Goal: Answer question/provide support: Share knowledge or assist other users

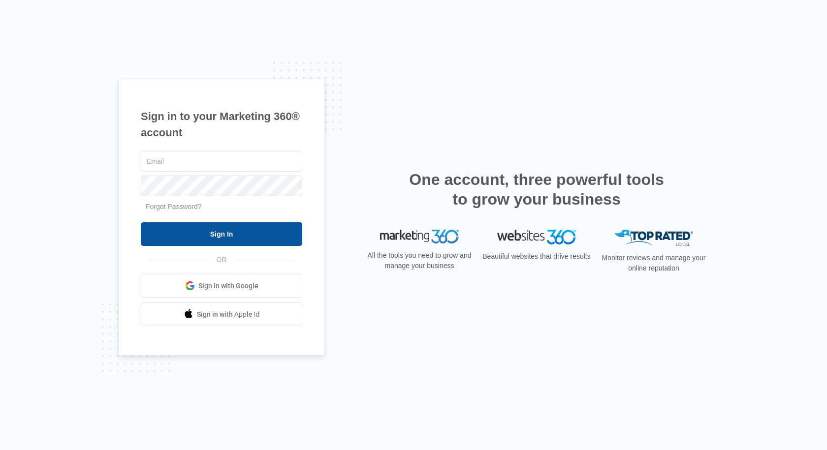
type input "[EMAIL_ADDRESS][DOMAIN_NAME]"
click at [221, 233] on input "Sign In" at bounding box center [221, 234] width 161 height 24
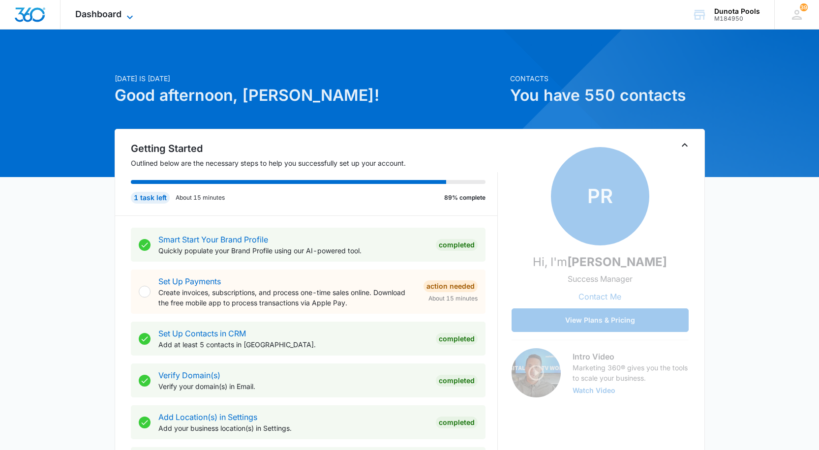
click at [124, 11] on icon at bounding box center [130, 17] width 12 height 12
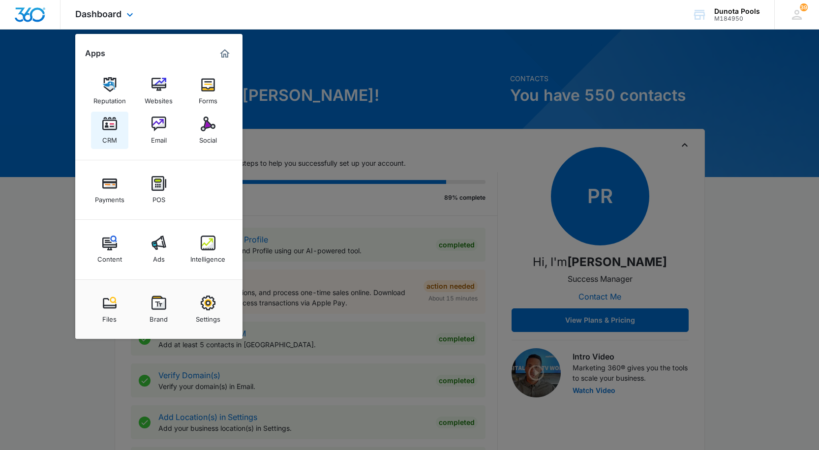
click at [108, 129] on img at bounding box center [109, 124] width 15 height 15
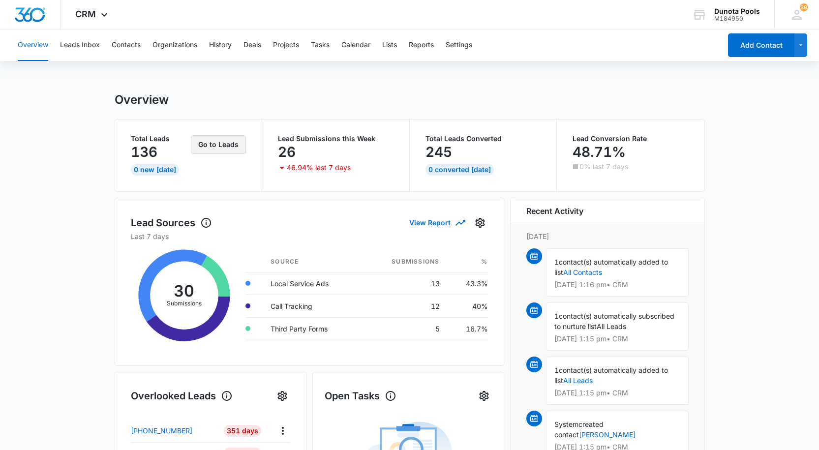
click at [223, 141] on button "Go to Leads" at bounding box center [218, 144] width 55 height 19
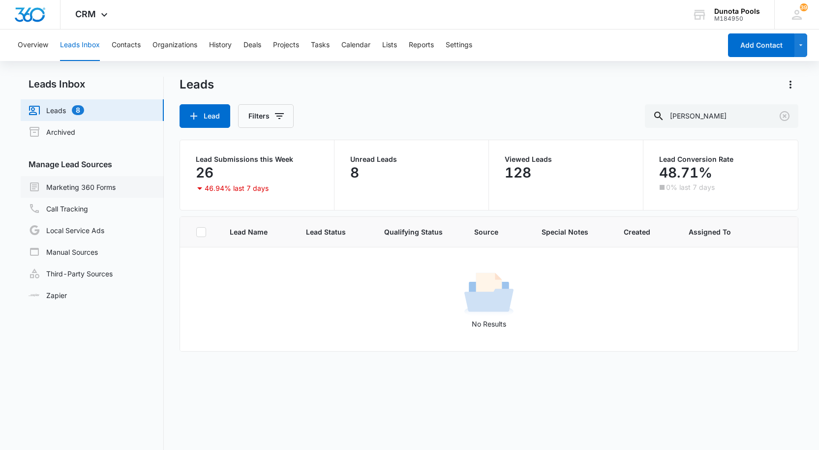
click at [85, 190] on link "Marketing 360 Forms" at bounding box center [72, 187] width 87 height 12
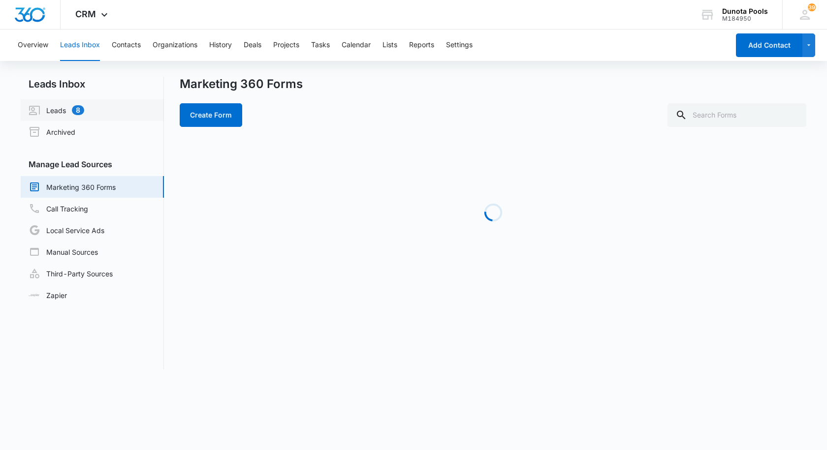
click at [84, 109] on link "Leads 8" at bounding box center [57, 110] width 56 height 12
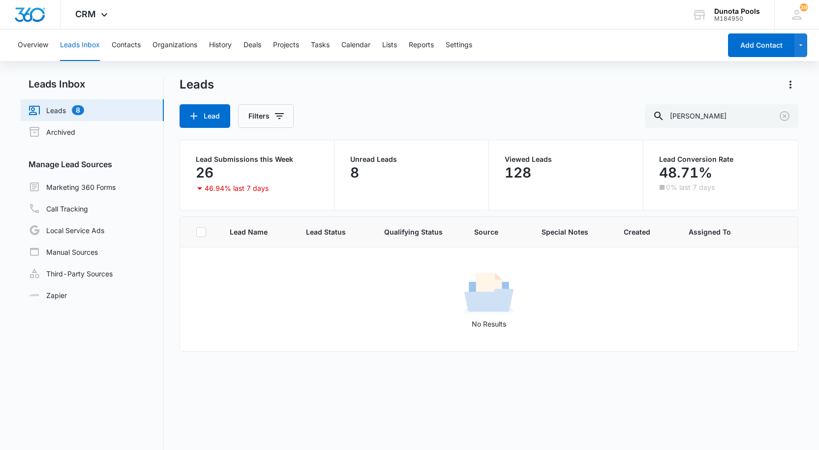
click at [84, 104] on link "Leads 8" at bounding box center [57, 110] width 56 height 12
click at [88, 209] on link "Call Tracking" at bounding box center [59, 209] width 60 height 12
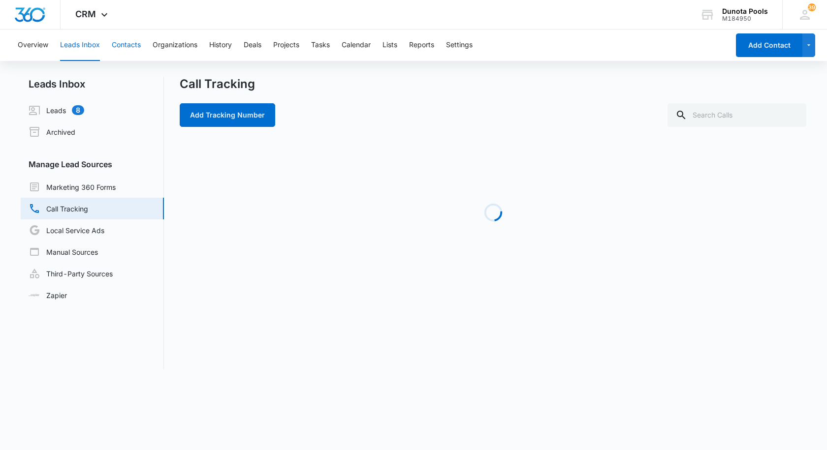
click at [133, 44] on button "Contacts" at bounding box center [126, 45] width 29 height 31
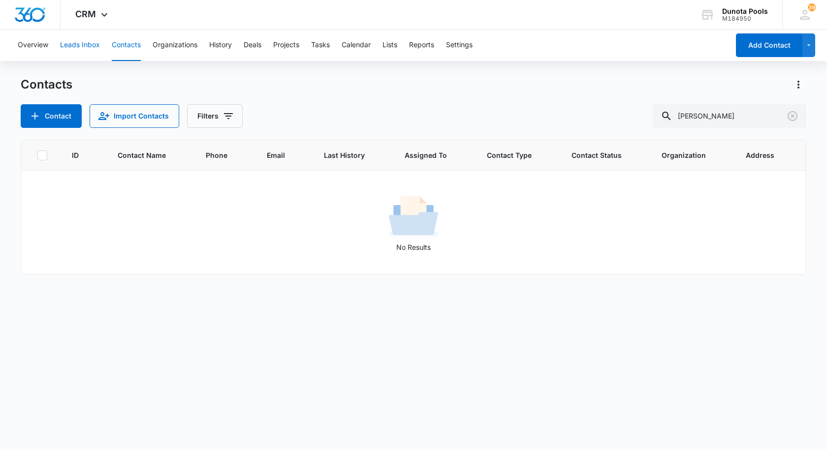
click at [71, 45] on button "Leads Inbox" at bounding box center [80, 45] width 40 height 31
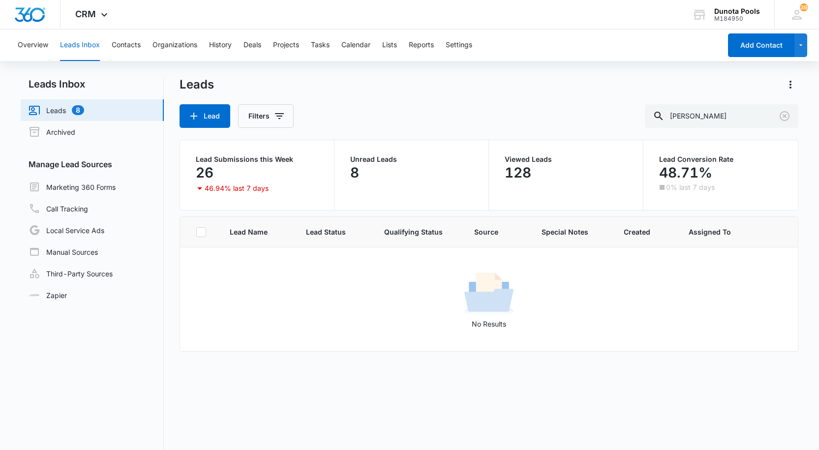
click at [71, 106] on link "Leads 8" at bounding box center [57, 110] width 56 height 12
click at [35, 46] on button "Overview" at bounding box center [33, 45] width 31 height 31
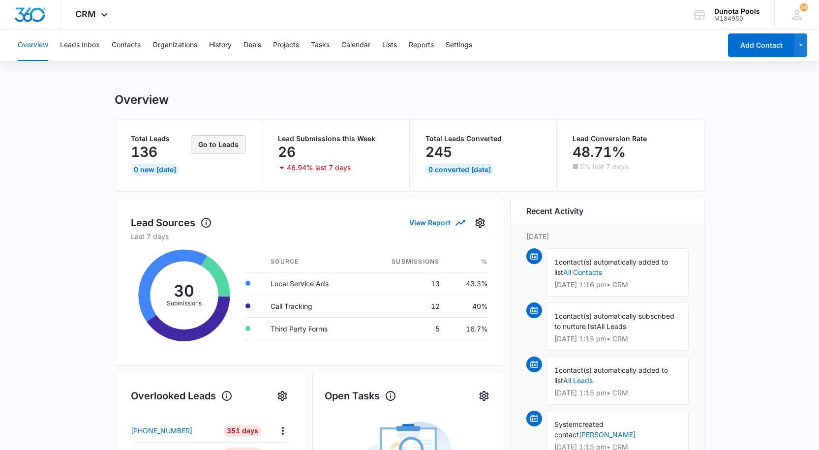
click at [221, 142] on button "Go to Leads" at bounding box center [218, 144] width 55 height 19
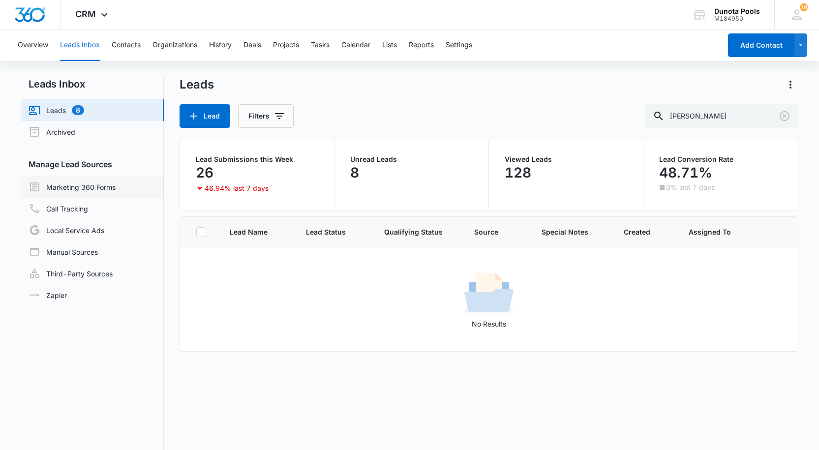
click at [92, 185] on link "Marketing 360 Forms" at bounding box center [72, 187] width 87 height 12
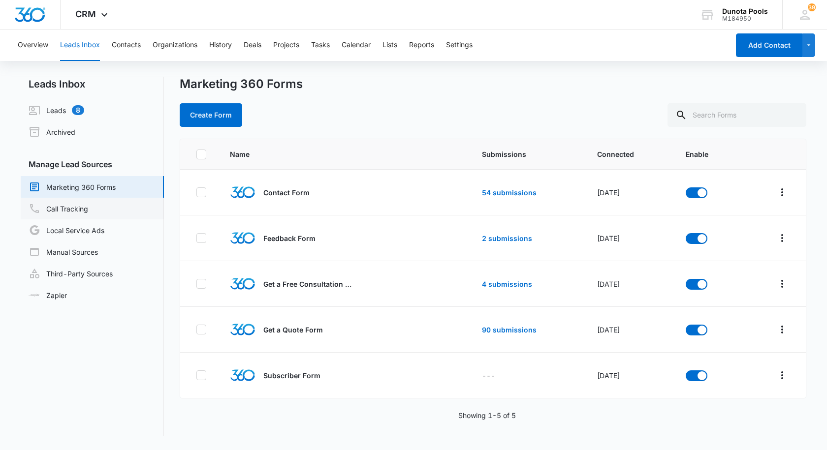
click at [70, 213] on link "Call Tracking" at bounding box center [59, 209] width 60 height 12
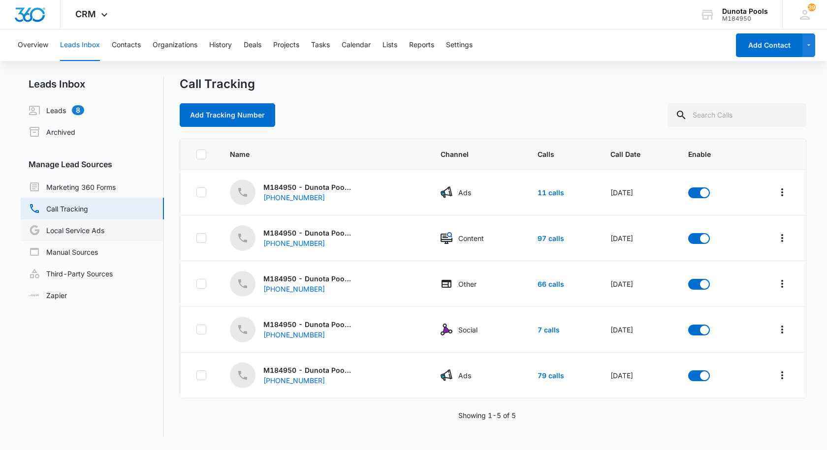
click at [64, 233] on link "Local Service Ads" at bounding box center [67, 230] width 76 height 12
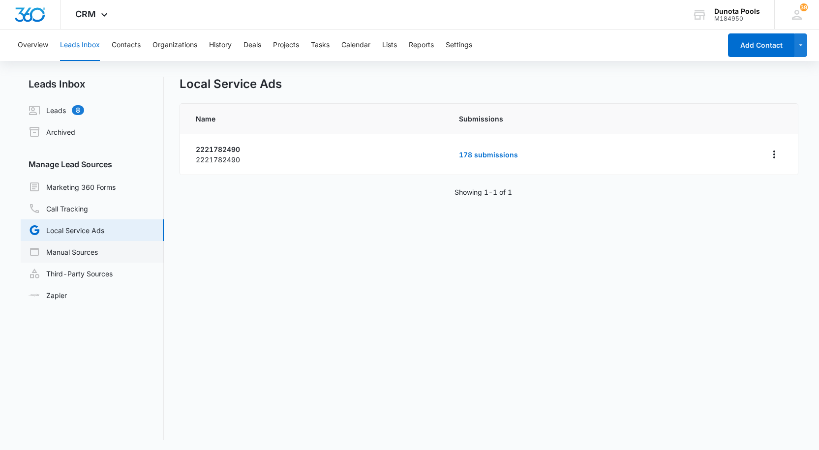
click at [87, 255] on link "Manual Sources" at bounding box center [63, 252] width 69 height 12
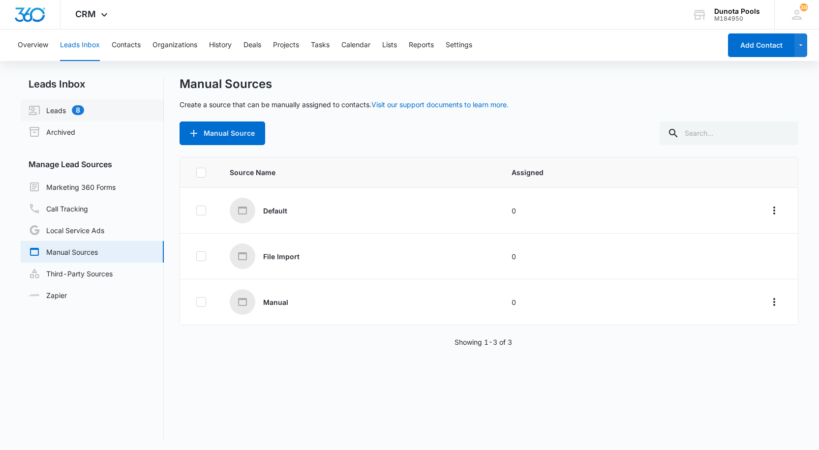
click at [64, 108] on link "Leads 8" at bounding box center [57, 110] width 56 height 12
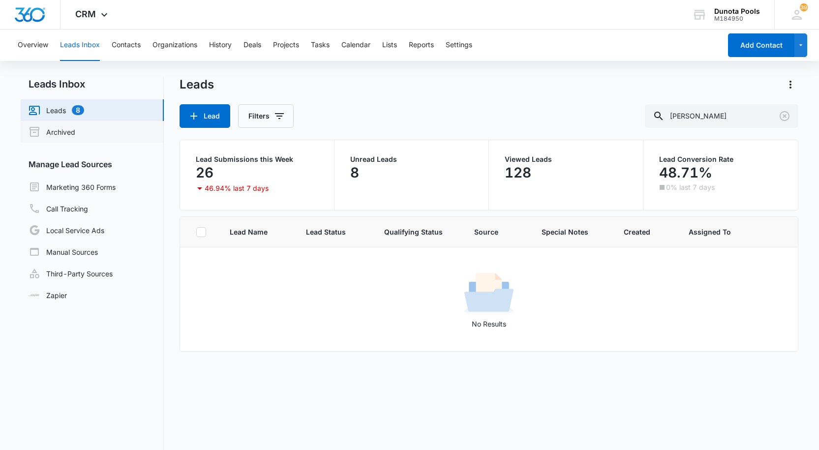
click at [60, 133] on link "Archived" at bounding box center [52, 132] width 47 height 12
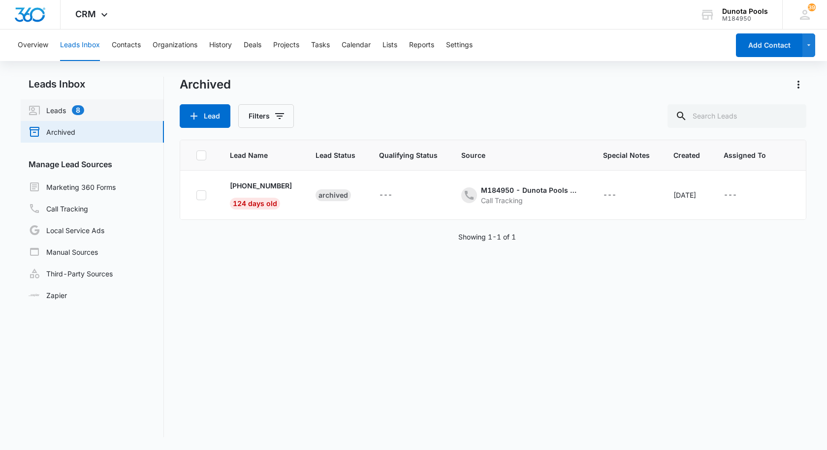
click at [68, 110] on link "Leads 8" at bounding box center [57, 110] width 56 height 12
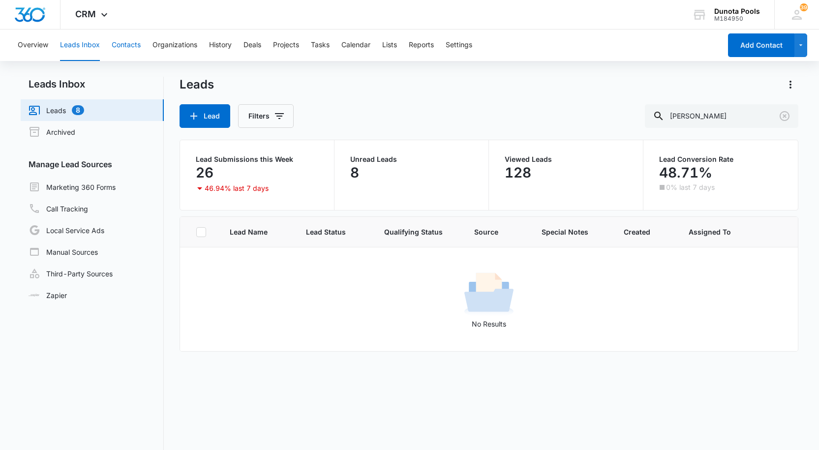
click at [128, 42] on button "Contacts" at bounding box center [126, 45] width 29 height 31
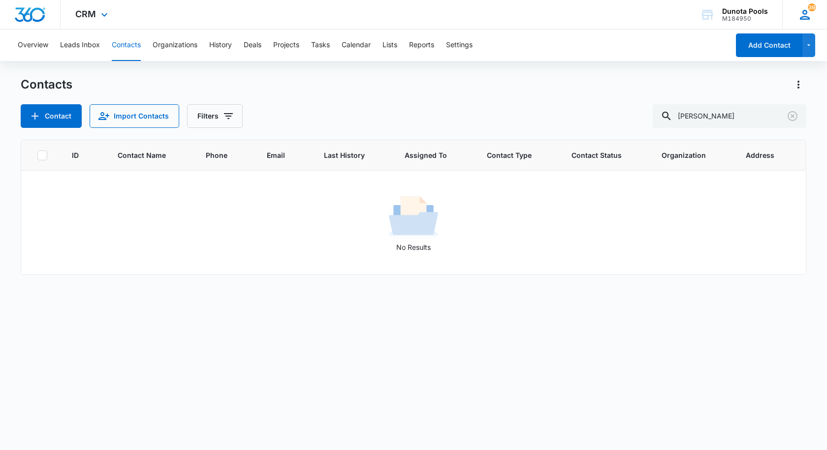
click at [808, 9] on span "39" at bounding box center [811, 7] width 8 height 8
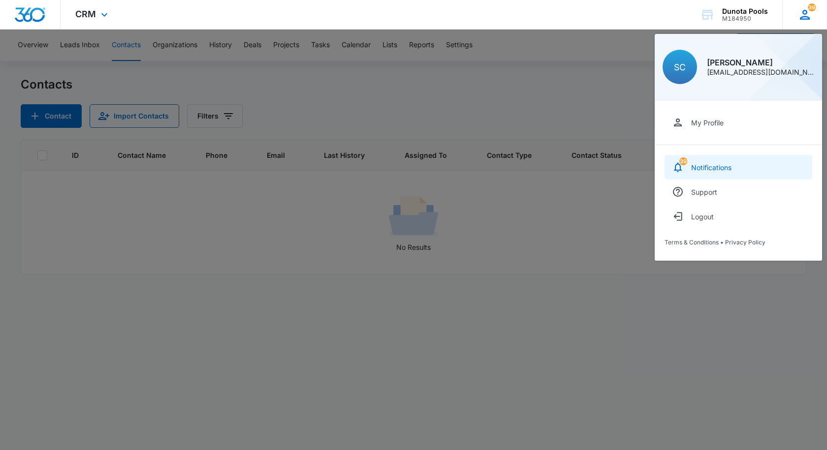
click at [710, 164] on div "Notifications" at bounding box center [711, 167] width 40 height 8
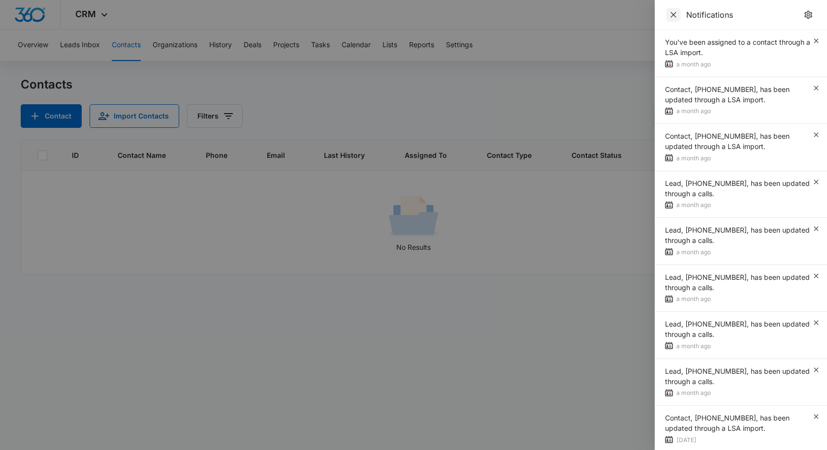
click at [674, 10] on icon "Close" at bounding box center [673, 15] width 10 height 10
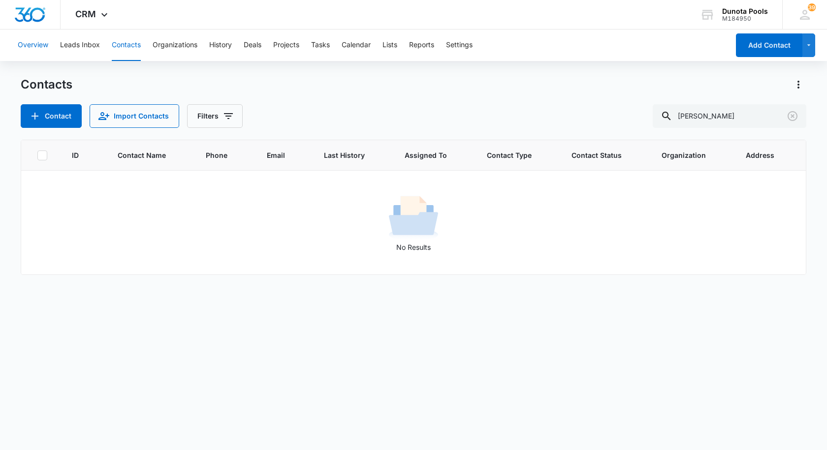
click at [28, 47] on button "Overview" at bounding box center [33, 45] width 31 height 31
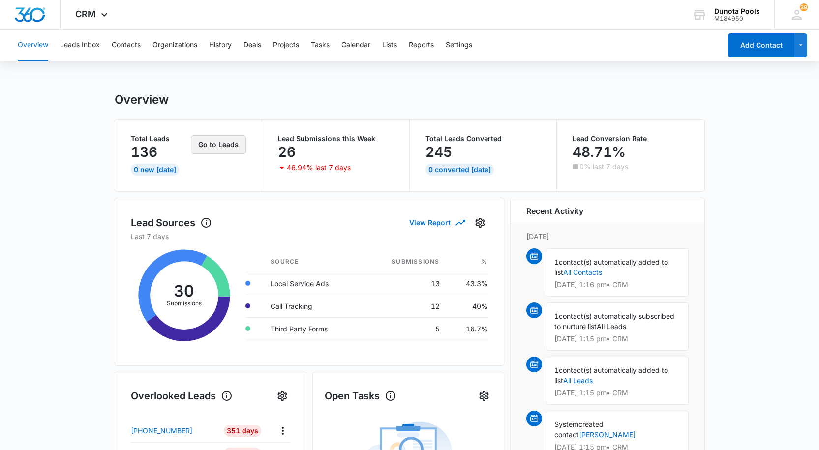
click at [204, 143] on button "Go to Leads" at bounding box center [218, 144] width 55 height 19
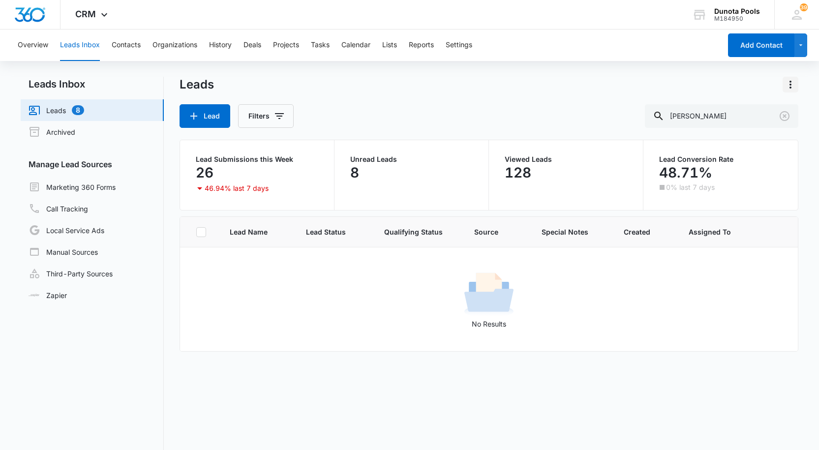
click at [786, 85] on icon "Actions" at bounding box center [791, 85] width 12 height 12
click at [610, 67] on div "Overview Leads Inbox Contacts Organizations History Deals Projects Tasks Calend…" at bounding box center [409, 278] width 819 height 496
click at [136, 46] on button "Contacts" at bounding box center [126, 45] width 29 height 31
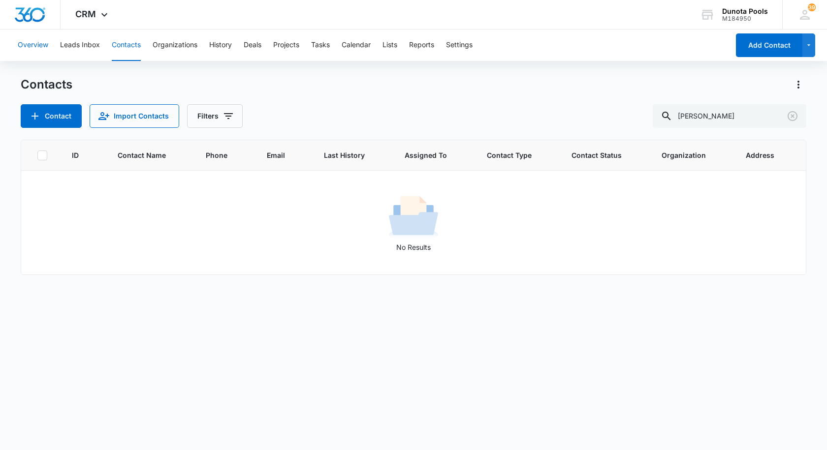
click at [38, 42] on button "Overview" at bounding box center [33, 45] width 31 height 31
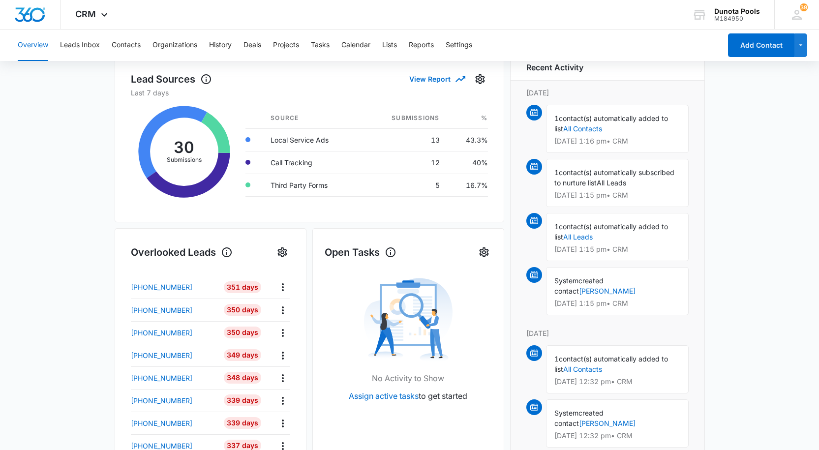
scroll to position [98, 0]
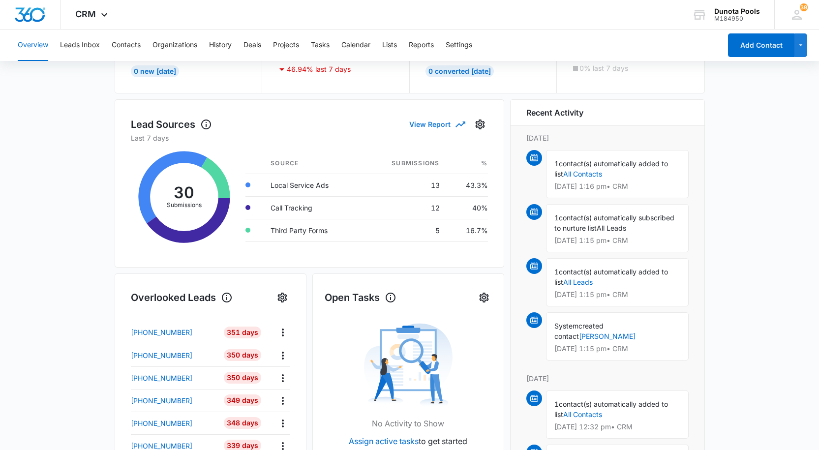
click at [434, 123] on button "View Report" at bounding box center [436, 124] width 55 height 17
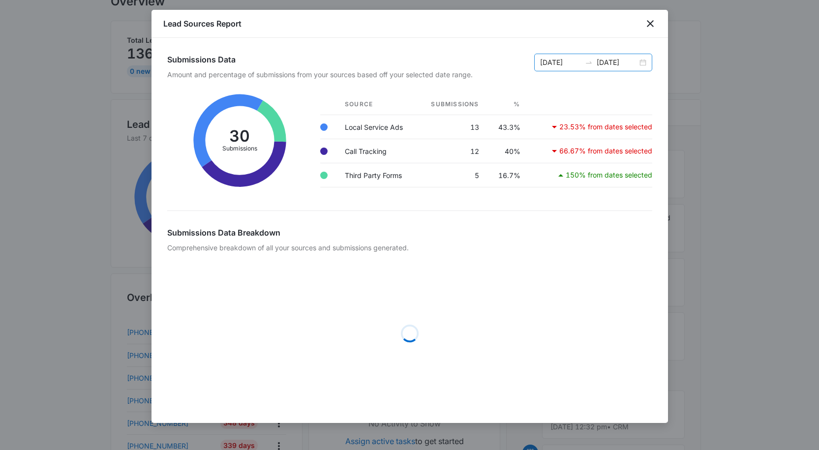
click at [644, 61] on div "[DATE] [DATE]" at bounding box center [593, 63] width 118 height 18
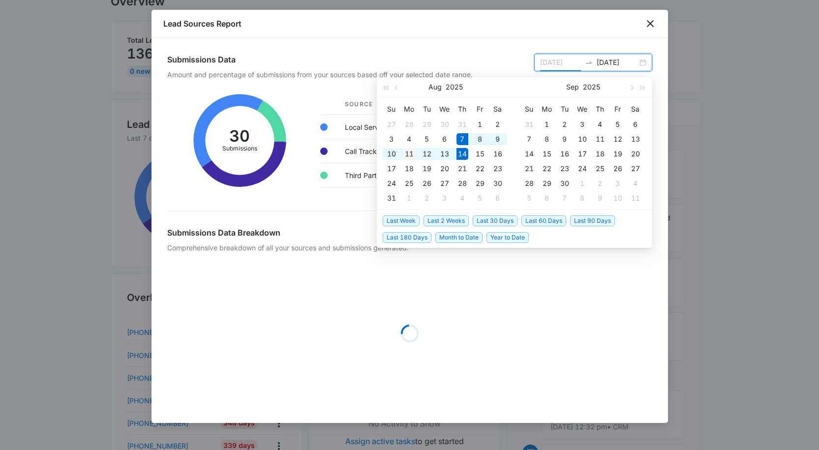
type input "[DATE]"
click at [408, 156] on div "11" at bounding box center [409, 154] width 12 height 12
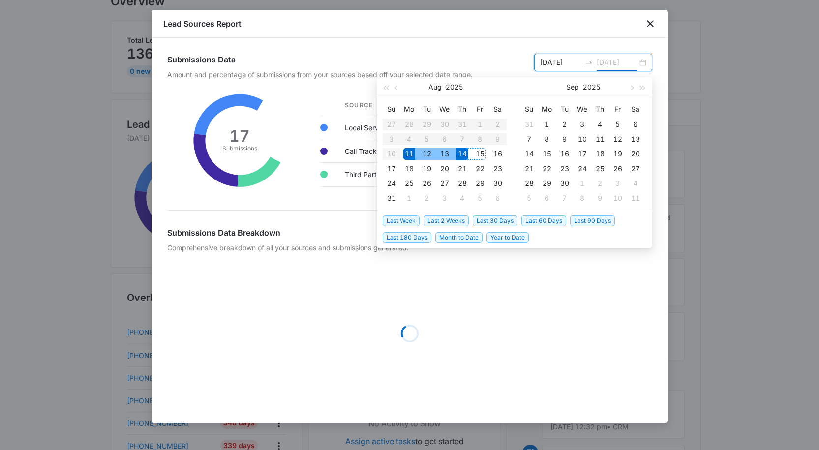
type input "[DATE]"
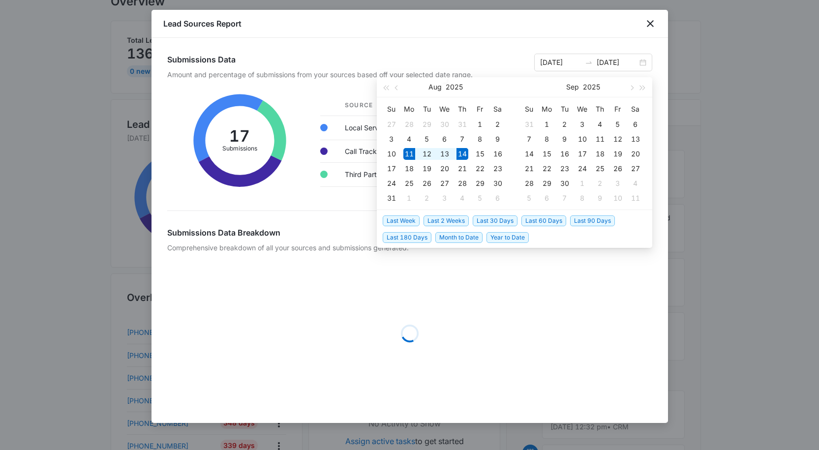
click at [589, 29] on div "Lead Sources Report" at bounding box center [410, 24] width 517 height 28
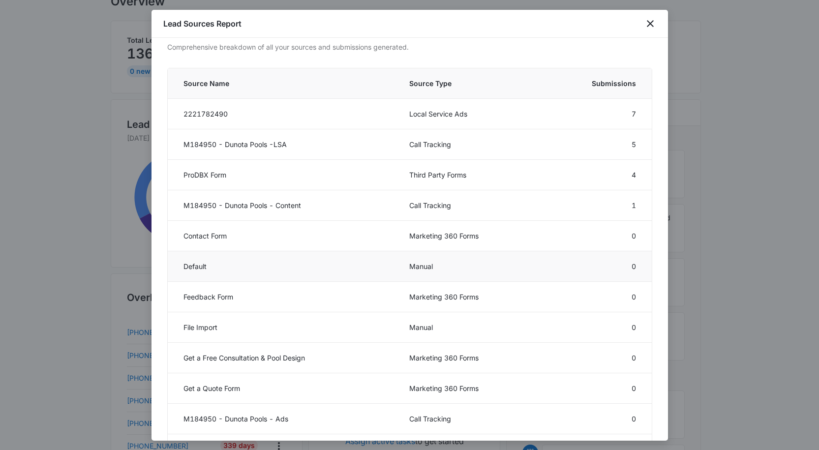
scroll to position [166, 0]
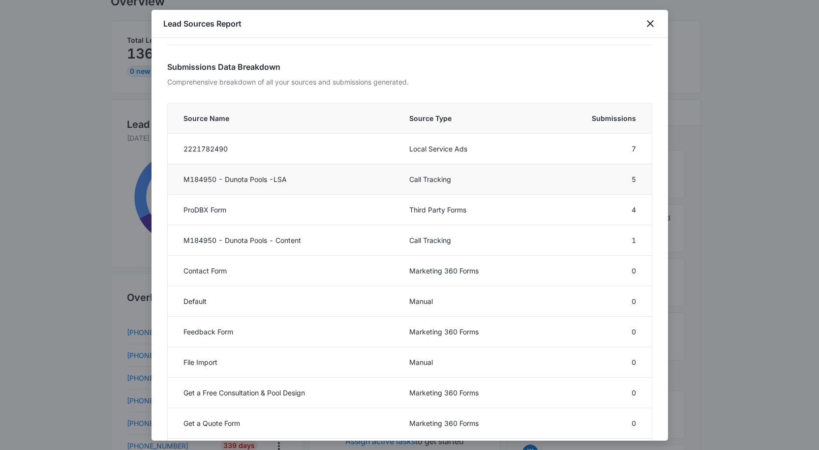
click at [627, 177] on td "5" at bounding box center [596, 179] width 111 height 31
click at [246, 177] on td "M184950 - Dunota Pools -LSA" at bounding box center [283, 179] width 230 height 31
click at [425, 152] on td "Local Service Ads" at bounding box center [469, 149] width 143 height 31
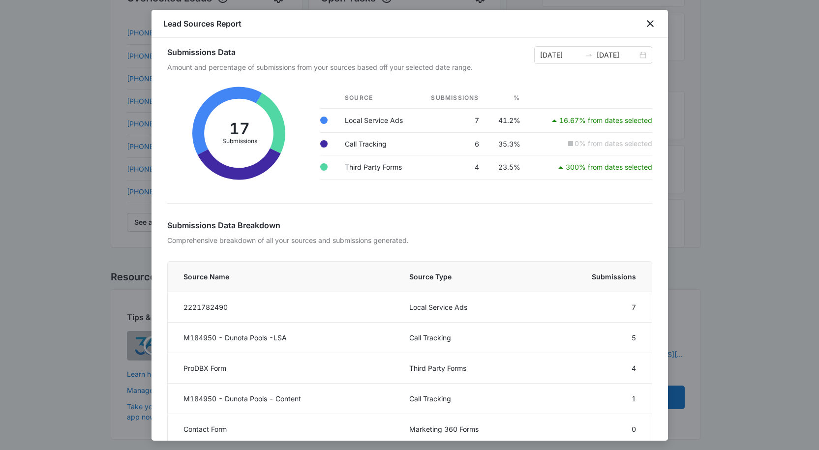
scroll to position [0, 0]
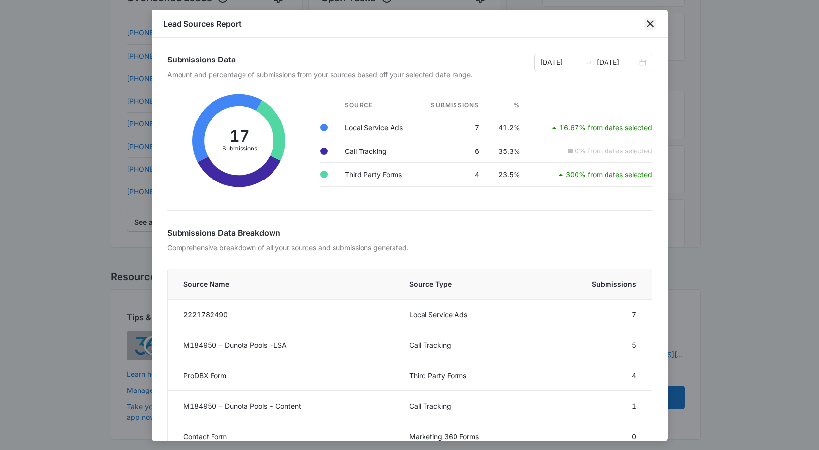
click at [647, 24] on icon "close" at bounding box center [651, 24] width 12 height 12
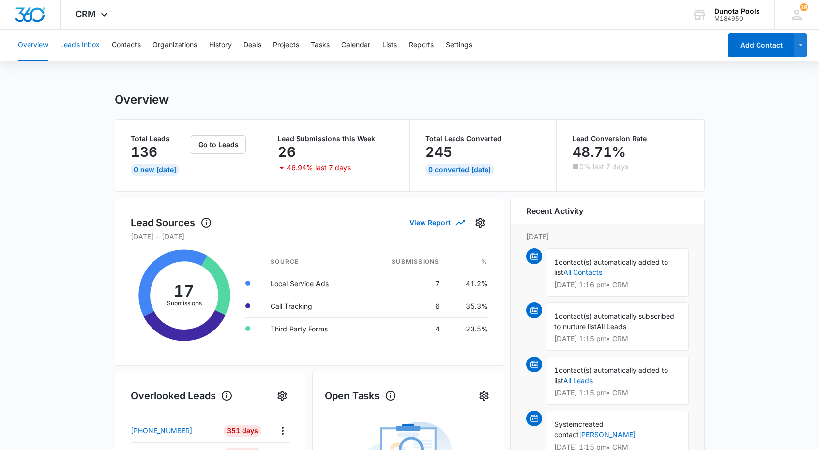
click at [87, 41] on button "Leads Inbox" at bounding box center [80, 45] width 40 height 31
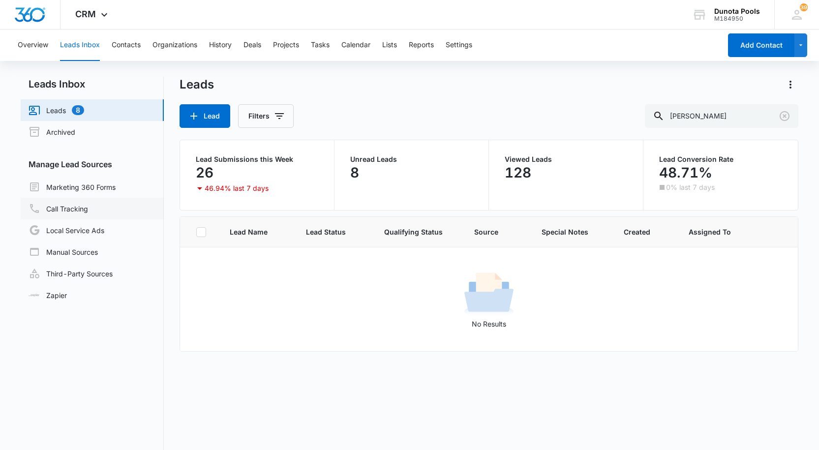
click at [78, 212] on link "Call Tracking" at bounding box center [59, 209] width 60 height 12
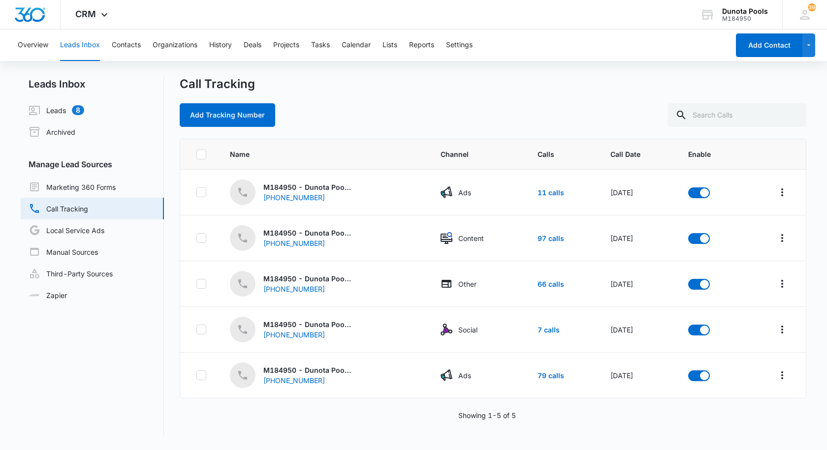
click at [197, 154] on icon at bounding box center [201, 154] width 9 height 9
click at [196, 154] on input "checkbox" at bounding box center [196, 154] width 0 height 0
checkbox input "true"
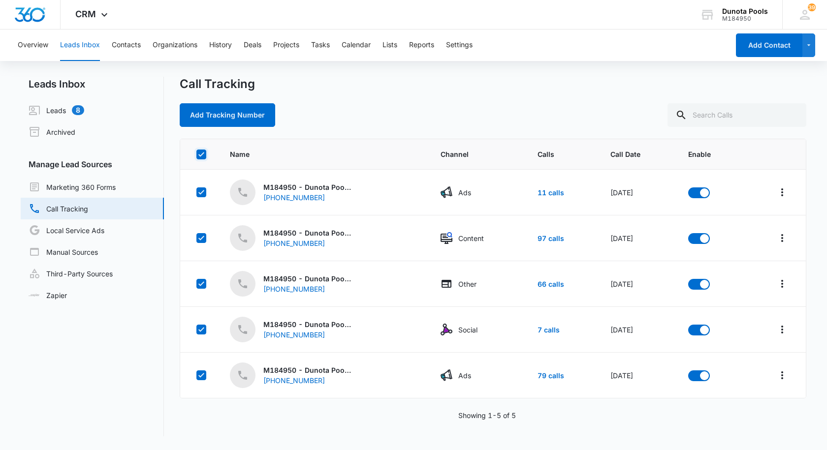
checkbox input "true"
click at [234, 110] on button "Actions" at bounding box center [210, 115] width 61 height 24
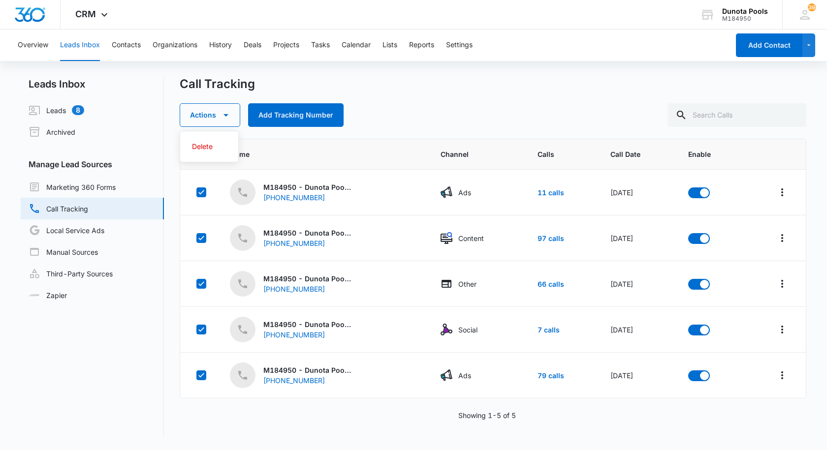
click at [483, 102] on div "Call Tracking Actions Delete Add Tracking Number" at bounding box center [493, 102] width 626 height 50
click at [226, 120] on icon "button" at bounding box center [226, 115] width 12 height 12
click at [312, 119] on button "Add Tracking Number" at bounding box center [295, 115] width 95 height 24
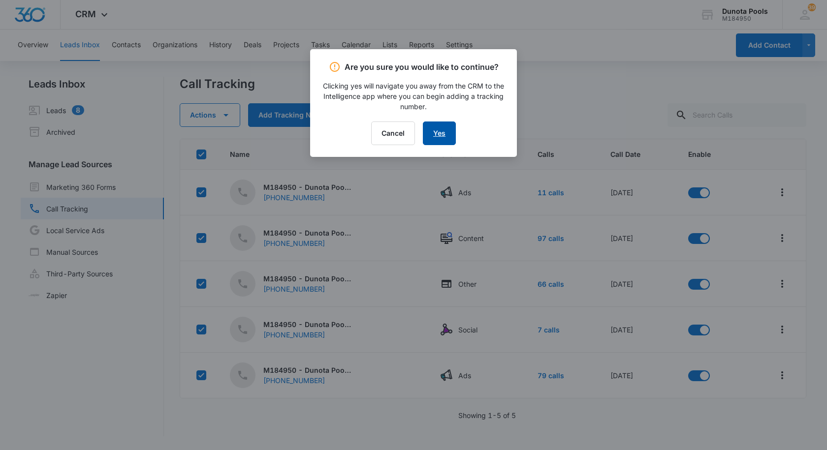
click at [441, 137] on link "Yes" at bounding box center [439, 134] width 33 height 24
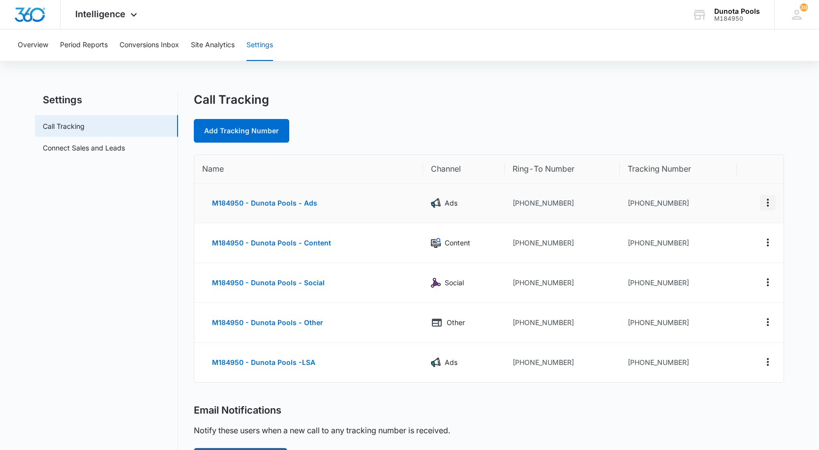
click at [764, 207] on icon "Actions" at bounding box center [768, 203] width 12 height 12
click at [739, 109] on div "Call Tracking Add Tracking Number" at bounding box center [489, 117] width 590 height 50
click at [117, 147] on link "Connect Sales and Leads" at bounding box center [84, 148] width 82 height 10
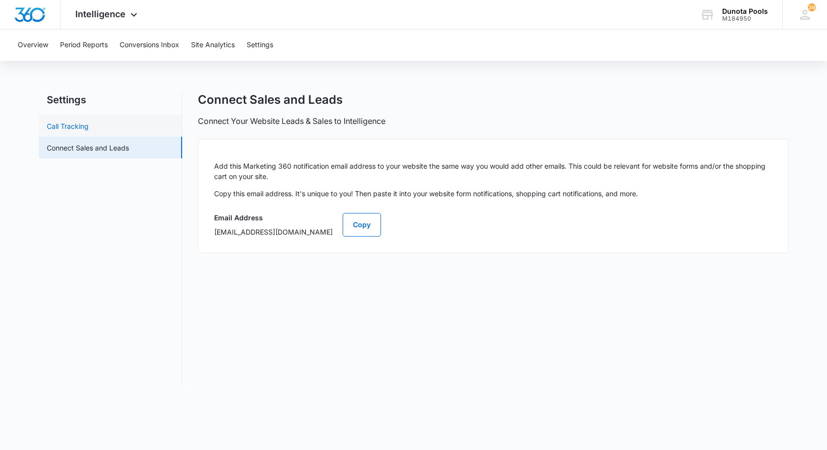
click at [77, 125] on link "Call Tracking" at bounding box center [68, 126] width 42 height 10
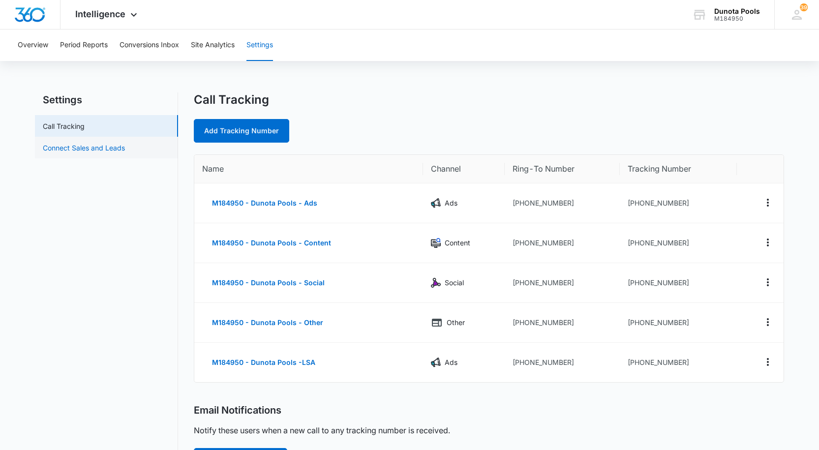
click at [101, 152] on link "Connect Sales and Leads" at bounding box center [84, 148] width 82 height 10
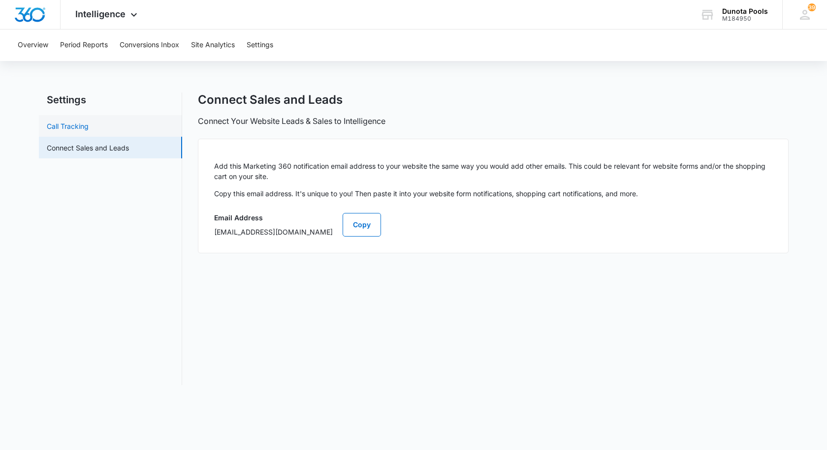
click at [77, 126] on link "Call Tracking" at bounding box center [68, 126] width 42 height 10
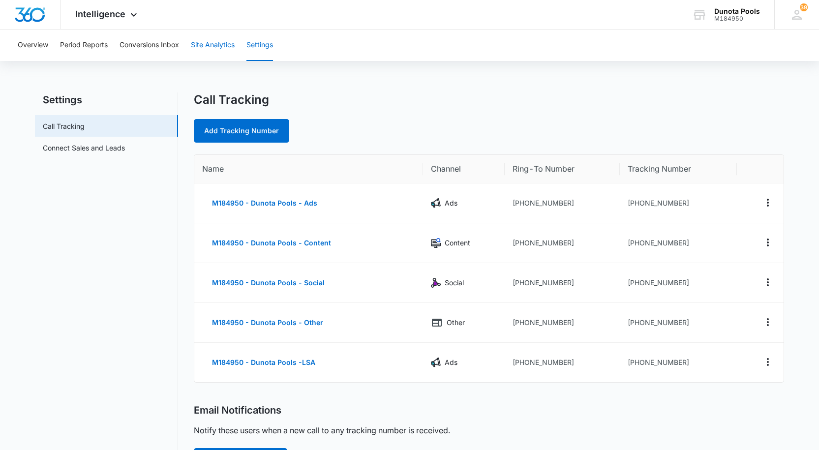
click at [229, 50] on button "Site Analytics" at bounding box center [213, 45] width 44 height 31
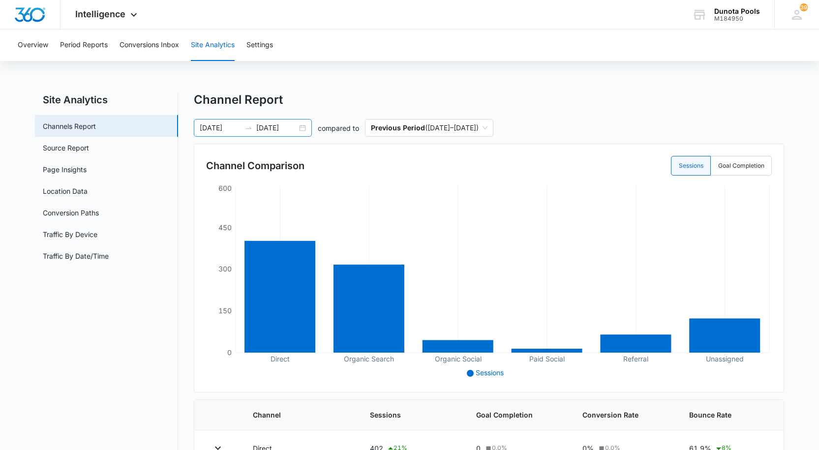
click at [243, 124] on div at bounding box center [249, 128] width 16 height 8
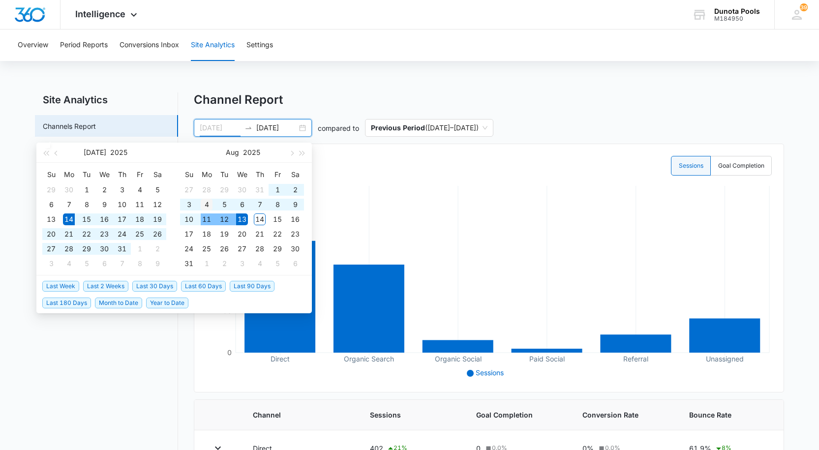
type input "[DATE]"
click at [207, 207] on div "4" at bounding box center [207, 205] width 12 height 12
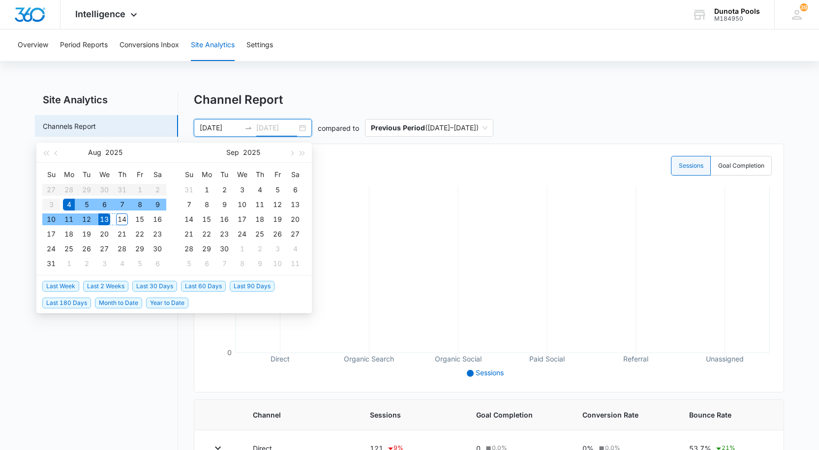
type input "[DATE]"
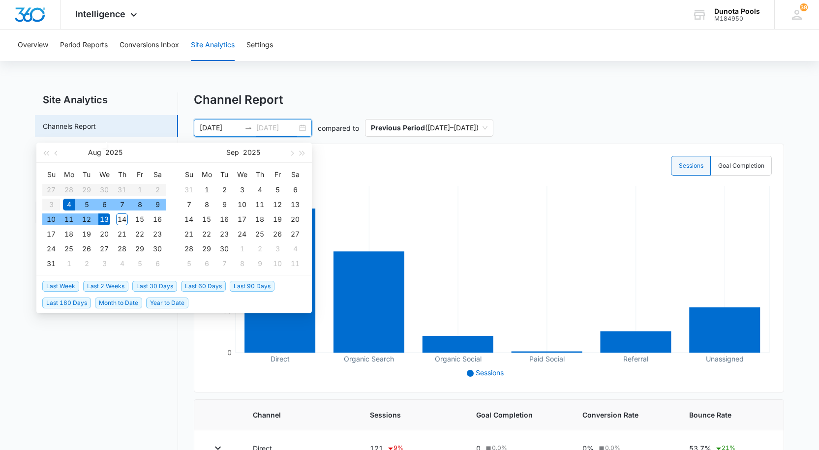
click at [104, 220] on div "13" at bounding box center [104, 220] width 12 height 12
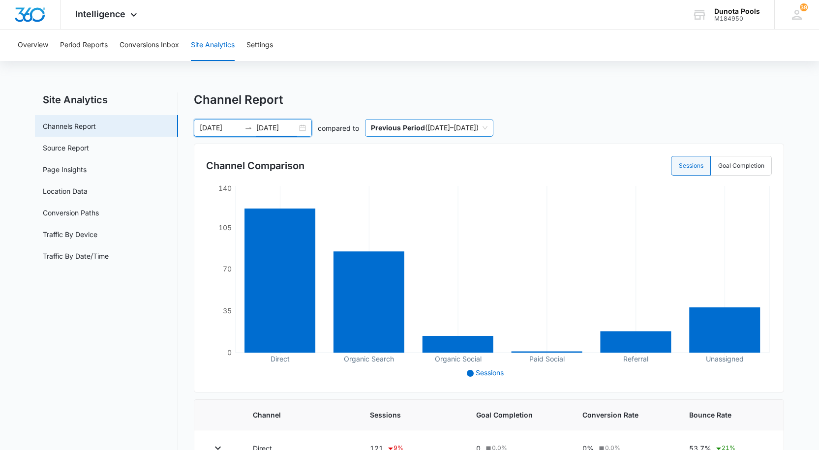
click at [450, 127] on span "Previous Period ( [DATE] – [DATE] )" at bounding box center [429, 128] width 117 height 17
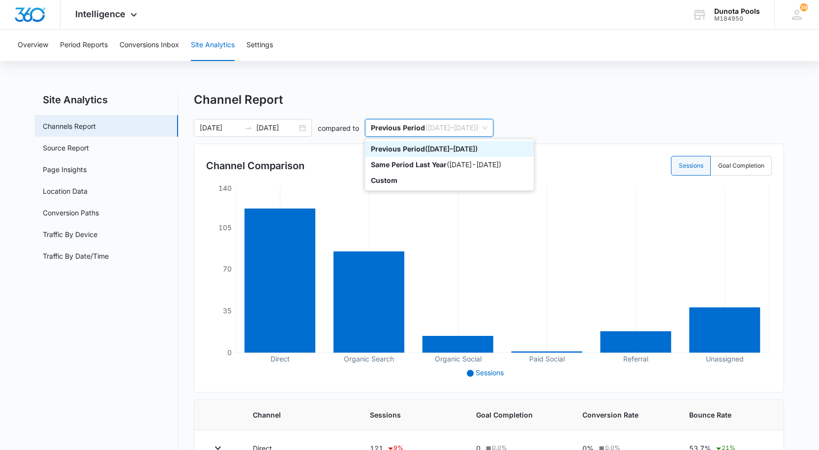
click at [448, 151] on div "Previous Period ( [DATE] – [DATE] )" at bounding box center [449, 149] width 157 height 11
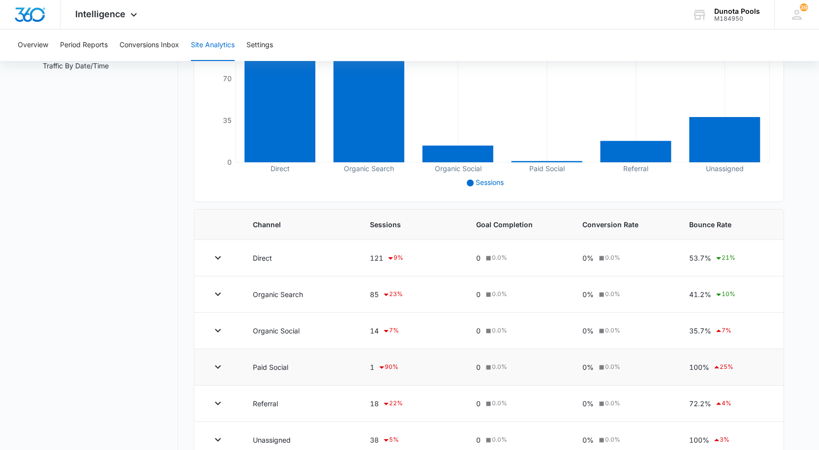
scroll to position [197, 0]
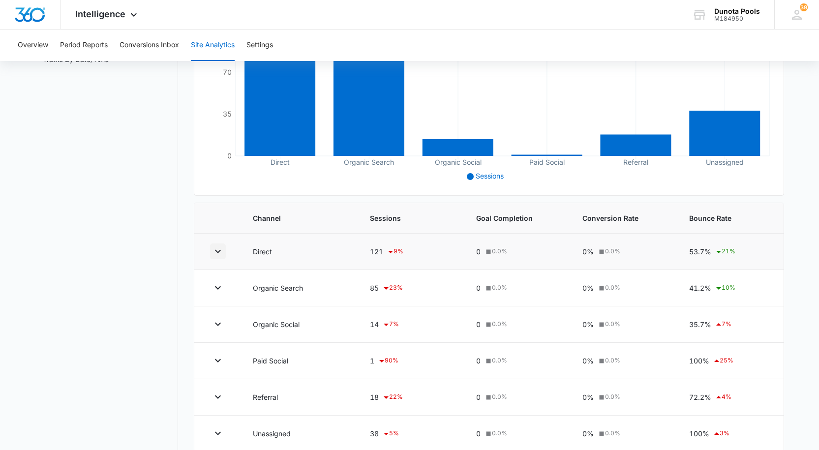
click at [214, 251] on icon "button" at bounding box center [218, 252] width 12 height 12
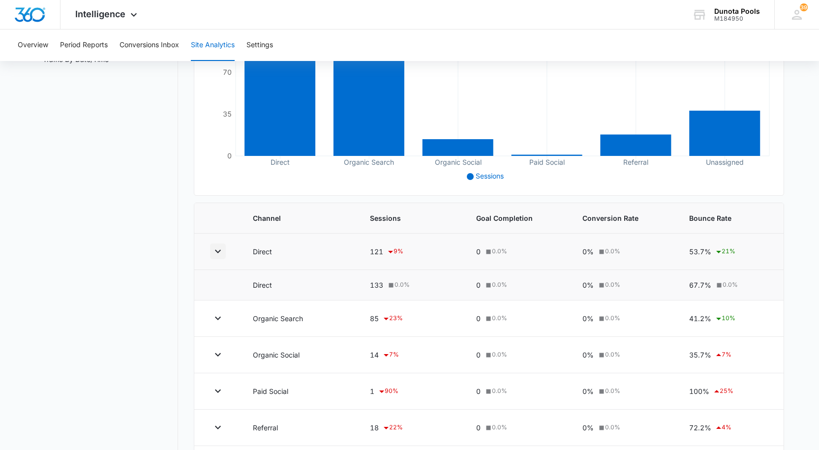
click at [220, 253] on icon "button" at bounding box center [218, 252] width 12 height 12
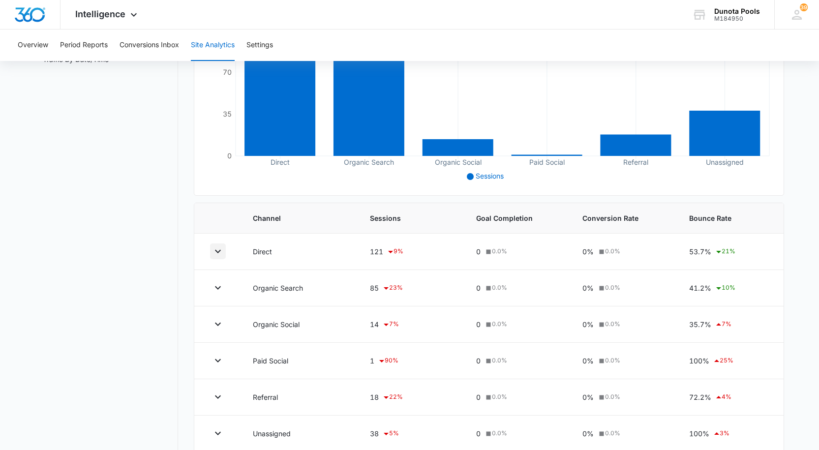
scroll to position [0, 0]
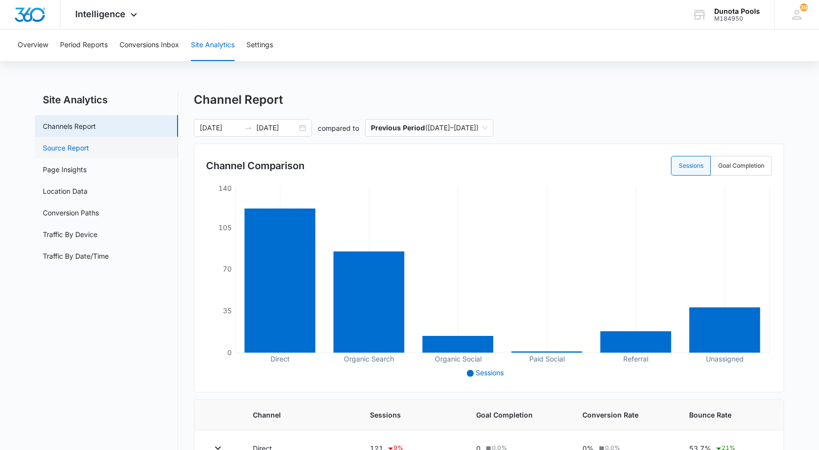
click at [89, 143] on link "Source Report" at bounding box center [66, 148] width 46 height 10
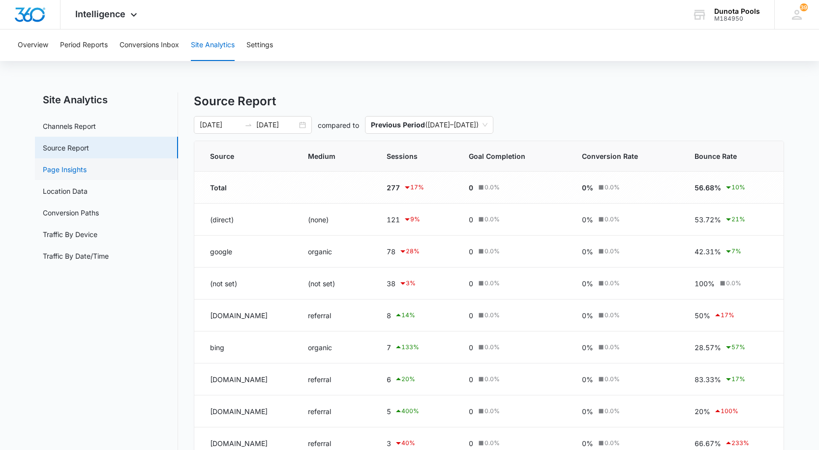
click at [87, 173] on link "Page Insights" at bounding box center [65, 169] width 44 height 10
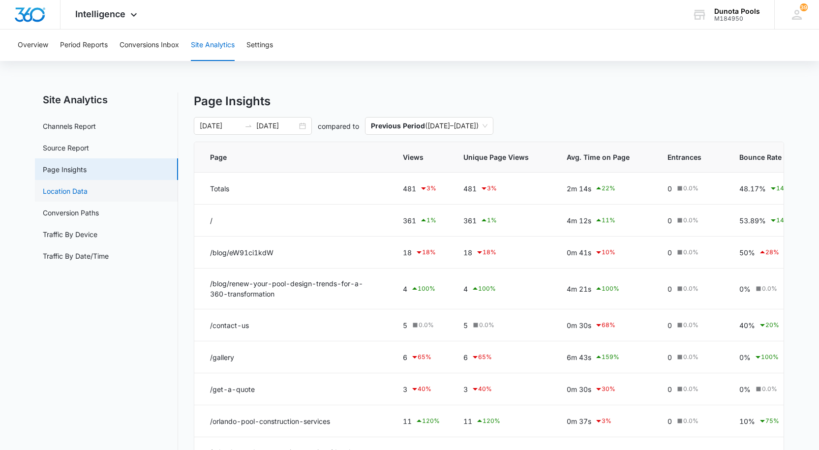
click at [81, 196] on link "Location Data" at bounding box center [65, 191] width 45 height 10
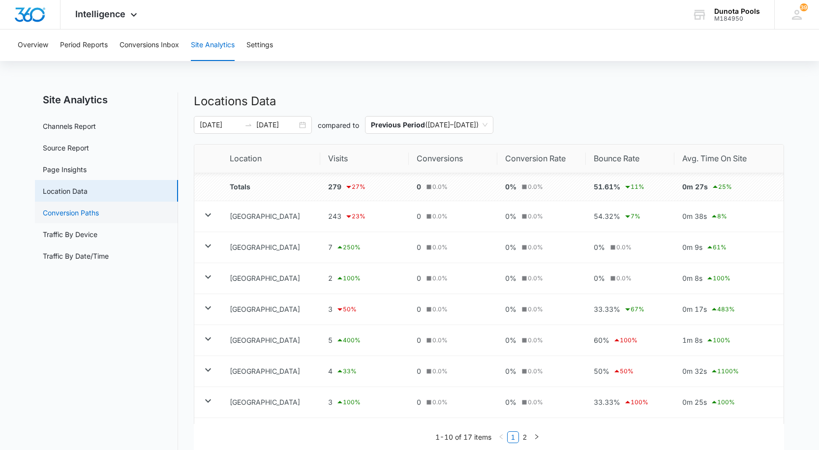
click at [80, 213] on link "Conversion Paths" at bounding box center [71, 213] width 56 height 10
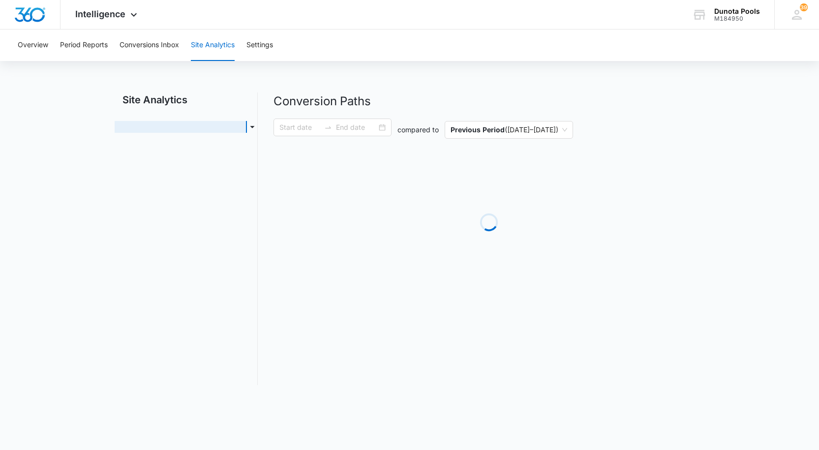
type input "[DATE]"
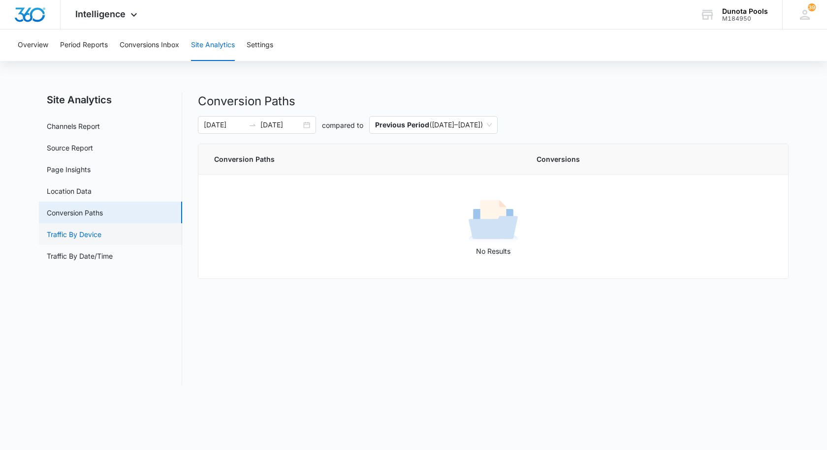
click at [87, 235] on link "Traffic By Device" at bounding box center [74, 234] width 55 height 10
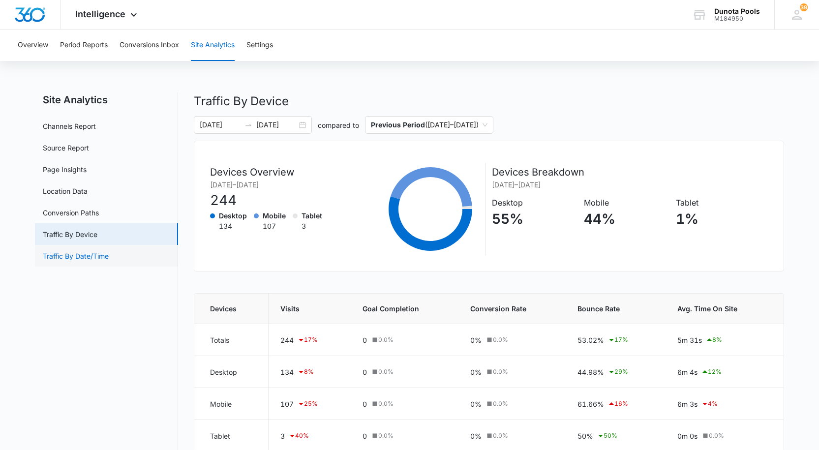
click at [76, 255] on link "Traffic By Date/Time" at bounding box center [76, 256] width 66 height 10
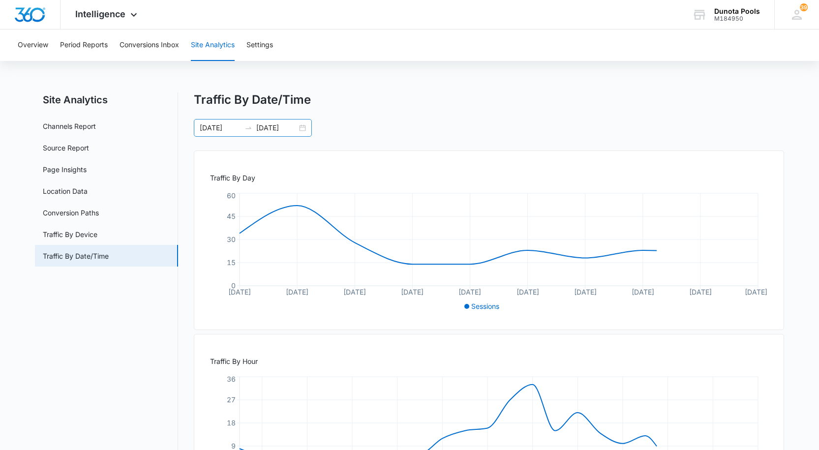
click at [232, 127] on input "[DATE]" at bounding box center [220, 128] width 41 height 11
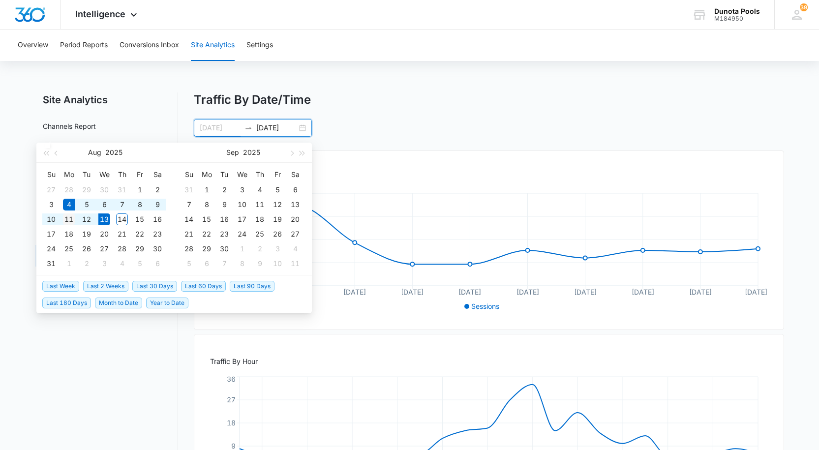
type input "[DATE]"
click at [69, 219] on div "11" at bounding box center [69, 220] width 12 height 12
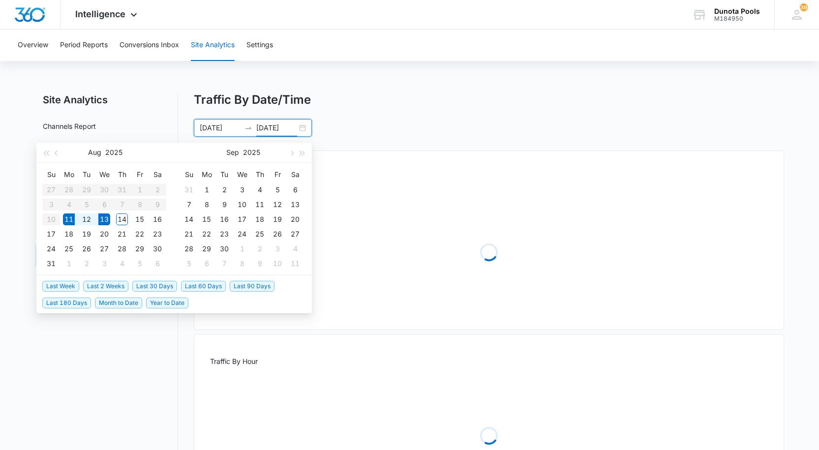
type input "[DATE]"
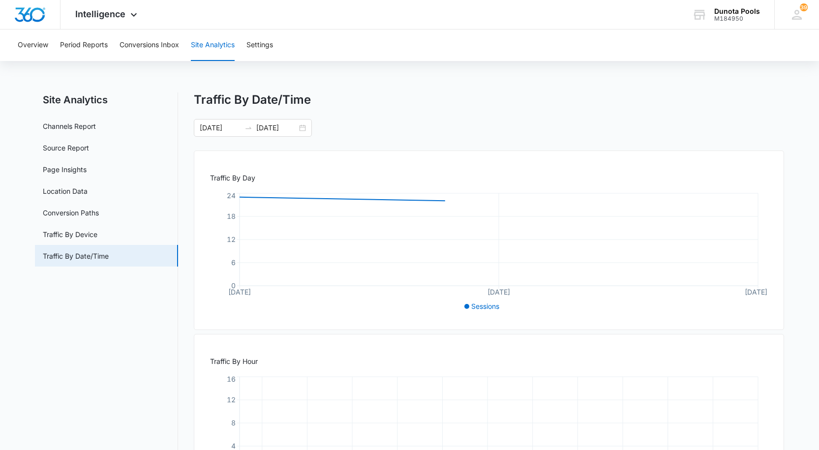
click at [377, 124] on div "[DATE] [DATE] [DATE] Su Mo Tu We Th Fr Sa 27 28 29 30 31 1 2 3 4 5 6 7 8 9 10 1…" at bounding box center [489, 128] width 590 height 18
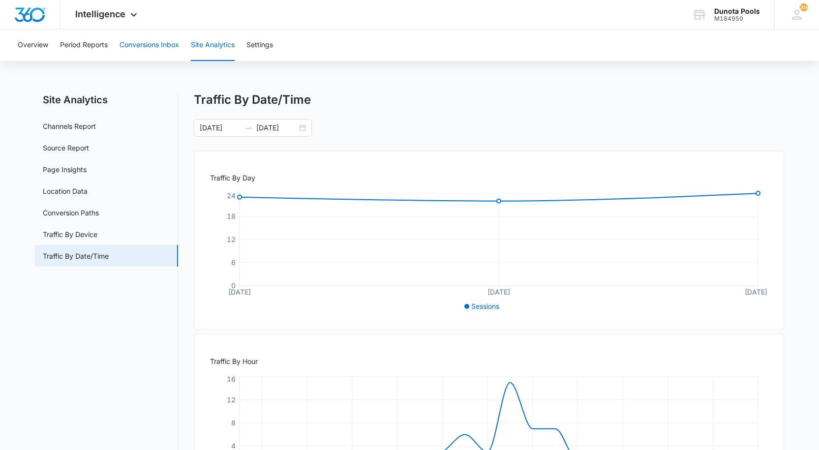
click at [160, 39] on button "Conversions Inbox" at bounding box center [150, 45] width 60 height 31
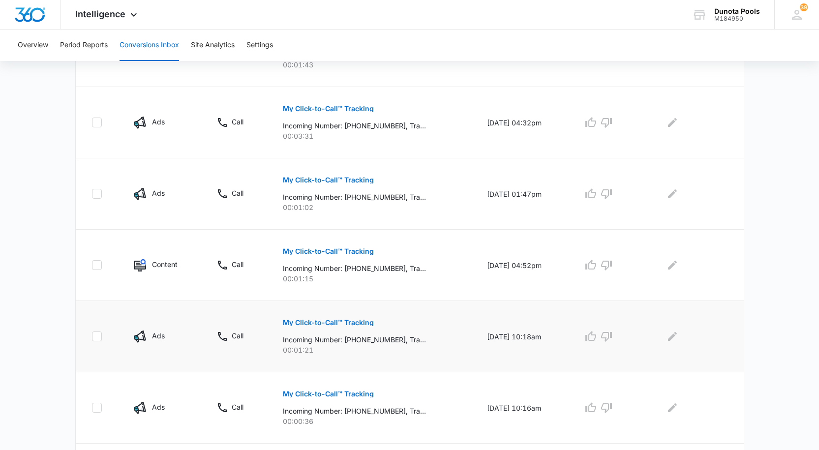
scroll to position [492, 0]
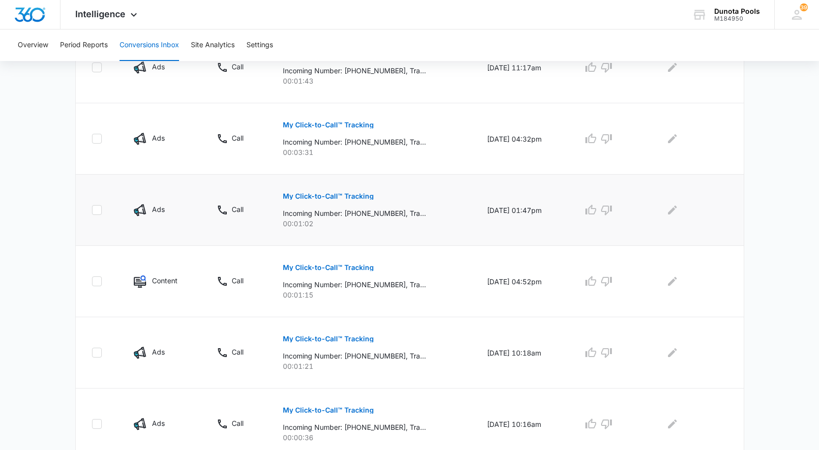
click at [299, 197] on p "My Click-to-Call™ Tracking" at bounding box center [328, 196] width 91 height 7
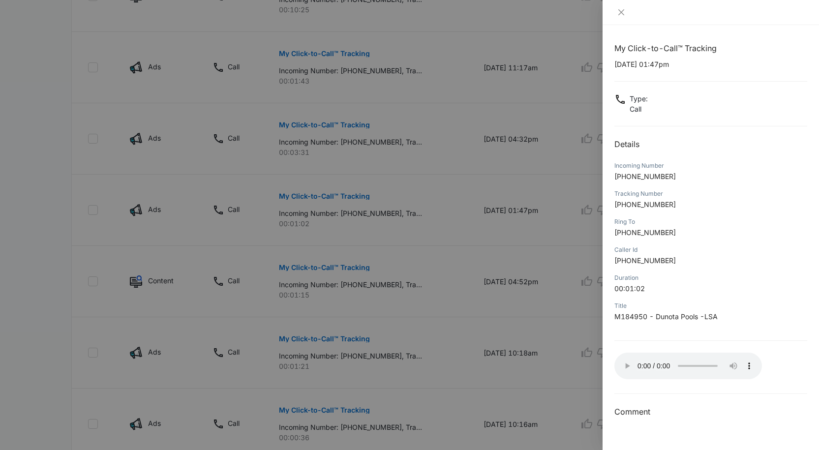
click at [731, 409] on h3 "Comment" at bounding box center [710, 412] width 193 height 12
click at [642, 411] on h3 "Comment" at bounding box center [710, 412] width 193 height 12
click at [635, 413] on h3 "Comment" at bounding box center [710, 412] width 193 height 12
drag, startPoint x: 642, startPoint y: 410, endPoint x: 692, endPoint y: 423, distance: 51.9
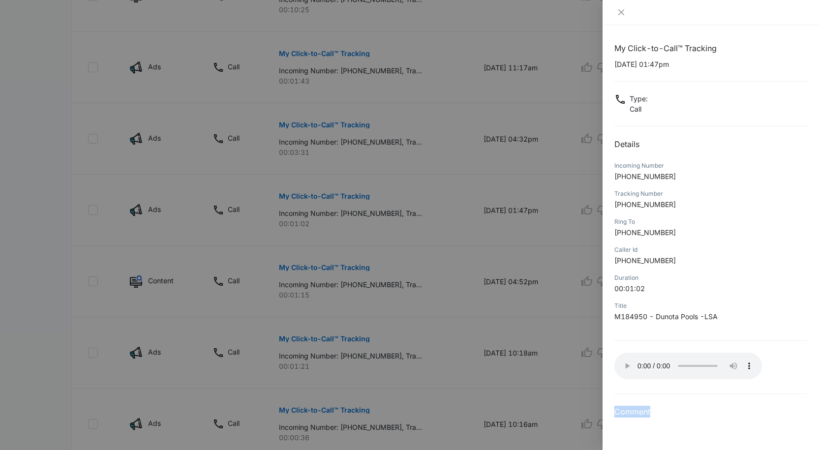
click at [692, 423] on div "My Click-to-Call™ Tracking [DATE] 01:47pm Type : Call Details Incoming Number […" at bounding box center [711, 237] width 216 height 425
click at [622, 10] on icon "close" at bounding box center [621, 12] width 8 height 8
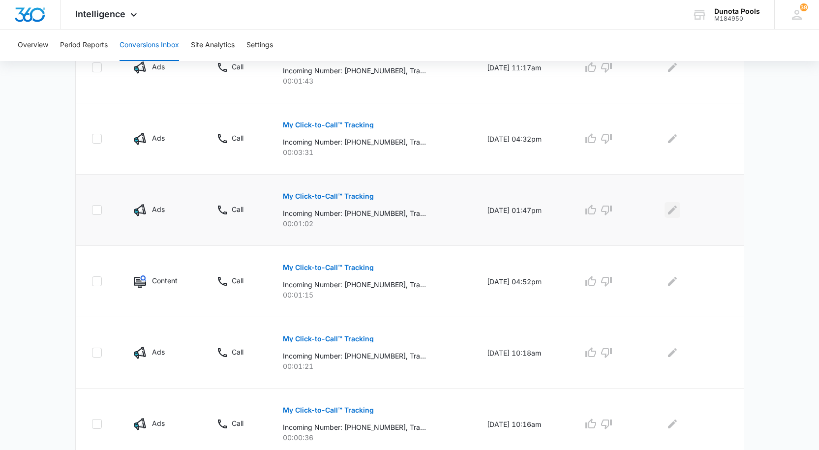
click at [678, 209] on icon "Edit Comments" at bounding box center [673, 210] width 12 height 12
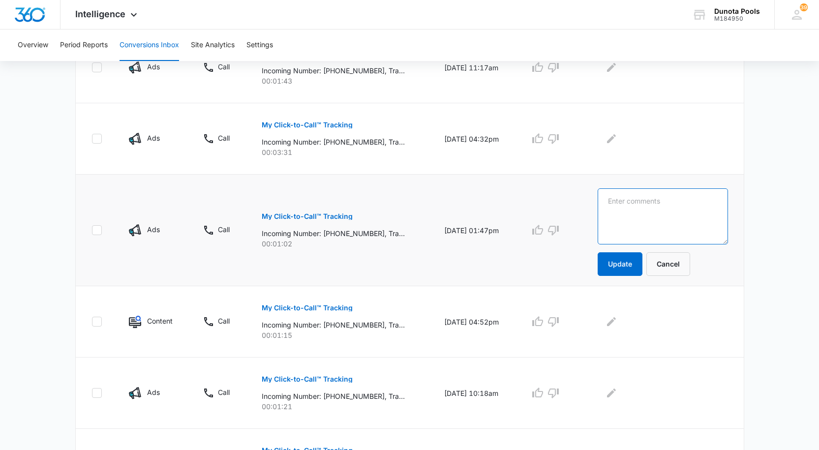
click at [674, 197] on textarea at bounding box center [663, 216] width 130 height 56
type textarea "no lead"
click at [634, 263] on button "Update" at bounding box center [620, 264] width 45 height 24
click at [633, 270] on button "Update" at bounding box center [620, 264] width 45 height 24
click at [636, 267] on button "Update" at bounding box center [620, 264] width 45 height 24
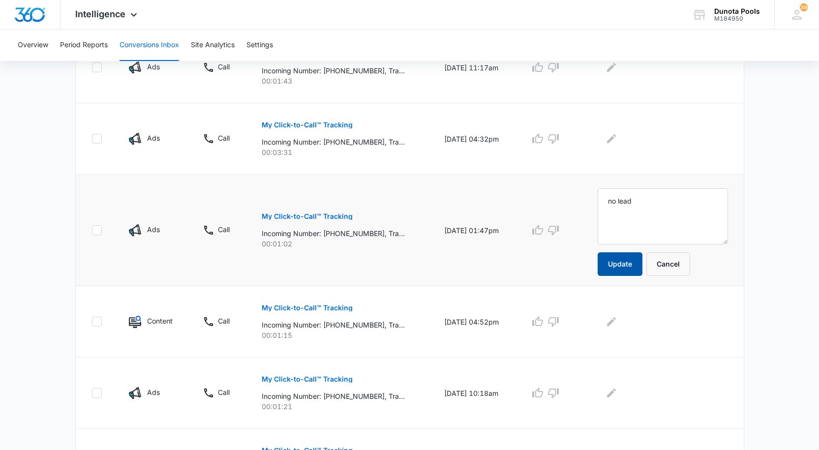
click at [636, 267] on button "Update" at bounding box center [620, 264] width 45 height 24
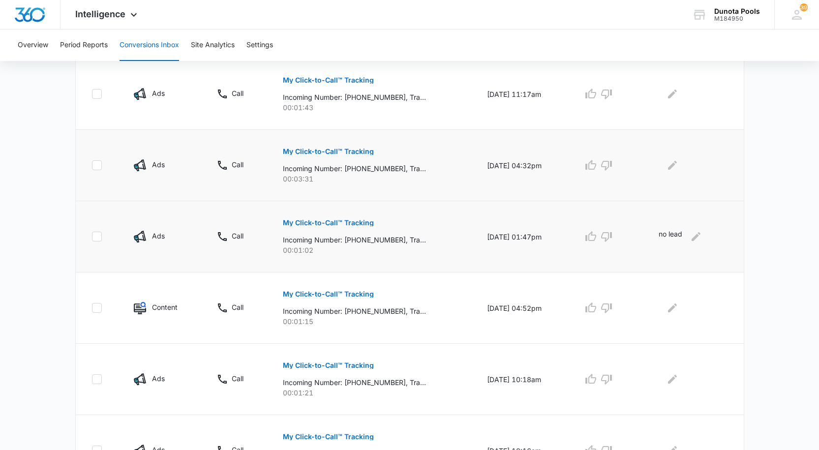
scroll to position [443, 0]
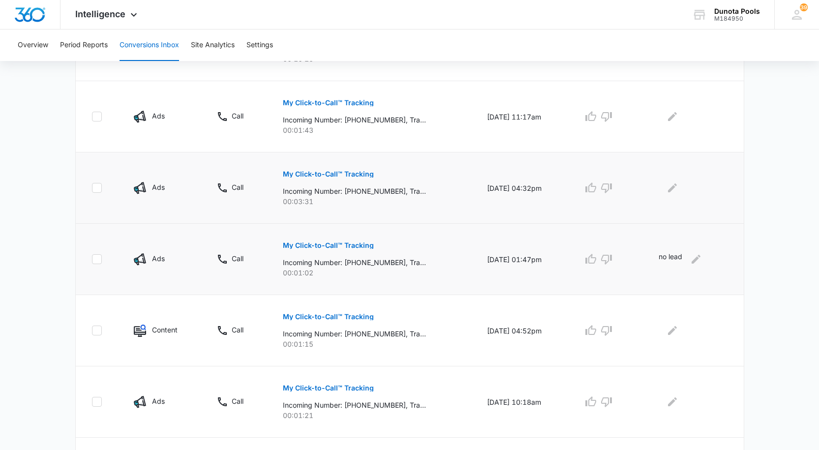
click at [315, 171] on p "My Click-to-Call™ Tracking" at bounding box center [328, 174] width 91 height 7
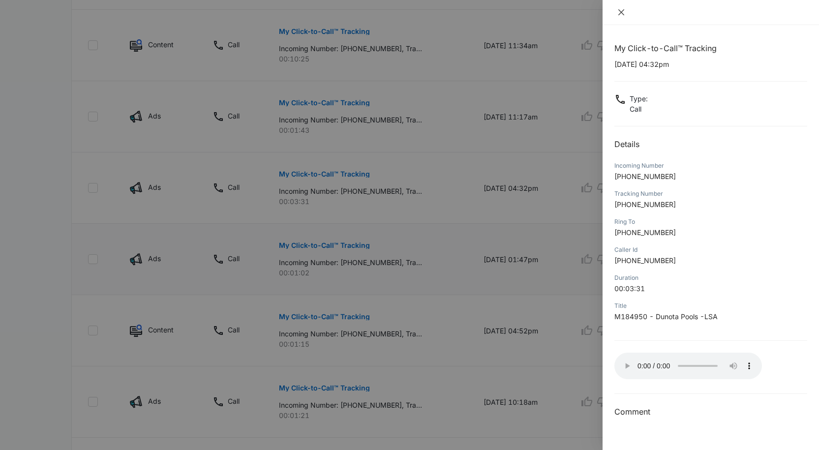
click at [623, 14] on icon "close" at bounding box center [621, 12] width 6 height 6
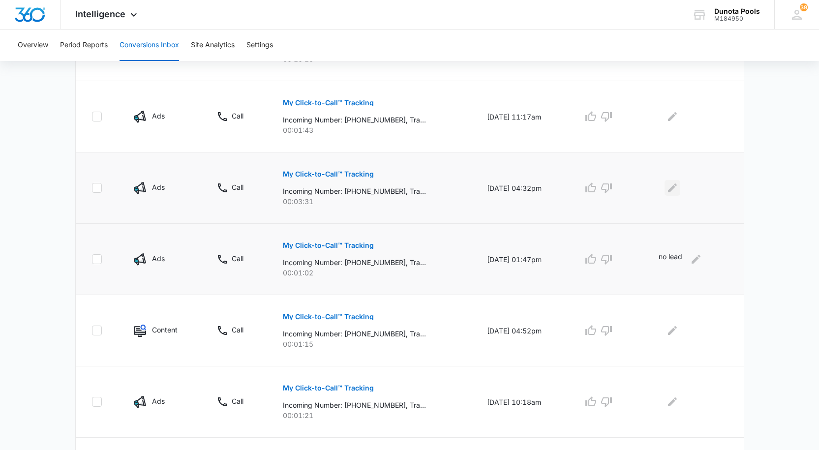
click at [676, 183] on icon "Edit Comments" at bounding box center [673, 188] width 12 height 12
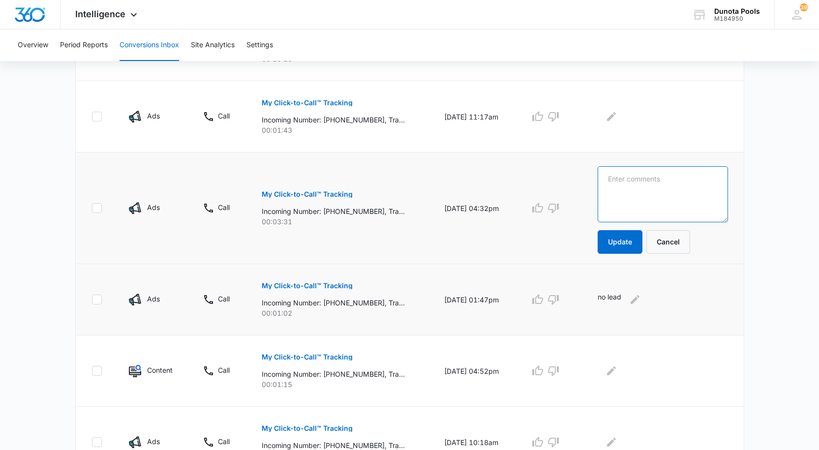
click at [684, 183] on textarea at bounding box center [663, 194] width 130 height 56
type textarea "current costumer. no lead"
click at [637, 234] on button "Update" at bounding box center [620, 242] width 45 height 24
click at [636, 247] on button "Update" at bounding box center [620, 242] width 45 height 24
click at [632, 246] on button "Update" at bounding box center [620, 242] width 45 height 24
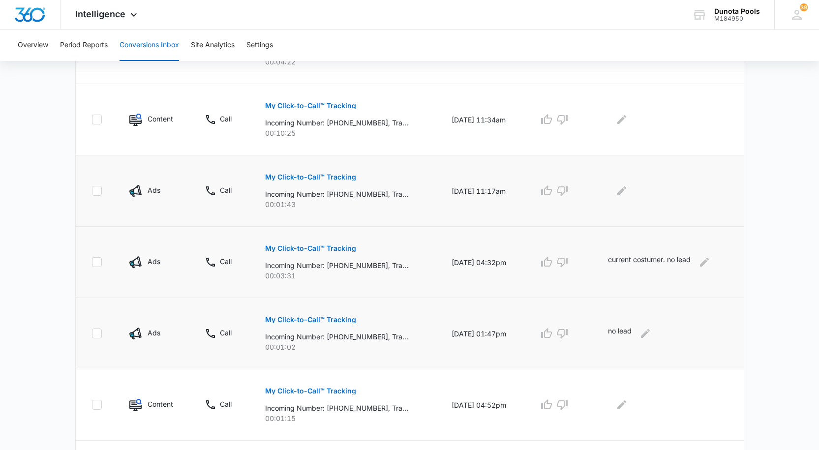
scroll to position [344, 0]
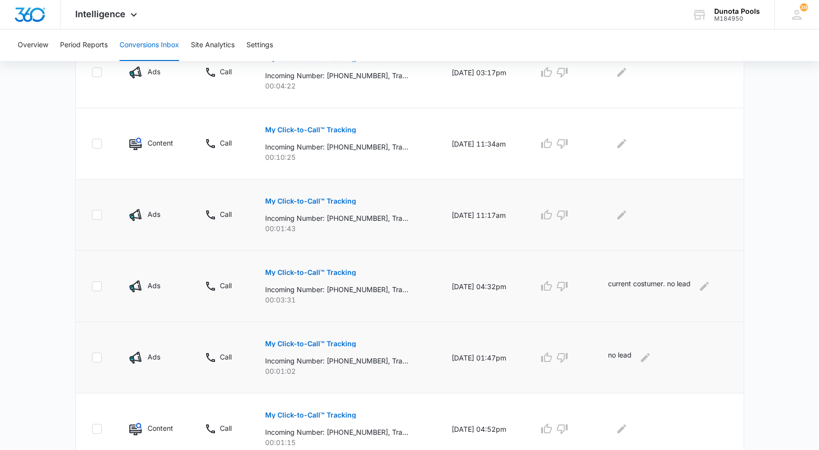
click at [308, 203] on p "My Click-to-Call™ Tracking" at bounding box center [310, 201] width 91 height 7
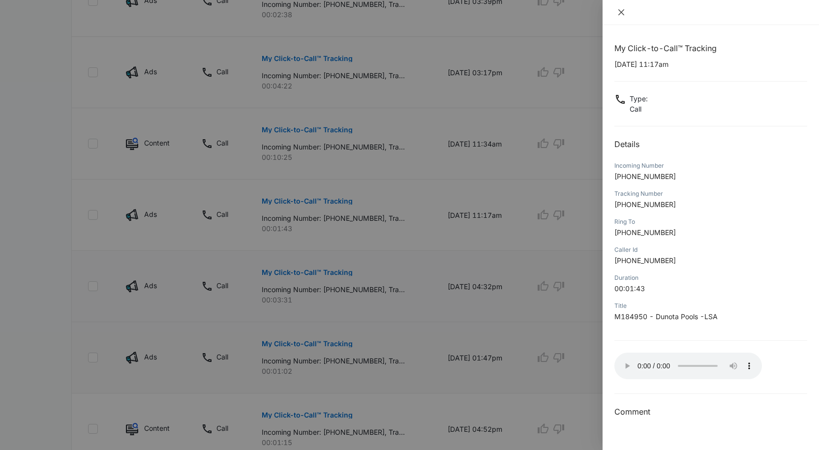
click at [621, 12] on icon "close" at bounding box center [621, 12] width 6 height 6
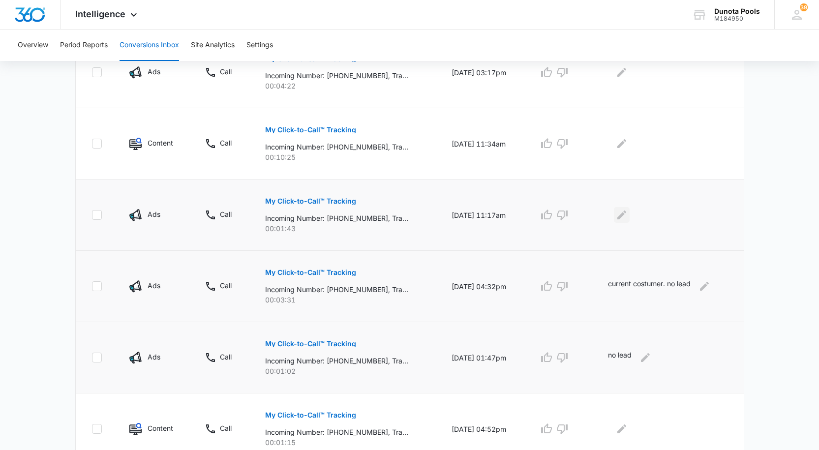
click at [627, 213] on icon "Edit Comments" at bounding box center [622, 215] width 12 height 12
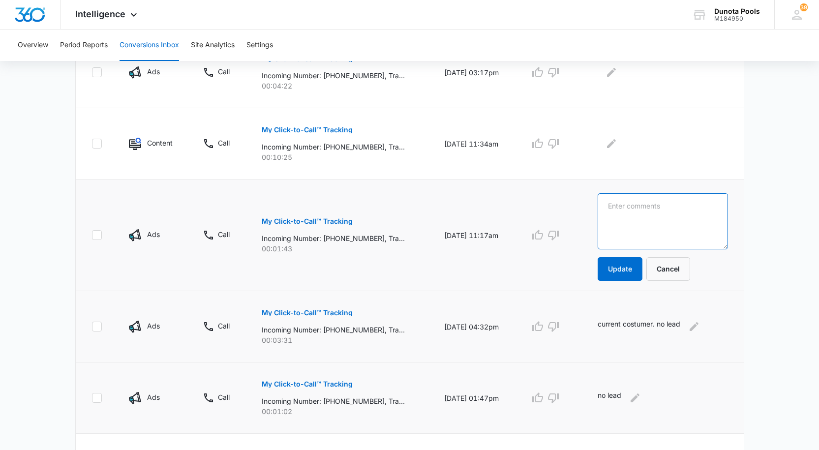
click at [696, 211] on textarea at bounding box center [663, 221] width 130 height 56
type textarea "c"
type textarea "s"
type textarea "transfer services departament"
click at [632, 266] on button "Update" at bounding box center [620, 269] width 45 height 24
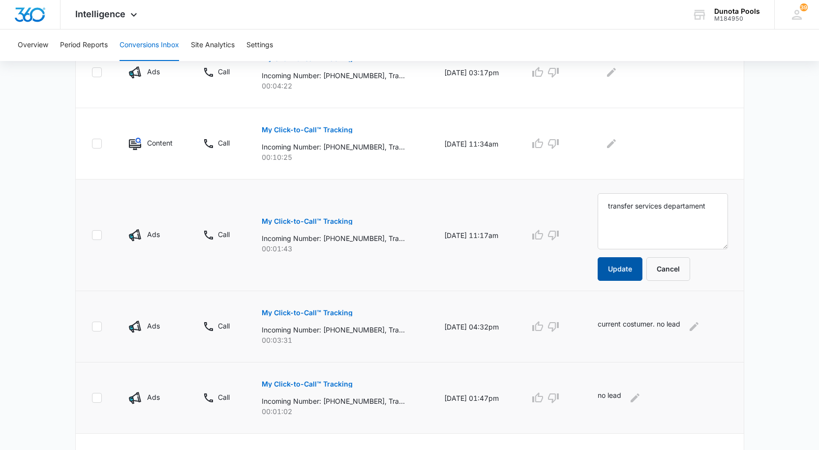
click at [637, 270] on button "Update" at bounding box center [620, 269] width 45 height 24
click at [628, 272] on button "Update" at bounding box center [620, 269] width 45 height 24
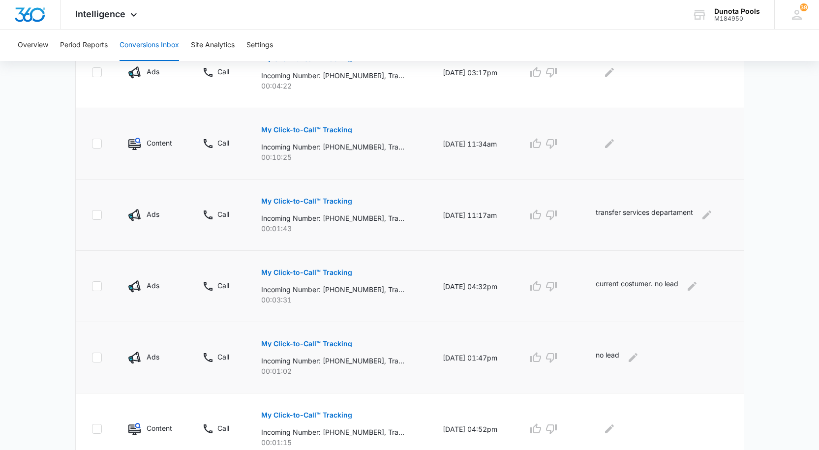
click at [325, 126] on button "My Click-to-Call™ Tracking" at bounding box center [306, 130] width 91 height 24
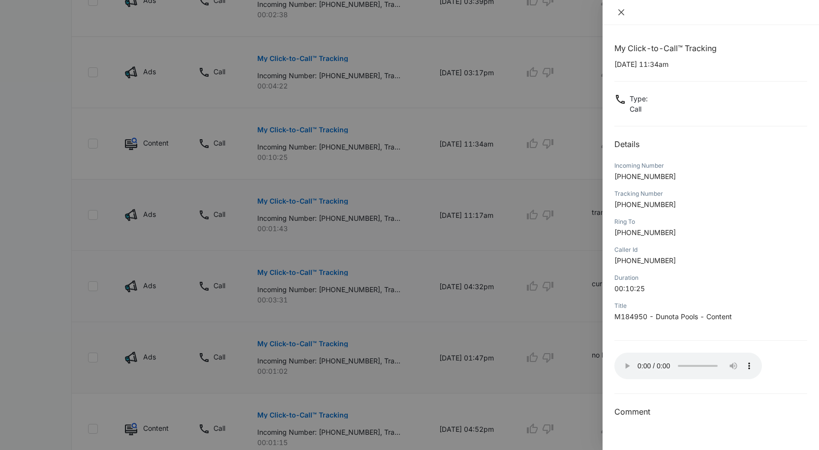
click at [621, 10] on icon "close" at bounding box center [621, 12] width 8 height 8
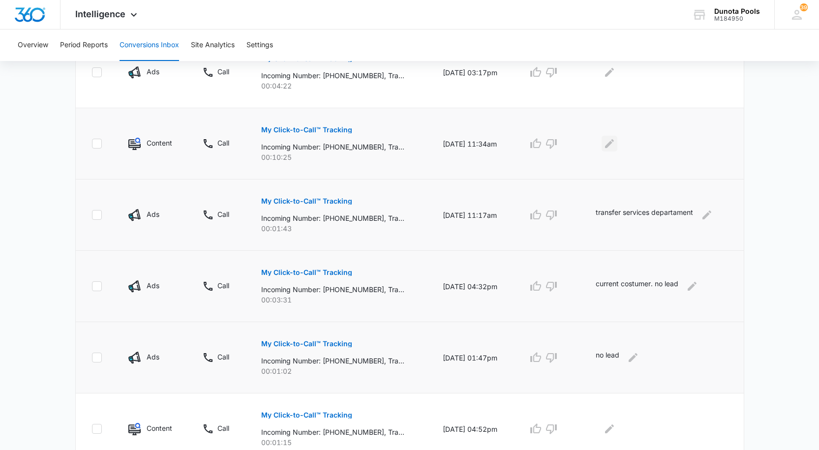
click at [610, 150] on button "Edit Comments" at bounding box center [610, 144] width 16 height 16
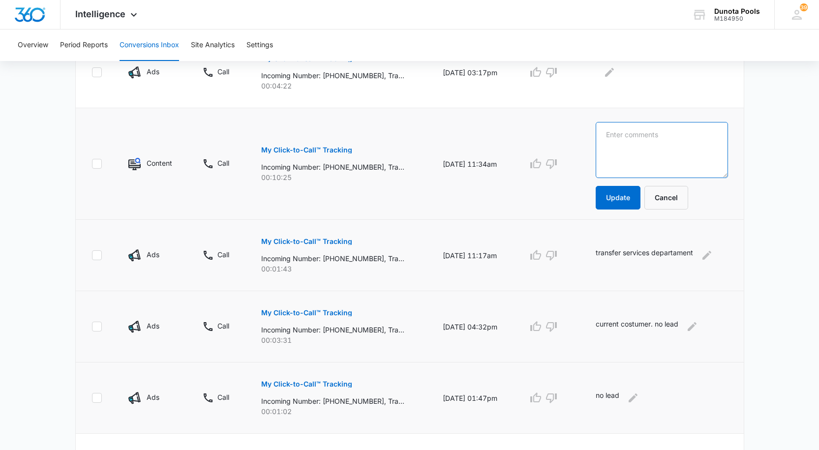
click at [673, 150] on textarea at bounding box center [662, 150] width 132 height 56
type textarea "current de costumer"
click at [619, 195] on button "Update" at bounding box center [618, 198] width 45 height 24
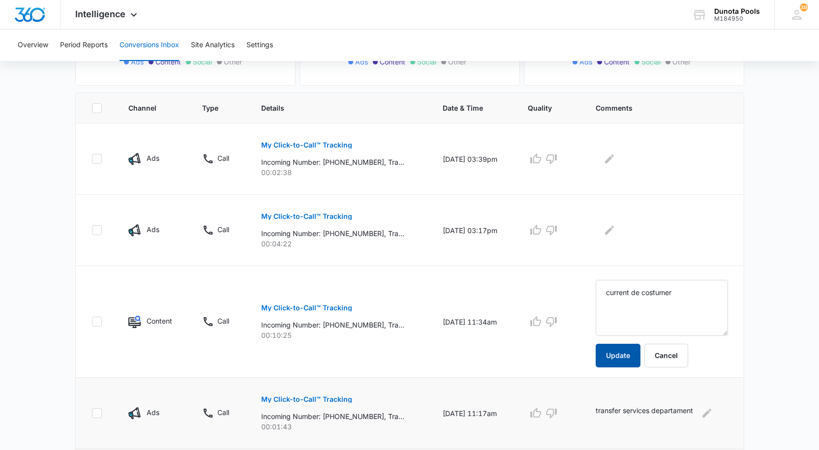
scroll to position [197, 0]
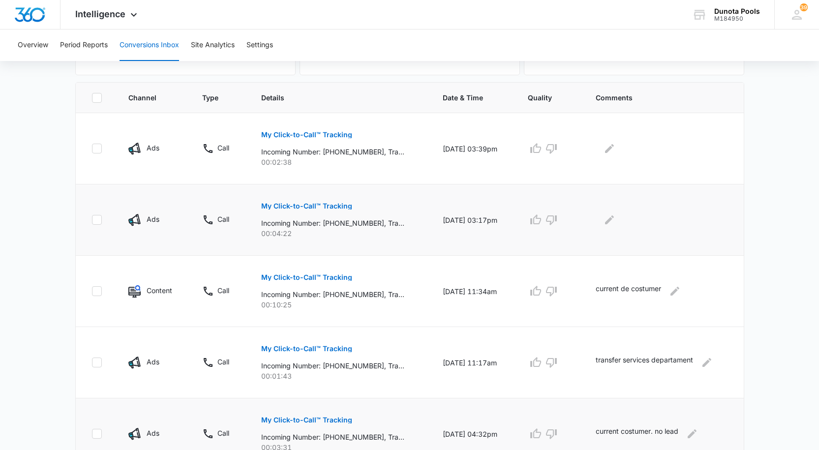
click at [294, 203] on p "My Click-to-Call™ Tracking" at bounding box center [306, 206] width 91 height 7
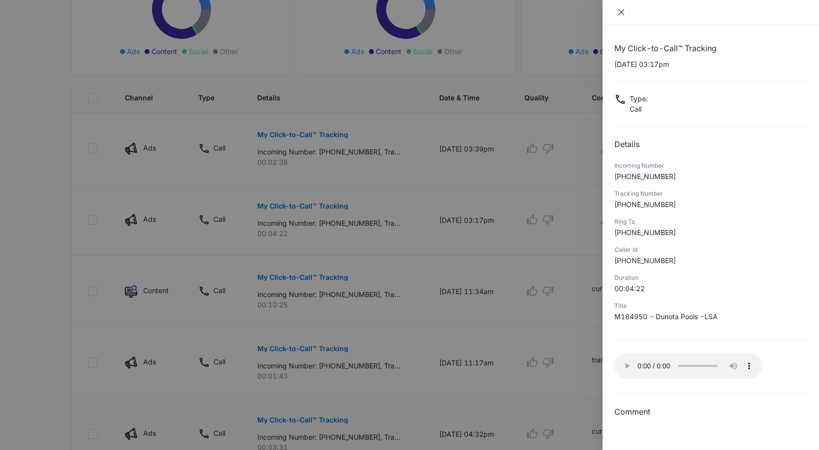
click at [623, 10] on icon "close" at bounding box center [621, 12] width 6 height 6
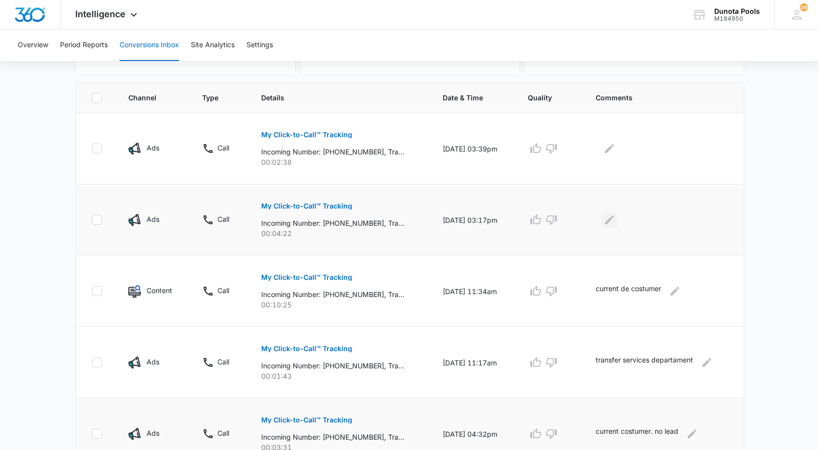
click at [614, 218] on icon "Edit Comments" at bounding box center [609, 219] width 9 height 9
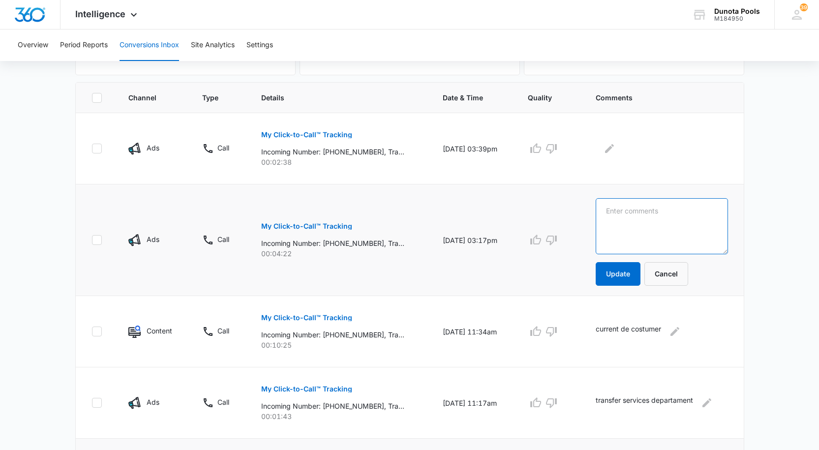
click at [653, 215] on textarea at bounding box center [662, 226] width 132 height 56
type textarea "l"
type textarea "new lead construction, transfer a sales"
click at [628, 274] on button "Update" at bounding box center [618, 274] width 45 height 24
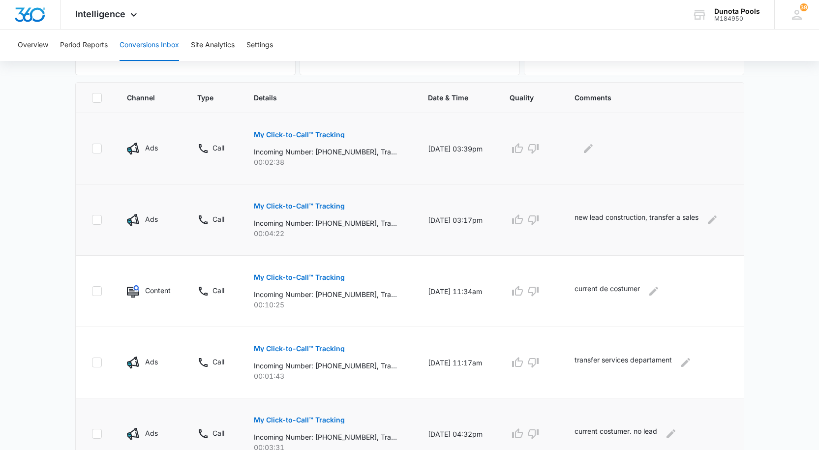
click at [268, 136] on p "My Click-to-Call™ Tracking" at bounding box center [299, 134] width 91 height 7
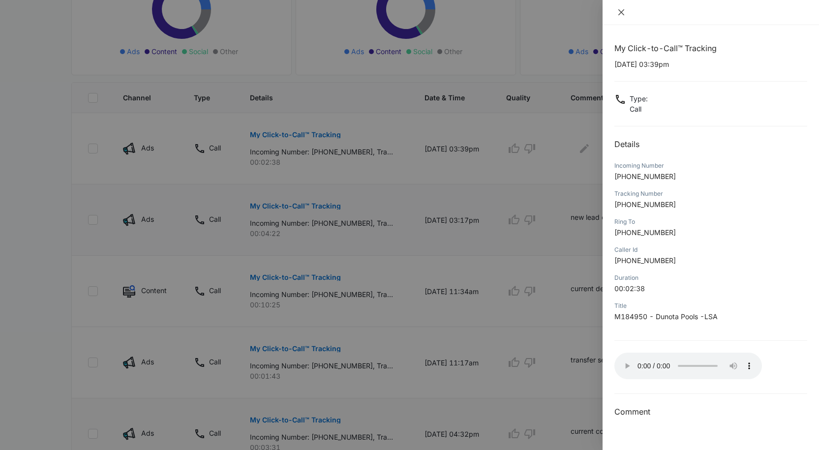
click at [620, 12] on icon "close" at bounding box center [621, 12] width 8 height 8
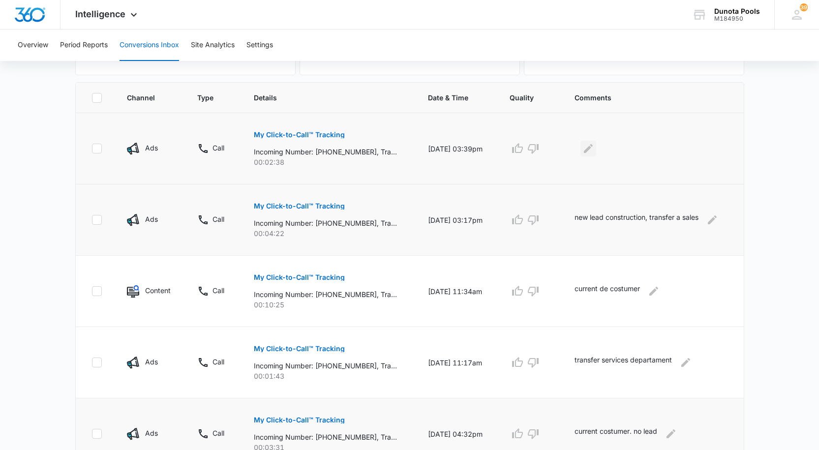
click at [593, 151] on icon "Edit Comments" at bounding box center [589, 149] width 12 height 12
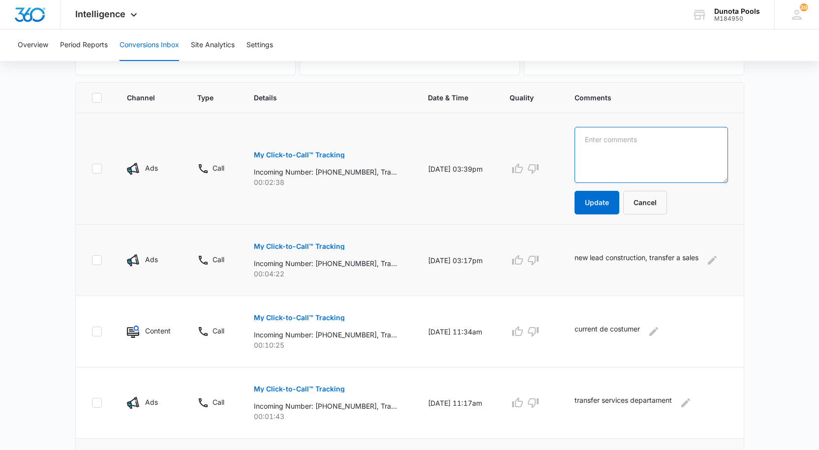
click at [618, 146] on textarea at bounding box center [652, 155] width 154 height 56
type textarea "new lead, google ads from ocala"
click at [610, 204] on button "Update" at bounding box center [597, 203] width 45 height 24
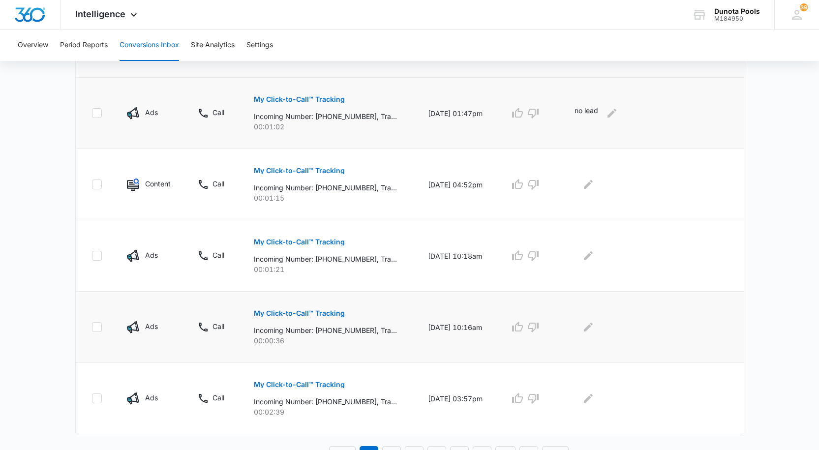
scroll to position [604, 0]
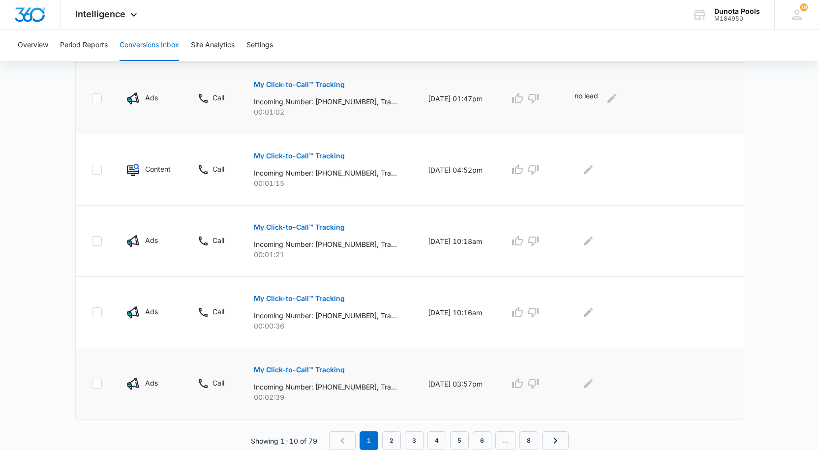
click at [304, 369] on p "My Click-to-Call™ Tracking" at bounding box center [299, 370] width 91 height 7
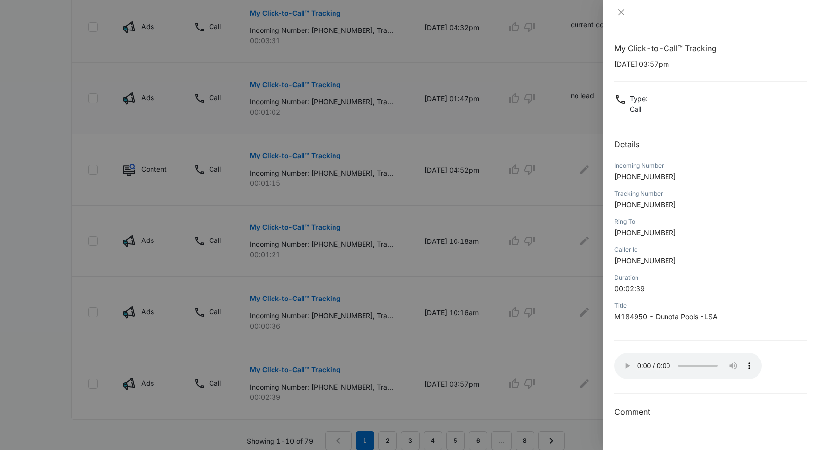
click at [800, 358] on div "My Click-to-Call™ Tracking [DATE] 03:57pm Type : Call Details Incoming Number […" at bounding box center [710, 230] width 193 height 376
click at [622, 11] on icon "close" at bounding box center [621, 12] width 8 height 8
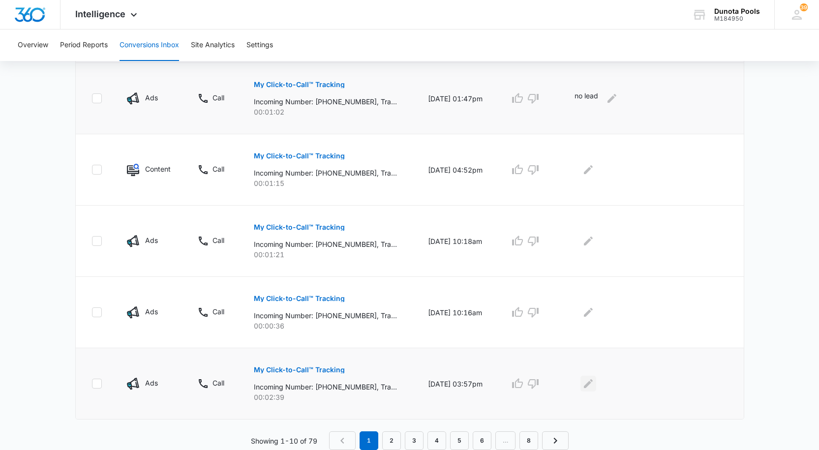
click at [592, 388] on icon "Edit Comments" at bounding box center [589, 384] width 12 height 12
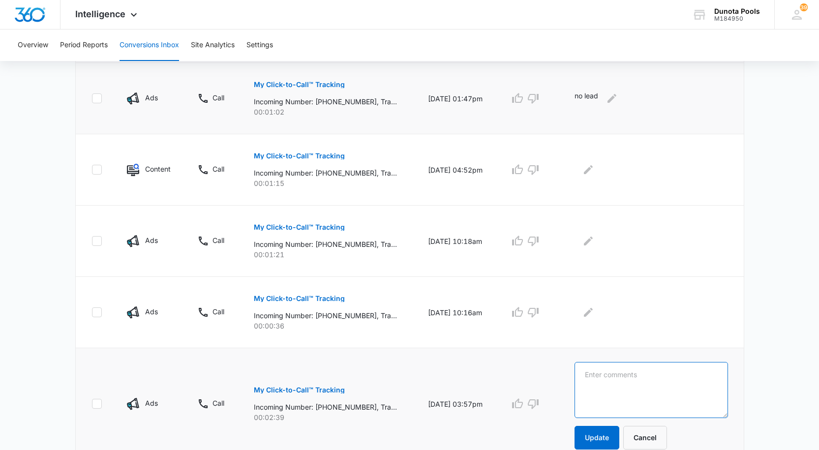
click at [656, 388] on textarea at bounding box center [652, 390] width 154 height 56
type textarea "f"
type textarea "lead services"
click at [601, 438] on button "Update" at bounding box center [597, 438] width 45 height 24
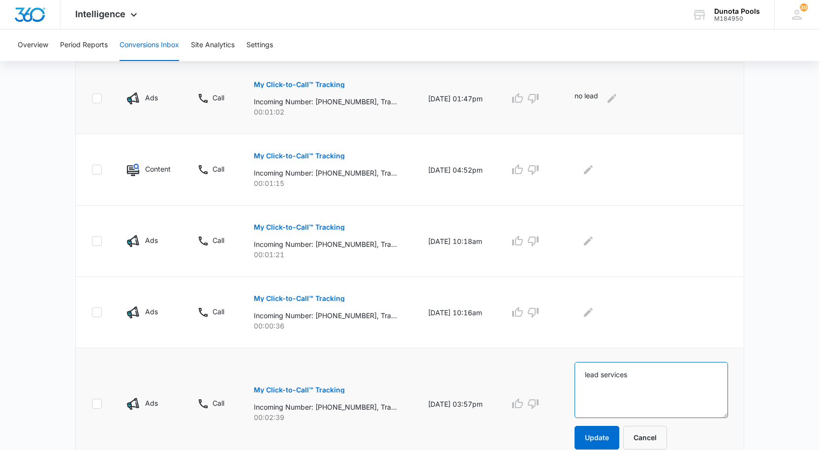
click at [590, 371] on textarea "lead services" at bounding box center [652, 390] width 154 height 56
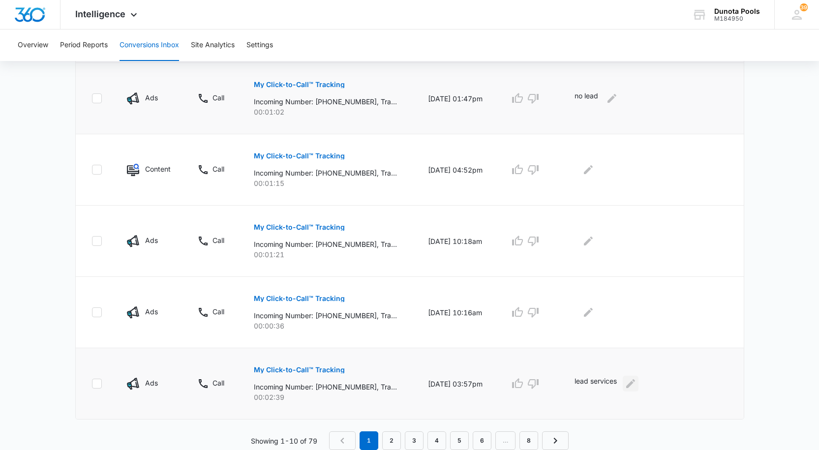
click at [637, 385] on icon "Edit Comments" at bounding box center [631, 384] width 12 height 12
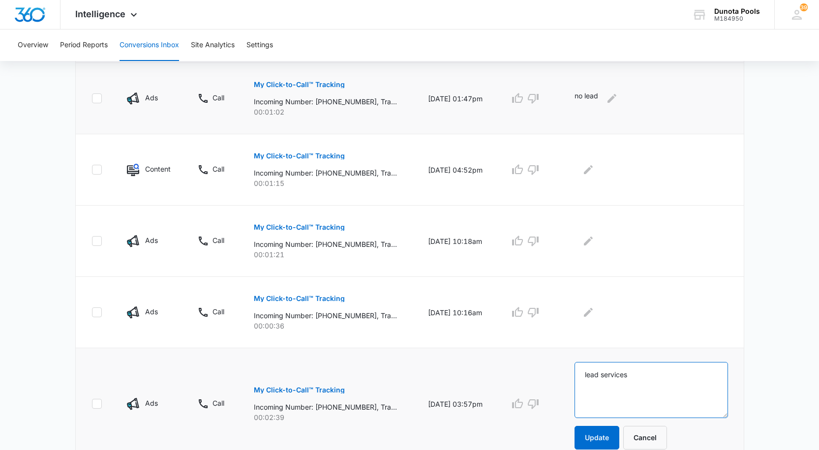
click at [586, 377] on textarea "lead services" at bounding box center [652, 390] width 154 height 56
type textarea "new lead services"
click at [605, 439] on button "Update" at bounding box center [597, 438] width 45 height 24
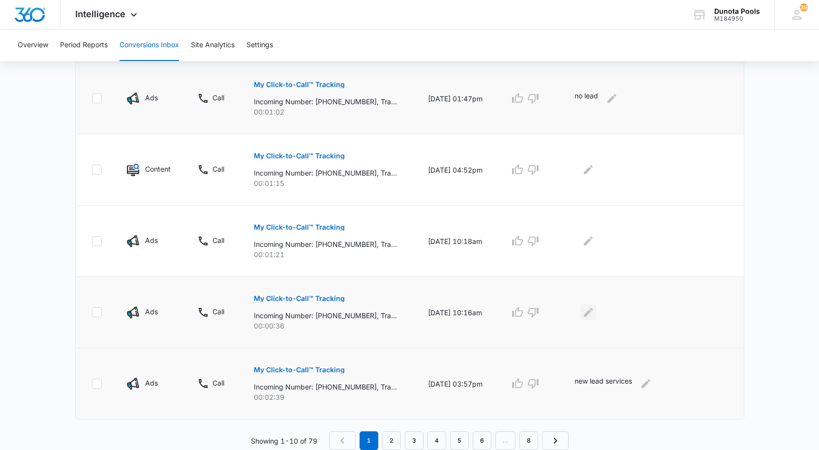
click at [589, 311] on icon "Edit Comments" at bounding box center [589, 313] width 12 height 12
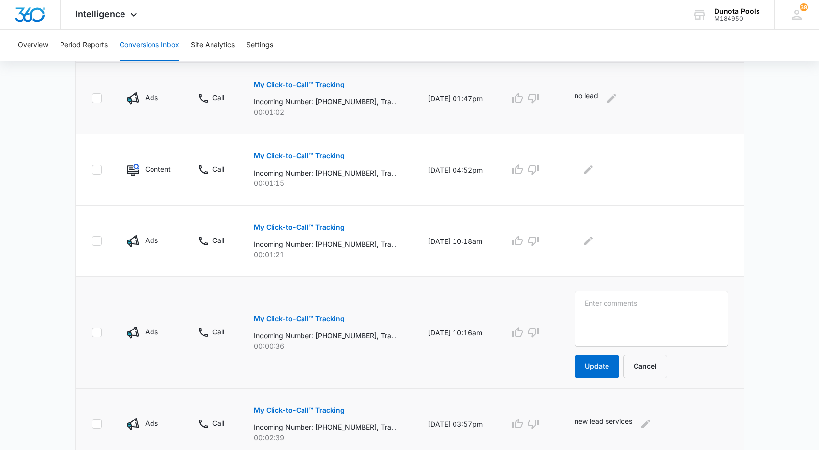
click at [268, 316] on p "My Click-to-Call™ Tracking" at bounding box center [299, 318] width 91 height 7
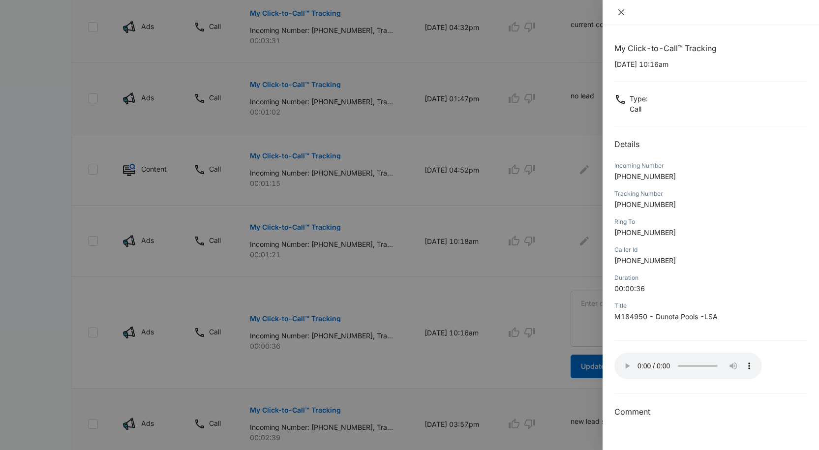
click at [616, 13] on button "Close" at bounding box center [621, 12] width 14 height 9
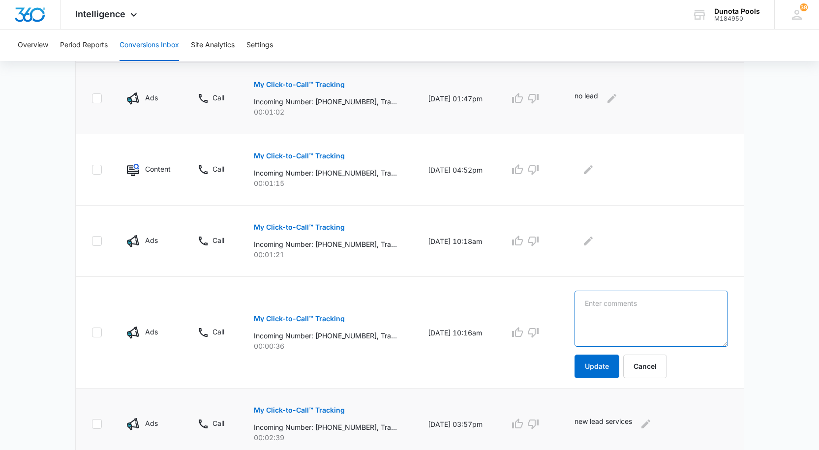
click at [659, 311] on textarea at bounding box center [652, 319] width 154 height 56
type textarea "no lead because the costumer want the fiberglass pool"
click at [606, 358] on button "Update" at bounding box center [597, 367] width 45 height 24
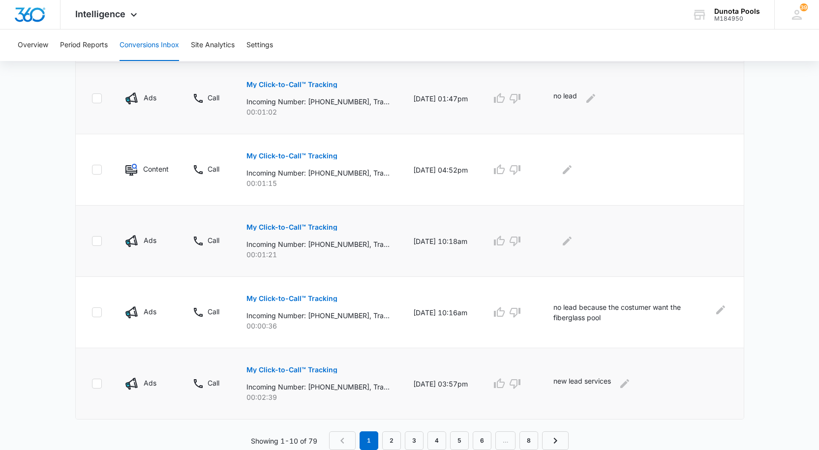
click at [299, 221] on button "My Click-to-Call™ Tracking" at bounding box center [291, 227] width 91 height 24
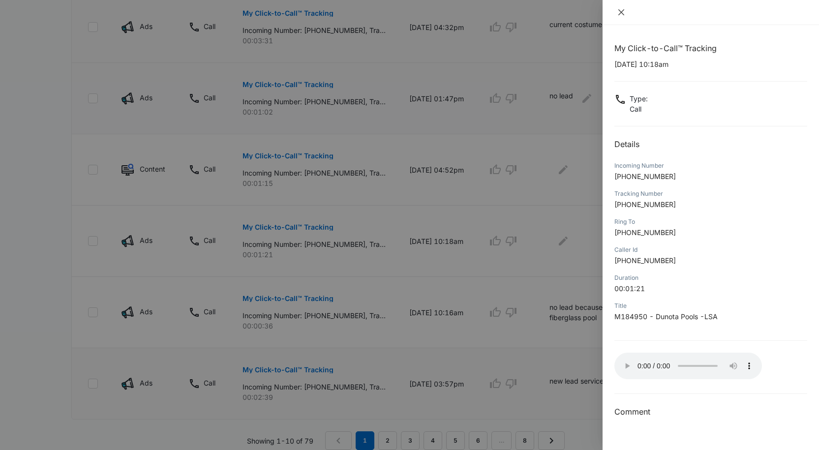
click at [622, 8] on icon "close" at bounding box center [621, 12] width 8 height 8
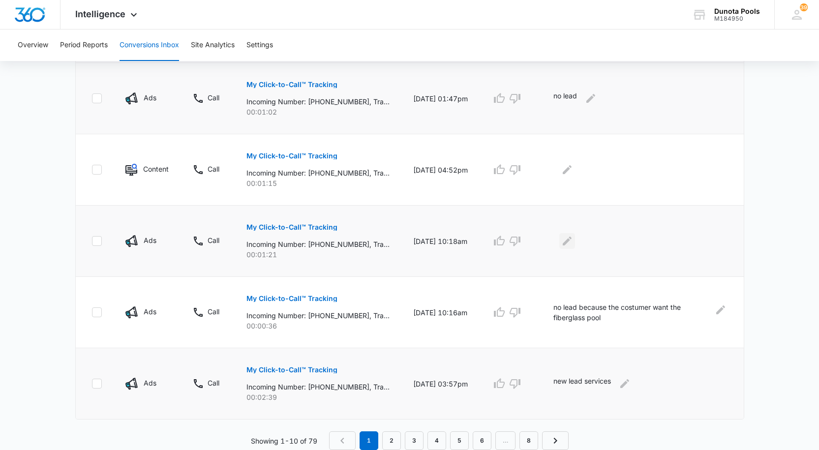
click at [573, 236] on icon "Edit Comments" at bounding box center [567, 241] width 12 height 12
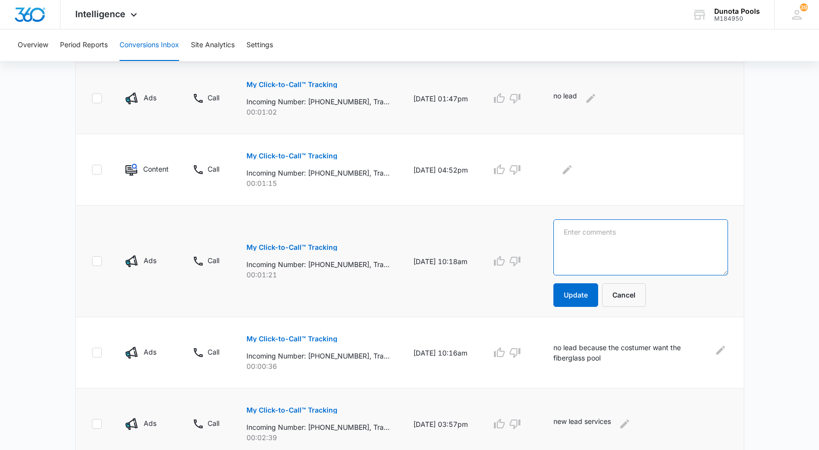
click at [629, 241] on textarea at bounding box center [640, 247] width 175 height 56
click at [639, 240] on textarea "lead, transfer a [PERSON_NAME] its a special asunt" at bounding box center [640, 247] width 175 height 56
type textarea "lead, transfer a [PERSON_NAME] its a special subject"
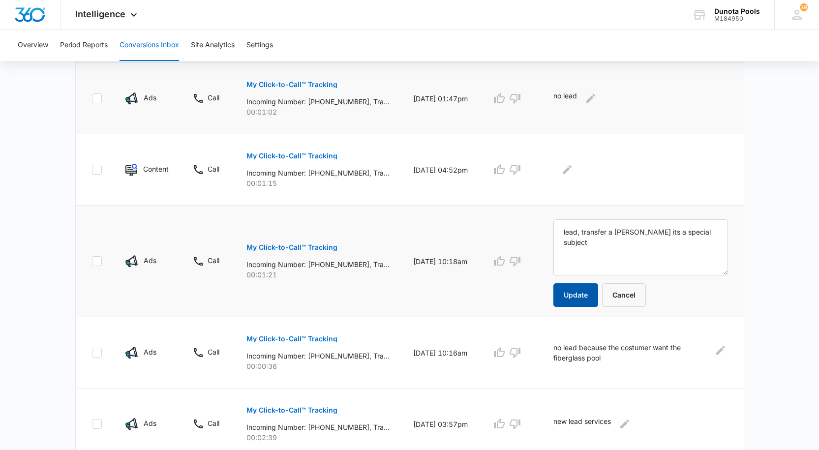
click at [587, 294] on button "Update" at bounding box center [575, 295] width 45 height 24
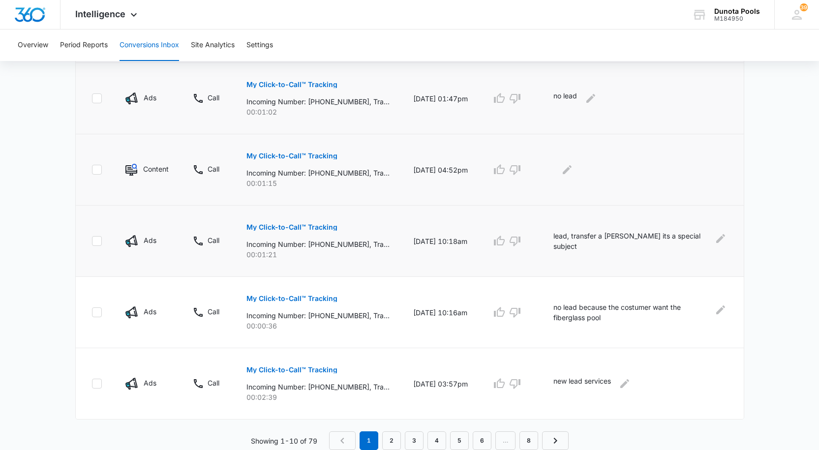
click at [299, 154] on p "My Click-to-Call™ Tracking" at bounding box center [291, 156] width 91 height 7
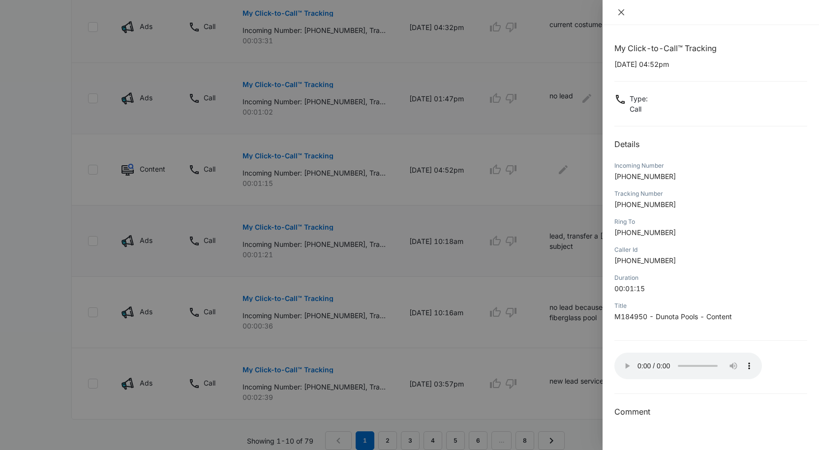
click at [623, 8] on icon "close" at bounding box center [621, 12] width 8 height 8
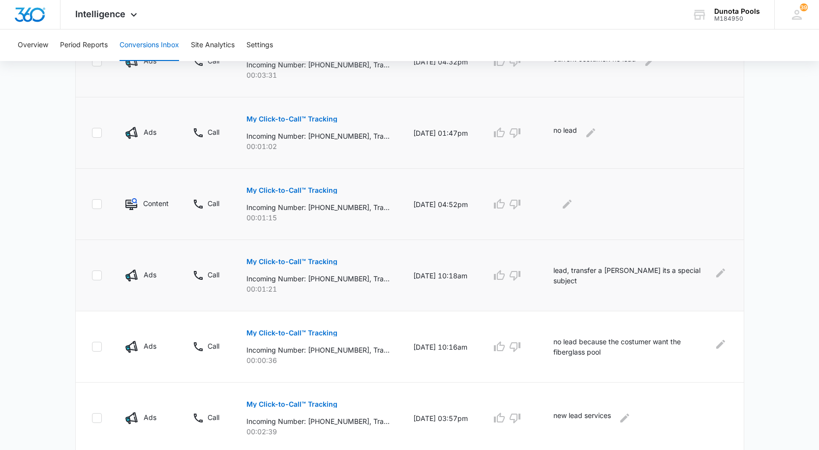
scroll to position [554, 0]
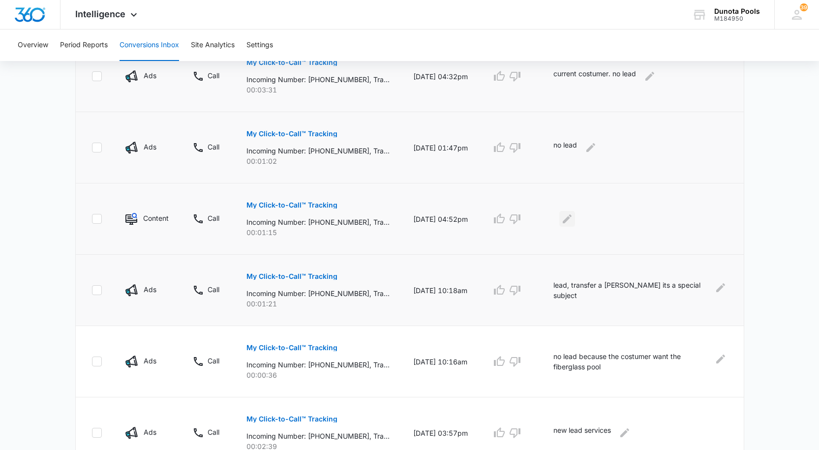
click at [572, 217] on icon "Edit Comments" at bounding box center [567, 219] width 9 height 9
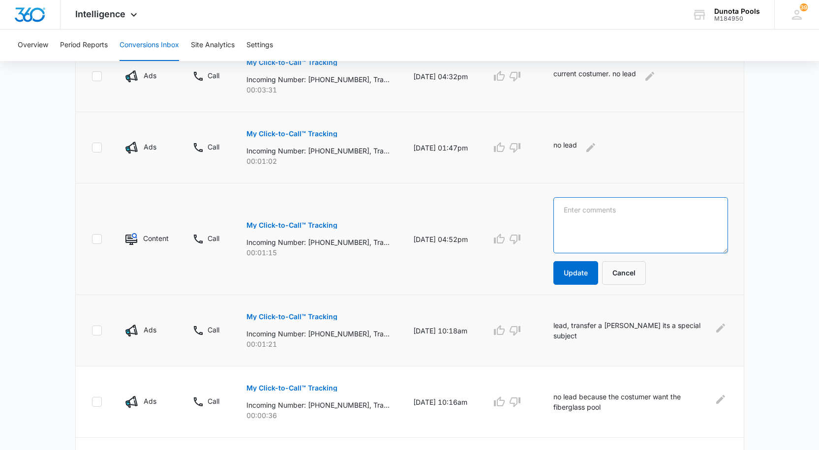
click at [649, 233] on textarea at bounding box center [640, 225] width 175 height 56
type textarea "send"
drag, startPoint x: 595, startPoint y: 217, endPoint x: 434, endPoint y: 196, distance: 161.7
click at [450, 198] on tr "Content Call My Click-to-Call™ Tracking Incoming Number: [PHONE_NUMBER], Tracki…" at bounding box center [410, 240] width 668 height 112
paste textarea "send text message"
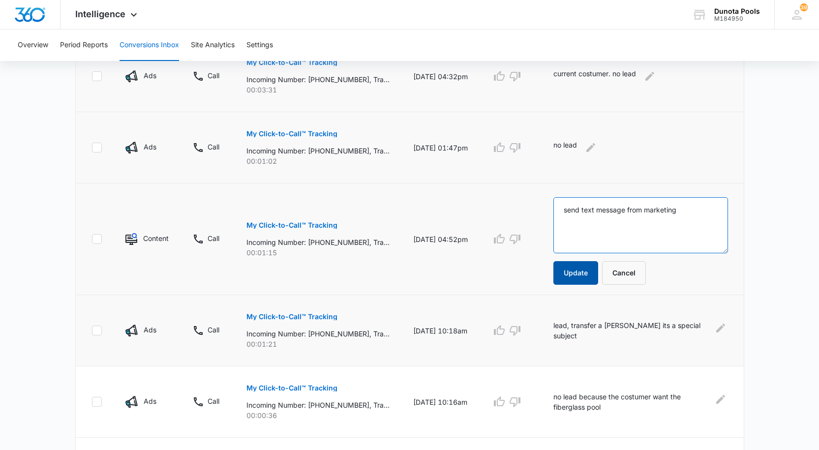
type textarea "send text message from marketing"
click at [583, 271] on button "Update" at bounding box center [575, 273] width 45 height 24
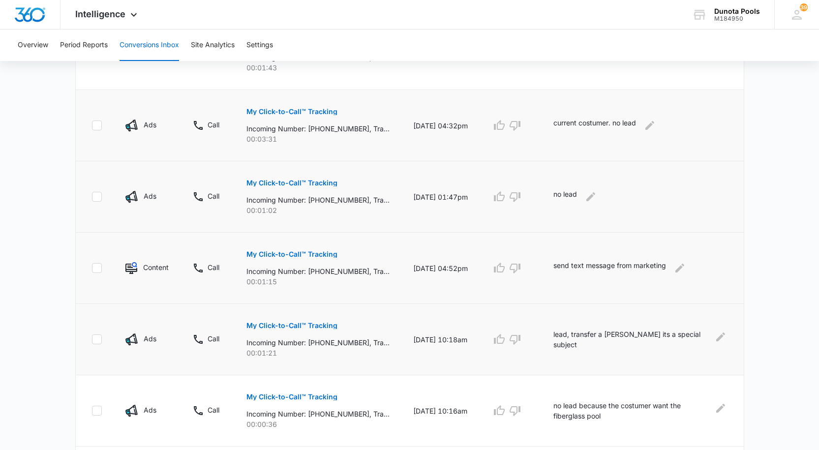
scroll to position [604, 0]
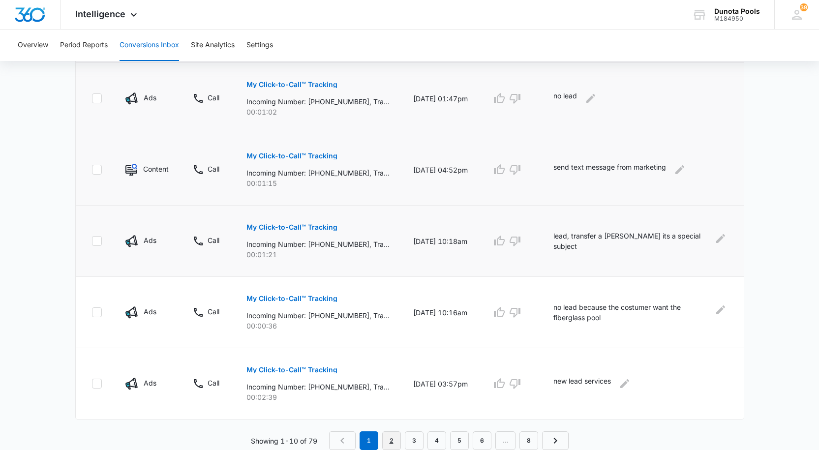
click at [394, 440] on link "2" at bounding box center [391, 440] width 19 height 19
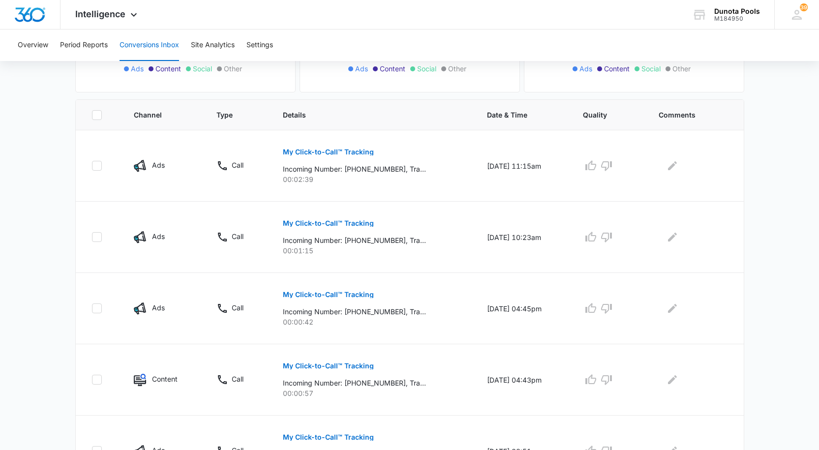
scroll to position [197, 0]
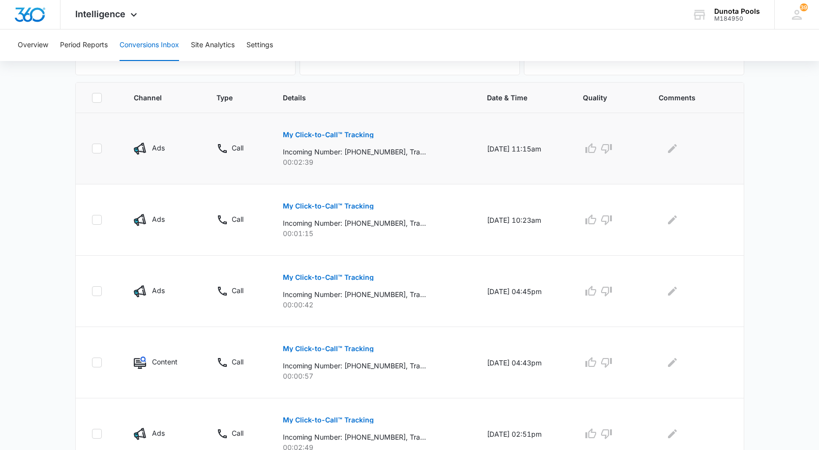
click at [325, 136] on p "My Click-to-Call™ Tracking" at bounding box center [328, 134] width 91 height 7
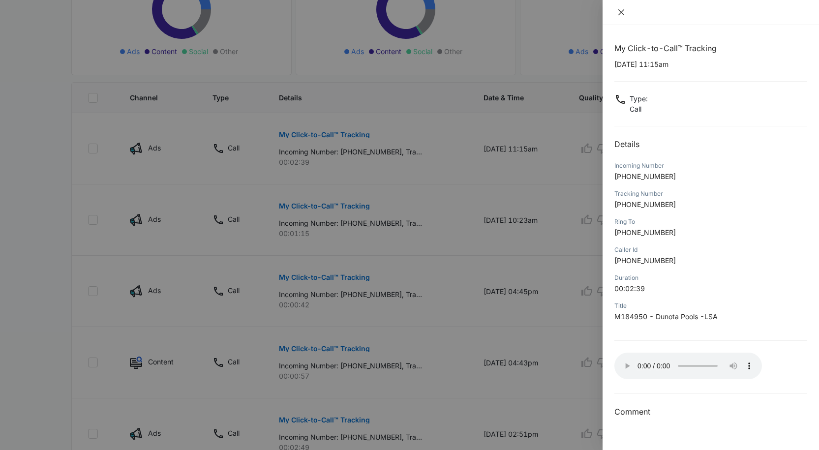
click at [621, 9] on icon "close" at bounding box center [621, 12] width 8 height 8
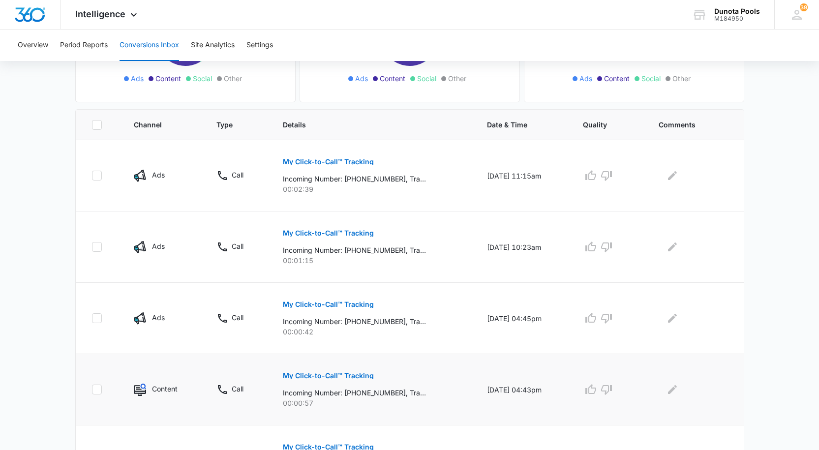
scroll to position [148, 0]
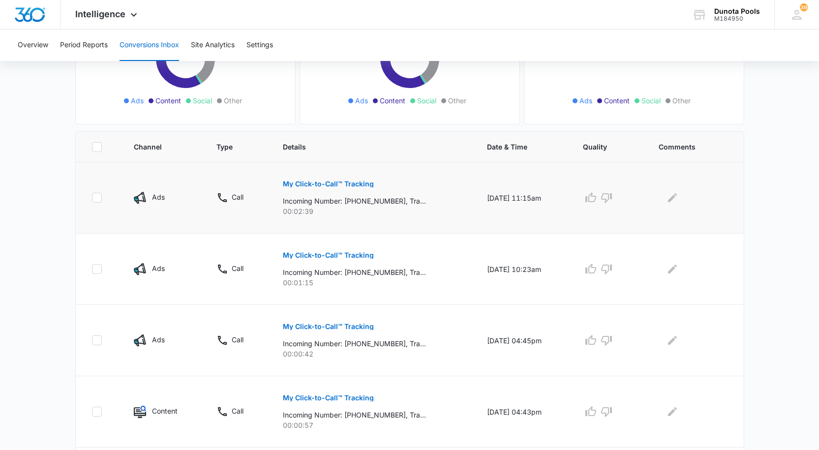
click at [327, 186] on p "My Click-to-Call™ Tracking" at bounding box center [328, 184] width 91 height 7
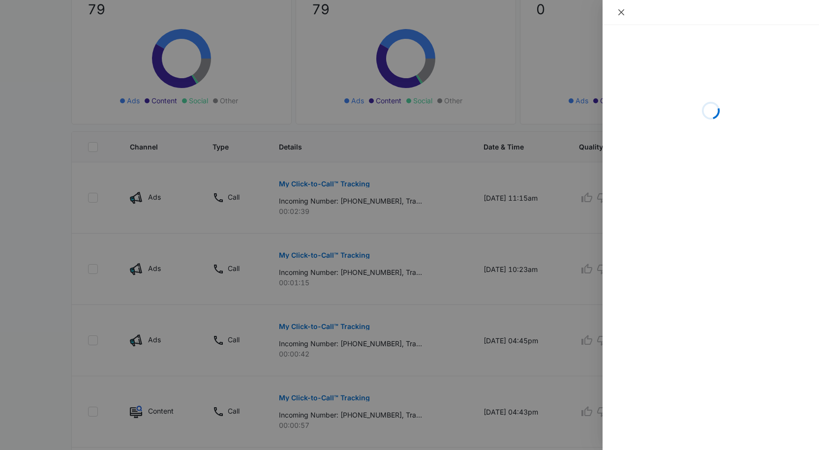
click at [622, 8] on icon "close" at bounding box center [621, 12] width 8 height 8
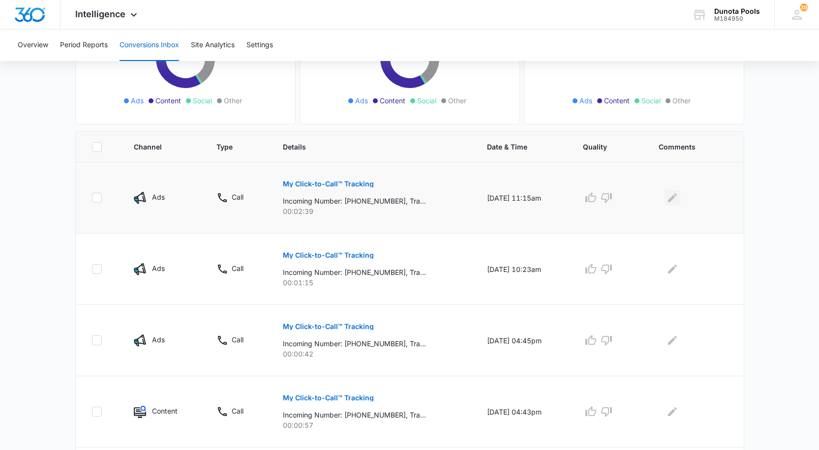
click at [676, 197] on icon "Edit Comments" at bounding box center [672, 197] width 9 height 9
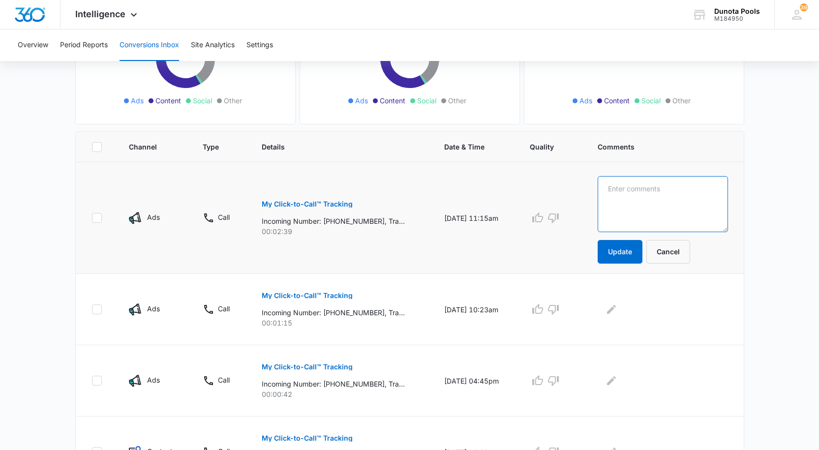
click at [661, 195] on textarea at bounding box center [663, 204] width 130 height 56
type textarea "l"
paste textarea "[PERSON_NAME] said that there is no service there."
type textarea "new lead services from [GEOGRAPHIC_DATA]. [PERSON_NAME] said that there is no s…"
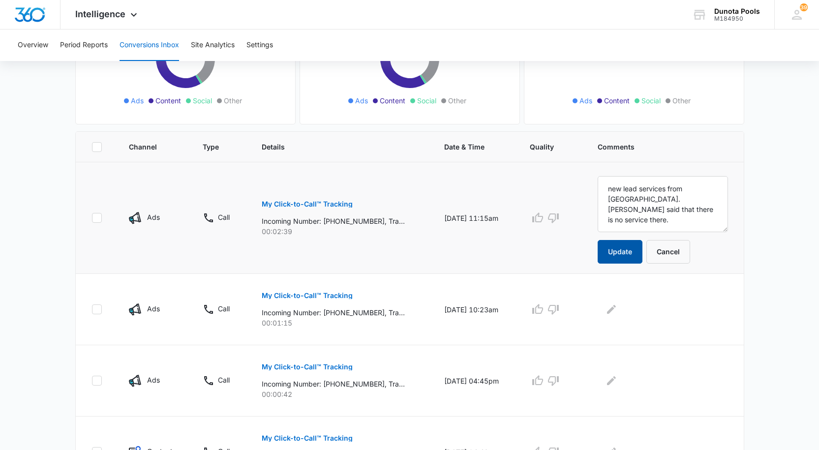
click at [634, 244] on button "Update" at bounding box center [620, 252] width 45 height 24
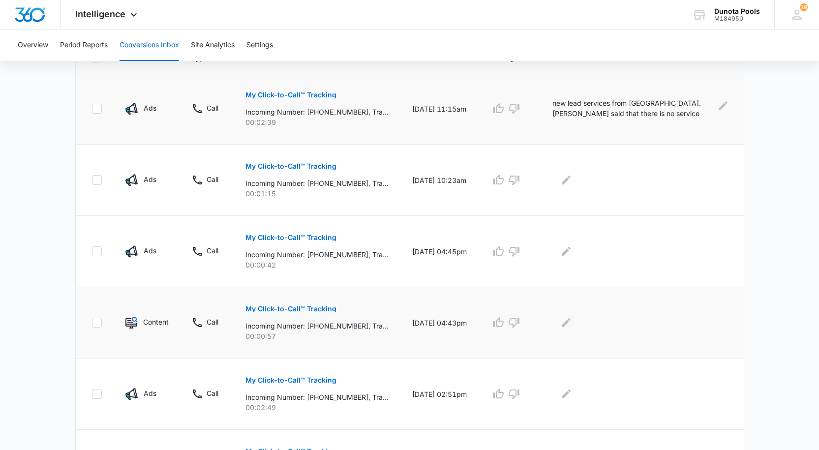
scroll to position [246, 0]
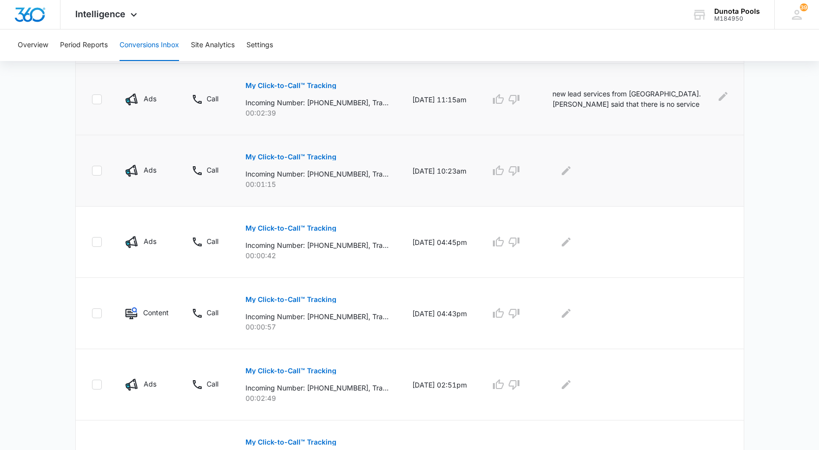
click at [280, 155] on p "My Click-to-Call™ Tracking" at bounding box center [291, 157] width 91 height 7
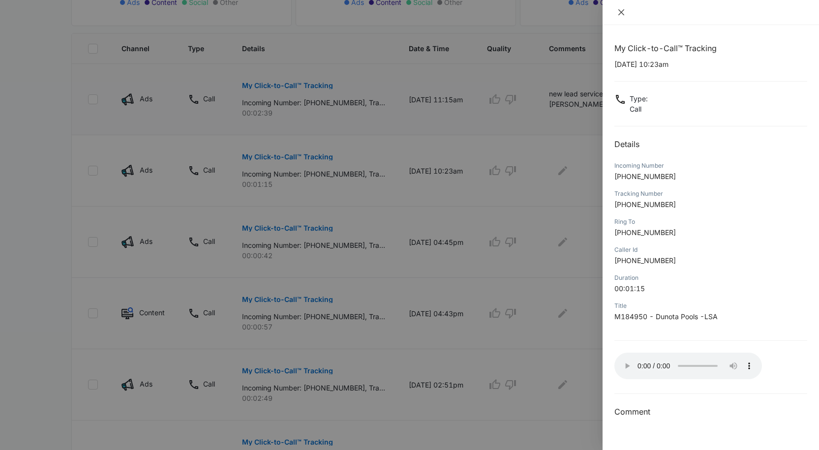
click at [621, 13] on icon "close" at bounding box center [621, 12] width 6 height 6
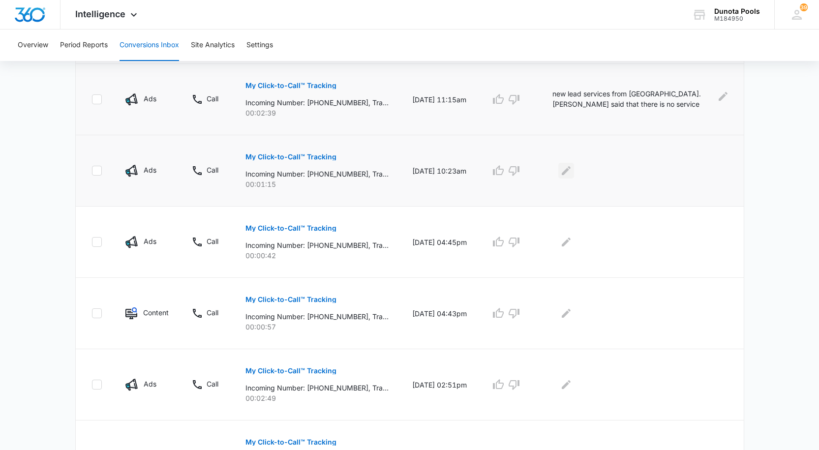
click at [572, 173] on icon "Edit Comments" at bounding box center [566, 171] width 12 height 12
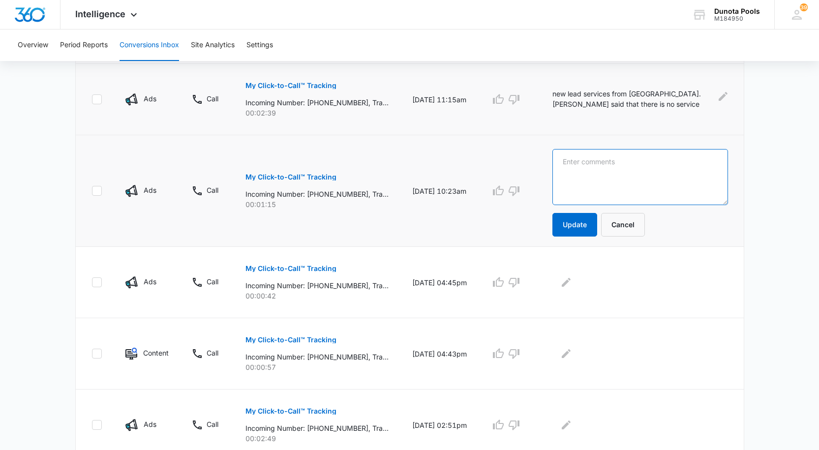
click at [605, 163] on textarea at bounding box center [640, 177] width 175 height 56
type textarea "no lead"
click at [585, 228] on button "Update" at bounding box center [575, 225] width 45 height 24
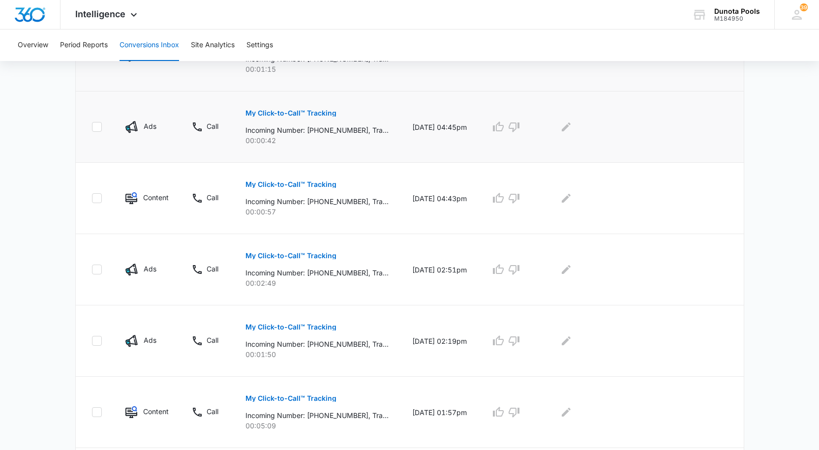
scroll to position [344, 0]
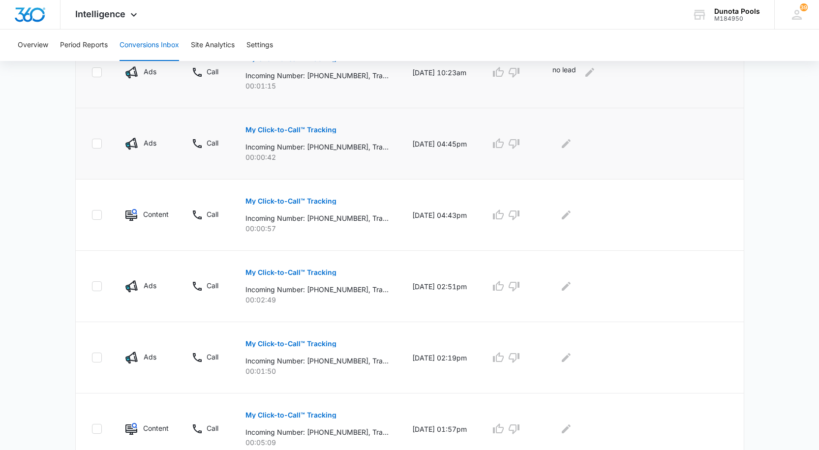
click at [271, 129] on p "My Click-to-Call™ Tracking" at bounding box center [291, 129] width 91 height 7
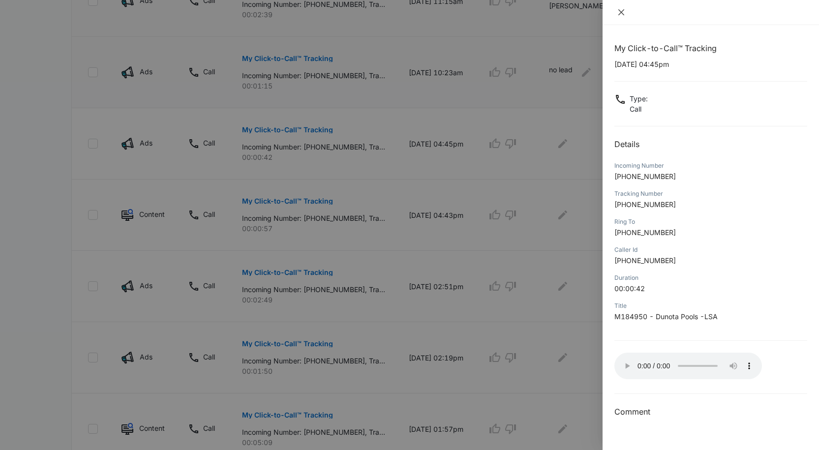
click at [624, 12] on icon "close" at bounding box center [621, 12] width 8 height 8
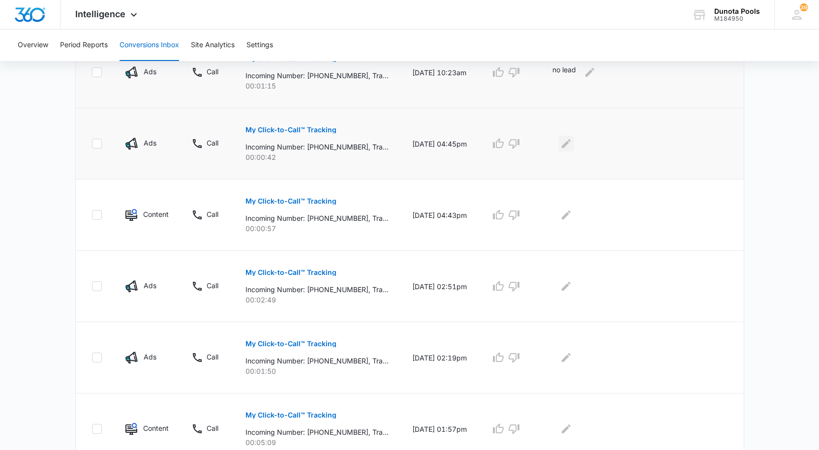
click at [572, 143] on icon "Edit Comments" at bounding box center [566, 144] width 12 height 12
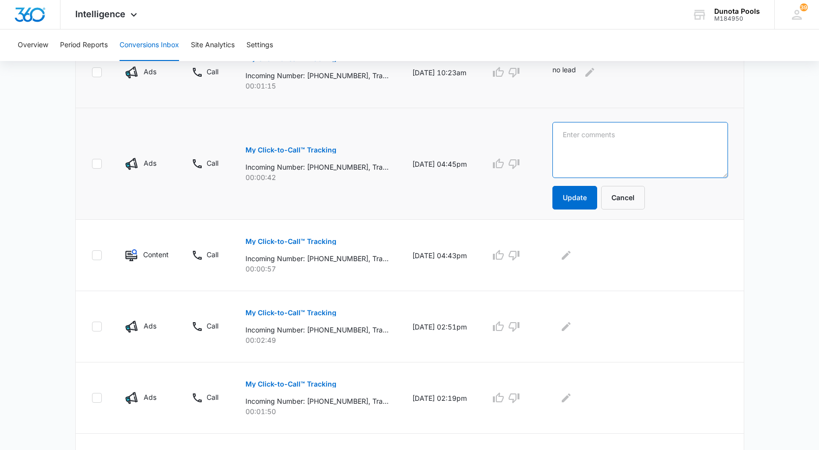
click at [615, 135] on textarea at bounding box center [640, 150] width 175 height 56
type textarea "new lead. send the text"
click at [575, 193] on button "Update" at bounding box center [575, 198] width 45 height 24
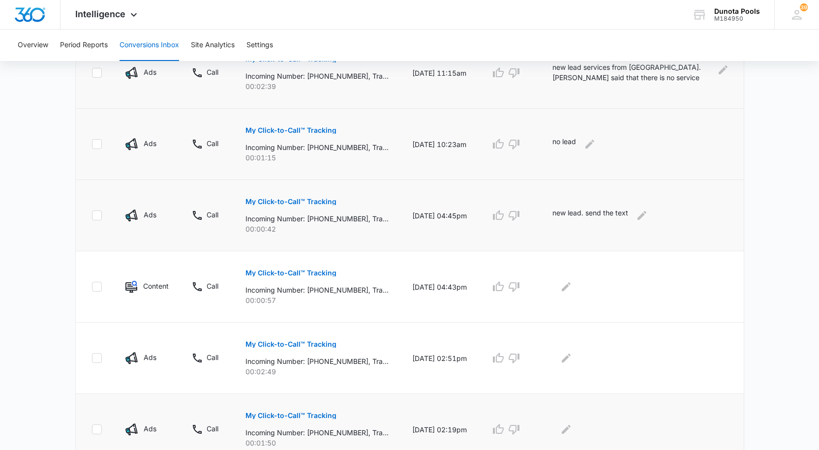
scroll to position [394, 0]
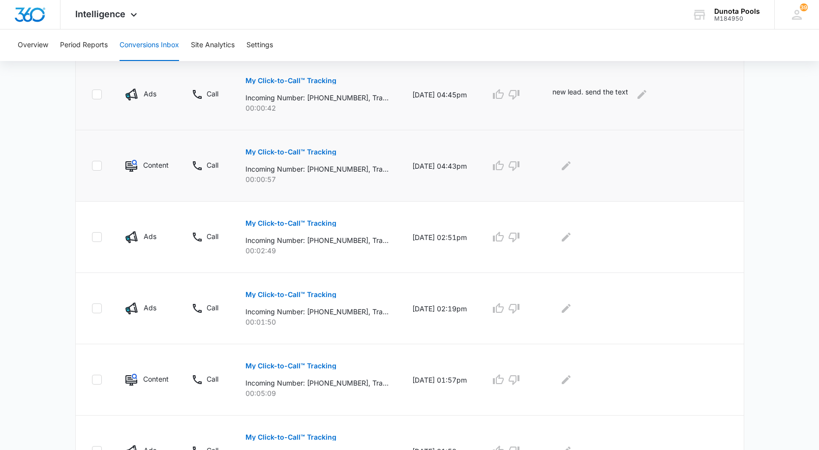
click at [303, 149] on p "My Click-to-Call™ Tracking" at bounding box center [291, 152] width 91 height 7
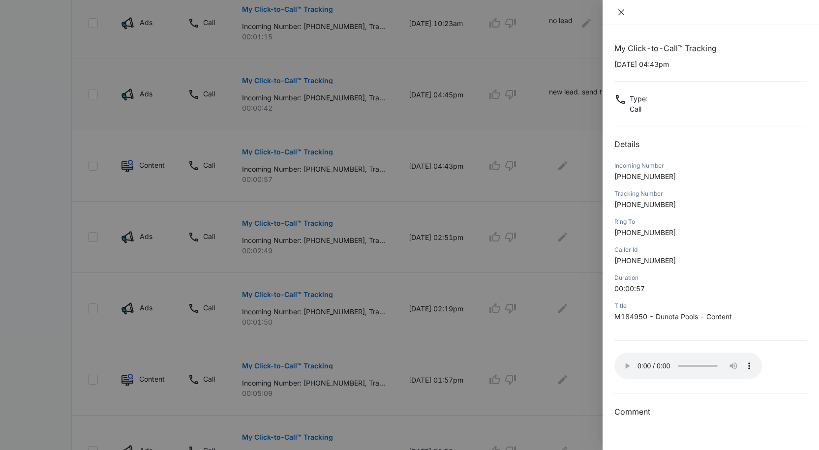
click at [621, 10] on icon "close" at bounding box center [621, 12] width 8 height 8
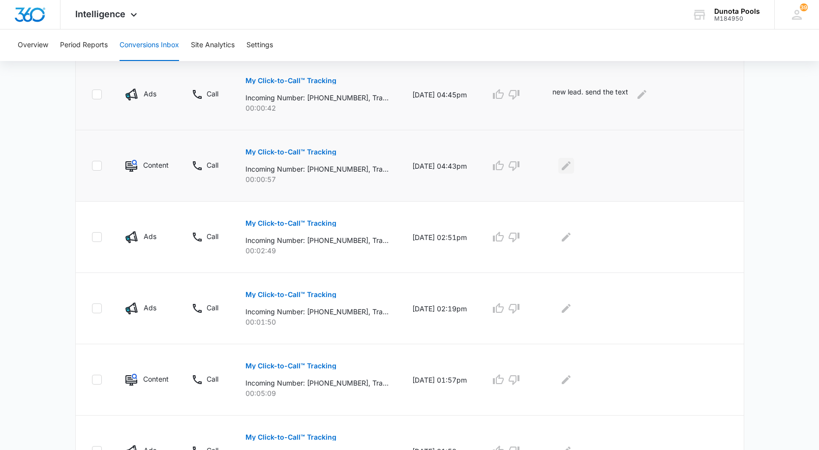
click at [571, 165] on icon "Edit Comments" at bounding box center [566, 165] width 9 height 9
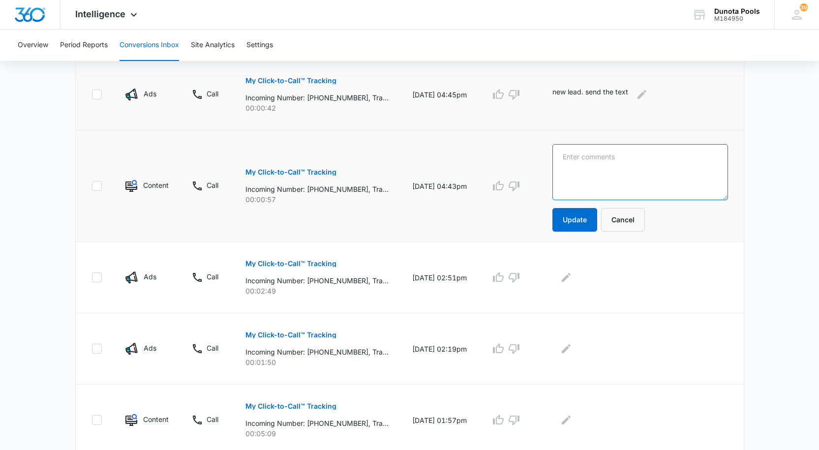
click at [656, 178] on textarea at bounding box center [640, 172] width 175 height 56
click at [608, 161] on textarea at bounding box center [640, 172] width 175 height 56
paste textarea "repeated number"
type textarea "repeated number"
click at [594, 216] on button "Update" at bounding box center [575, 220] width 45 height 24
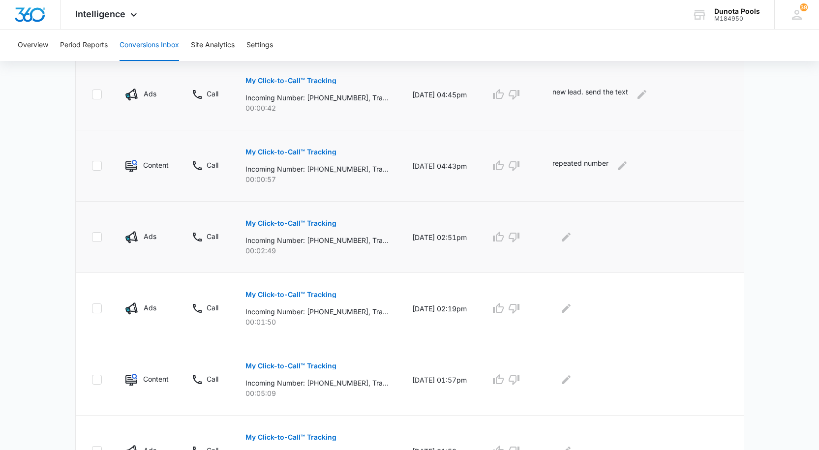
click at [314, 223] on p "My Click-to-Call™ Tracking" at bounding box center [291, 223] width 91 height 7
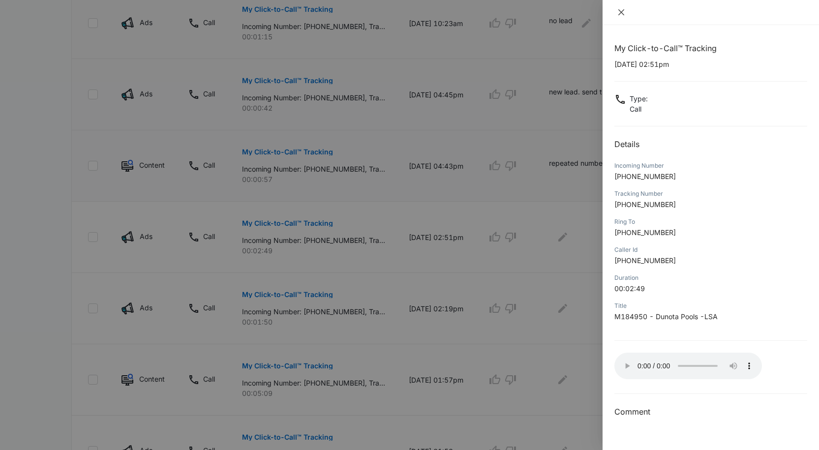
click at [623, 14] on icon "close" at bounding box center [621, 12] width 6 height 6
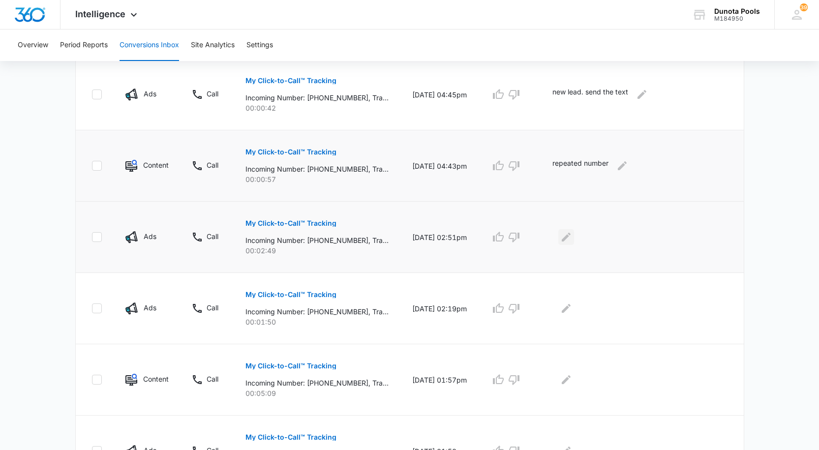
click at [572, 239] on icon "Edit Comments" at bounding box center [566, 237] width 12 height 12
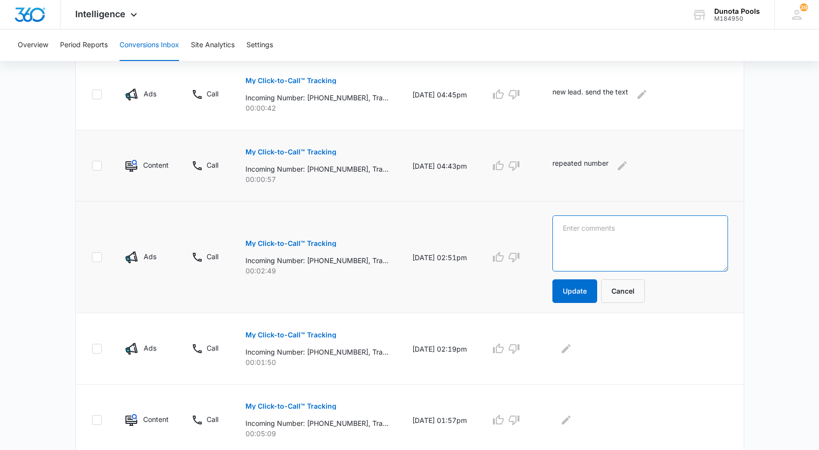
click at [631, 228] on textarea at bounding box center [640, 243] width 175 height 56
type textarea "fiberglass pool. its no lead"
click at [584, 292] on button "Update" at bounding box center [575, 291] width 45 height 24
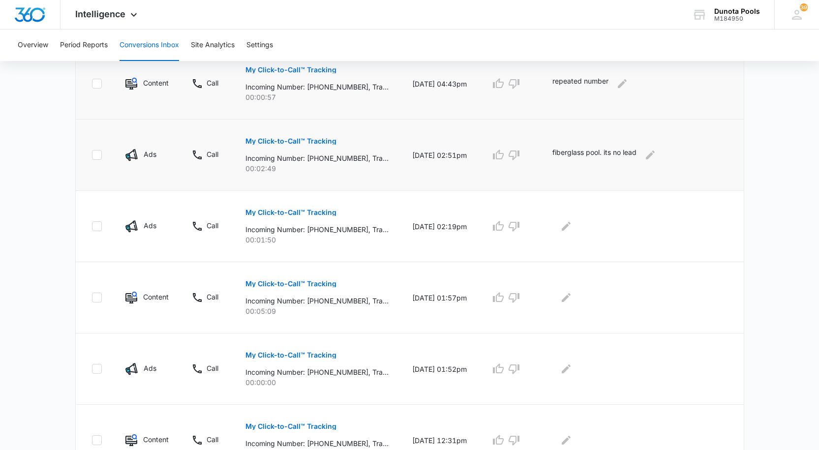
scroll to position [456, 0]
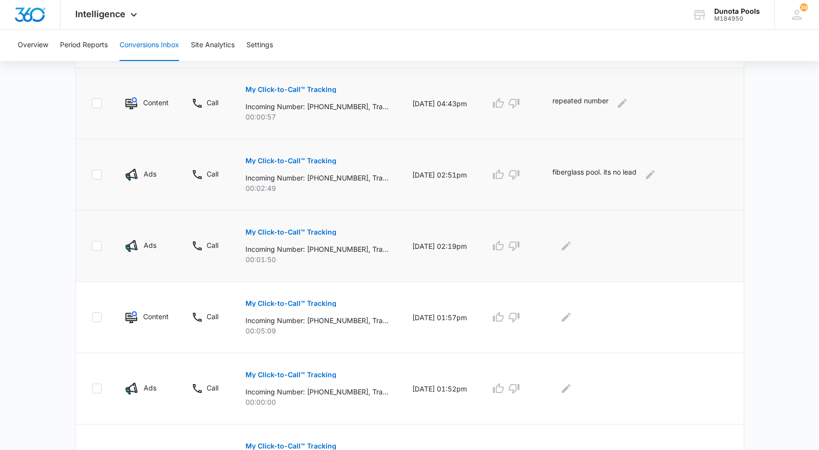
click at [295, 230] on p "My Click-to-Call™ Tracking" at bounding box center [291, 232] width 91 height 7
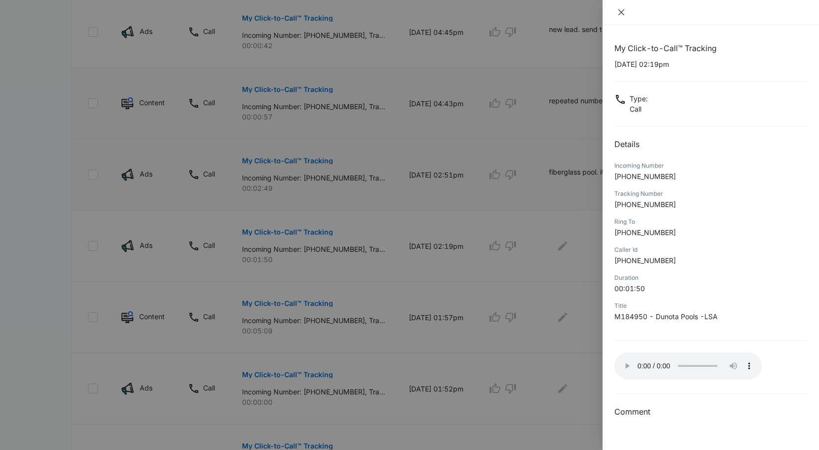
click at [617, 13] on button "Close" at bounding box center [621, 12] width 14 height 9
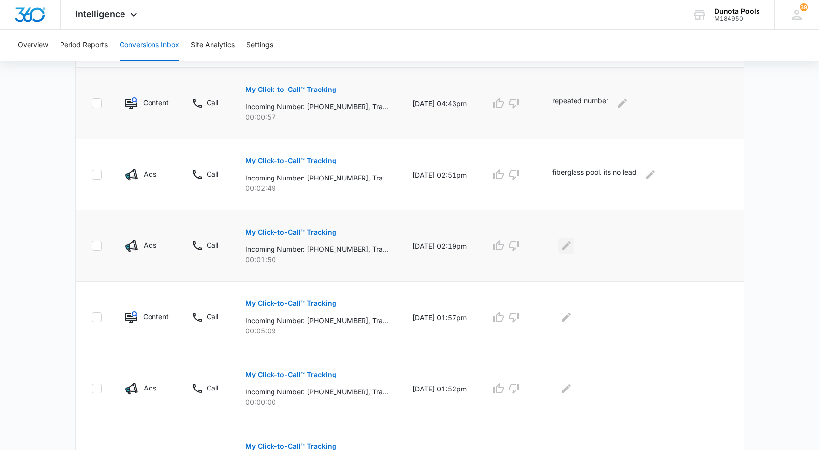
click at [571, 246] on icon "Edit Comments" at bounding box center [566, 246] width 9 height 9
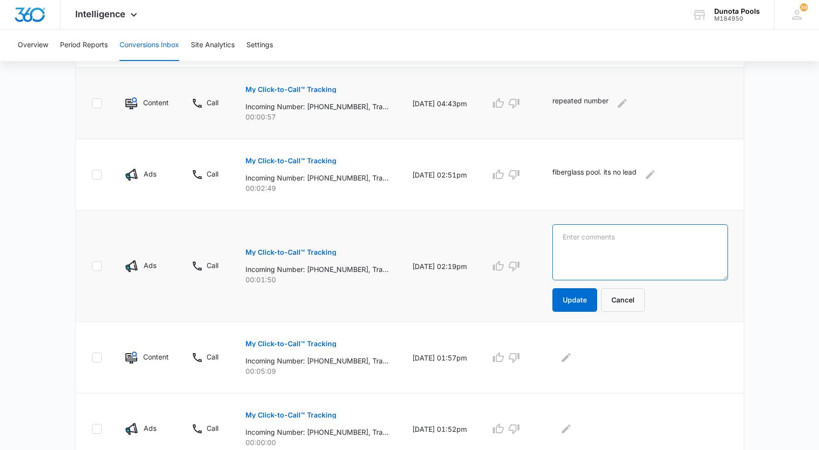
drag, startPoint x: 607, startPoint y: 252, endPoint x: 612, endPoint y: 241, distance: 11.9
click at [609, 251] on textarea at bounding box center [640, 252] width 175 height 56
click at [645, 232] on textarea "new lead services adn repair" at bounding box center [640, 252] width 175 height 56
type textarea "new lead services and repair"
click at [597, 300] on button "Update" at bounding box center [575, 300] width 45 height 24
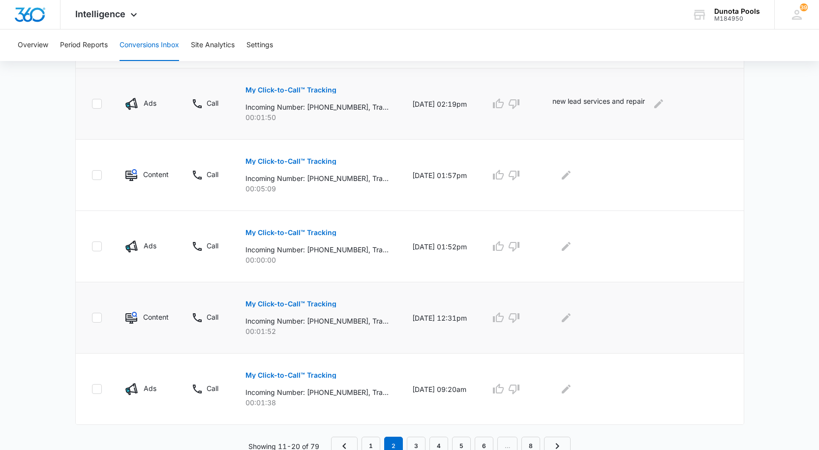
scroll to position [604, 0]
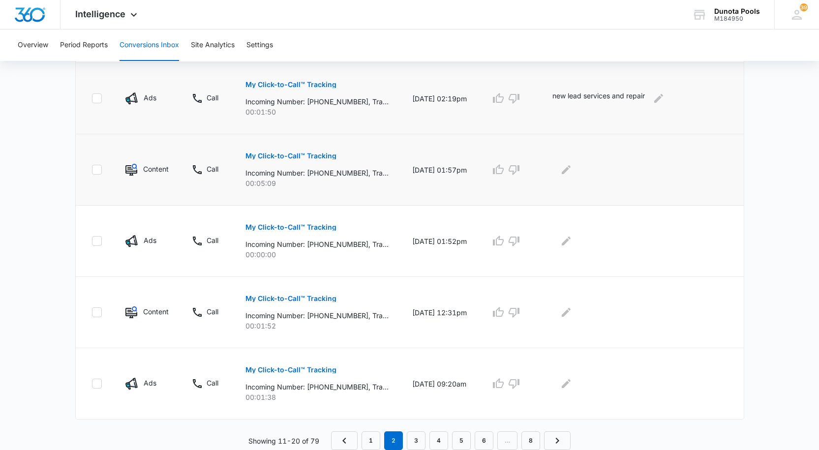
click at [310, 155] on p "My Click-to-Call™ Tracking" at bounding box center [291, 156] width 91 height 7
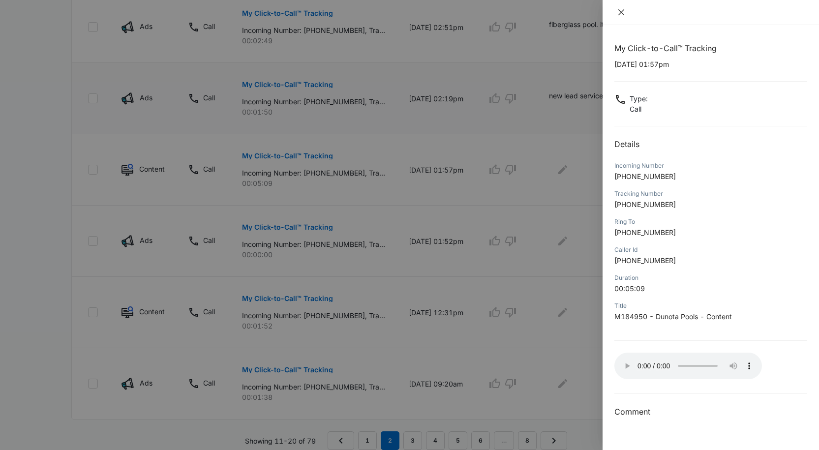
click at [620, 12] on icon "close" at bounding box center [621, 12] width 8 height 8
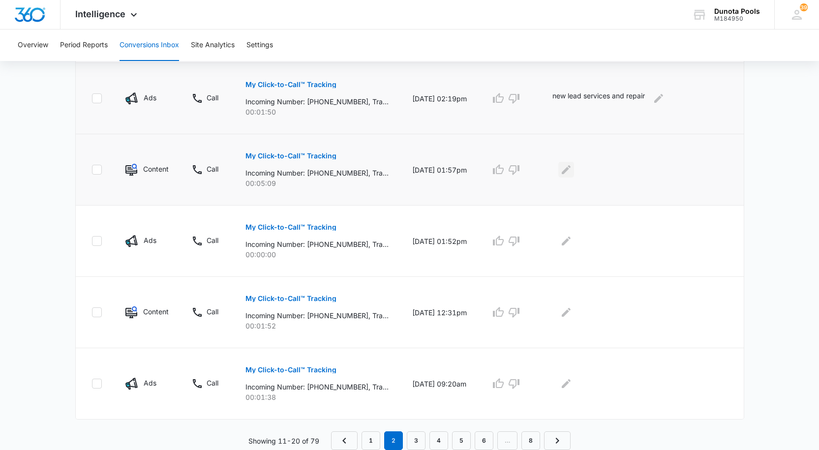
click at [569, 170] on button "Edit Comments" at bounding box center [566, 170] width 16 height 16
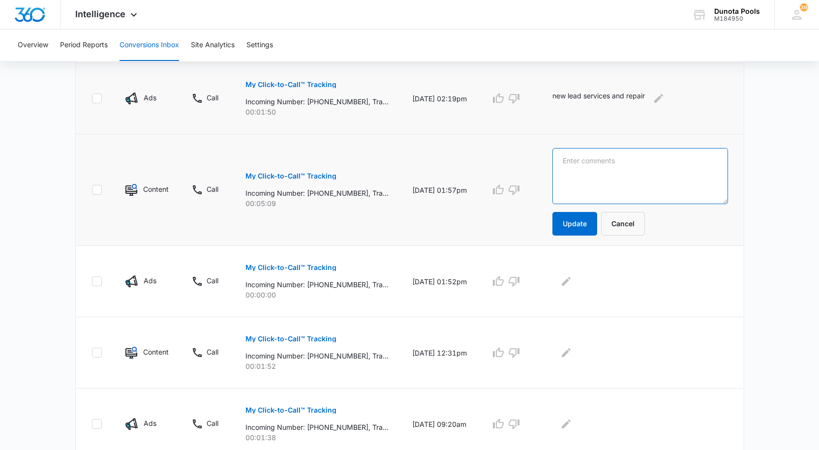
click at [600, 171] on textarea at bounding box center [640, 176] width 175 height 56
type textarea "c"
type textarea "current costumer"
click at [587, 226] on button "Update" at bounding box center [575, 224] width 45 height 24
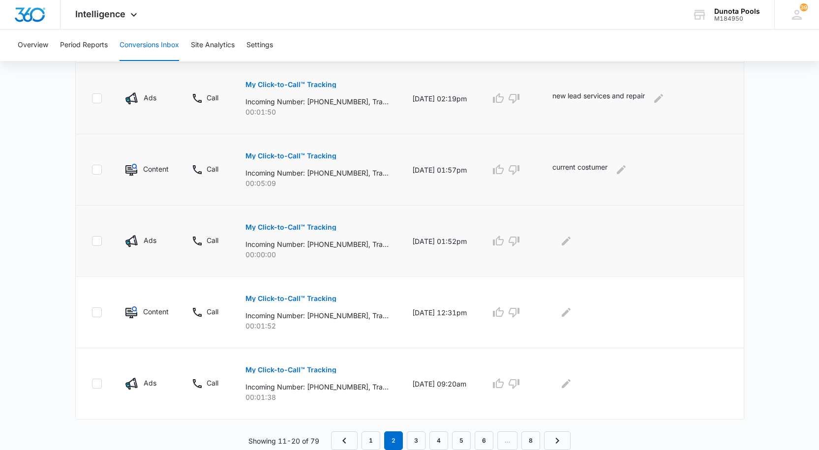
click at [292, 224] on p "My Click-to-Call™ Tracking" at bounding box center [291, 227] width 91 height 7
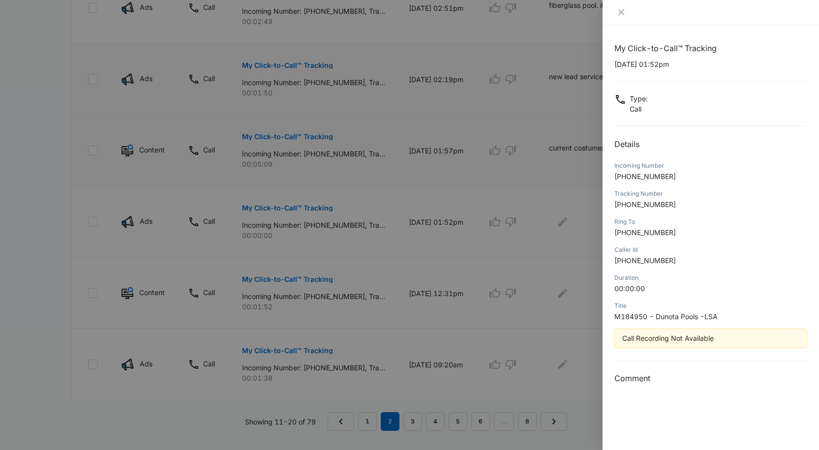
scroll to position [641, 0]
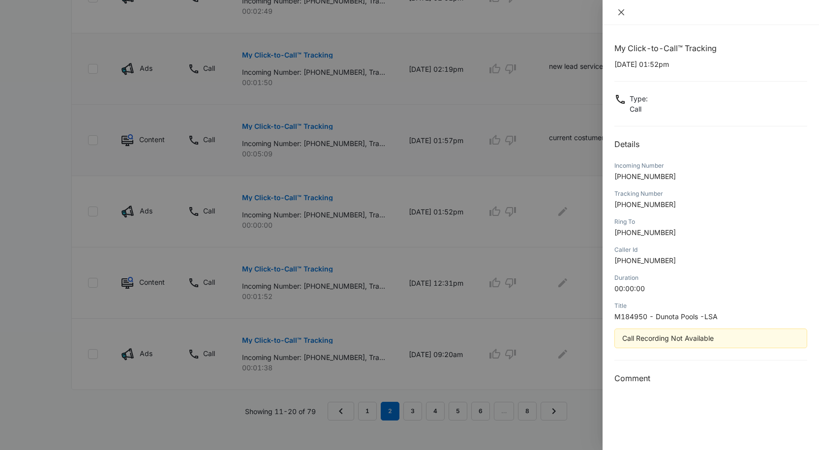
click at [625, 9] on button "Close" at bounding box center [621, 12] width 14 height 9
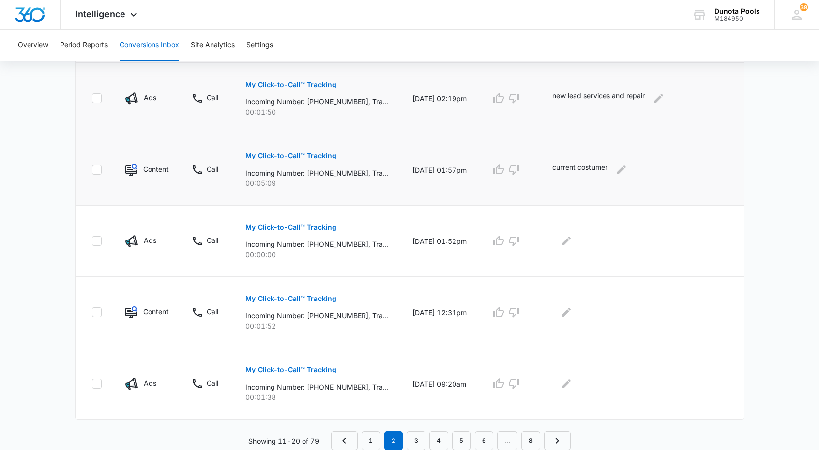
scroll to position [604, 0]
click at [309, 301] on p "My Click-to-Call™ Tracking" at bounding box center [291, 298] width 91 height 7
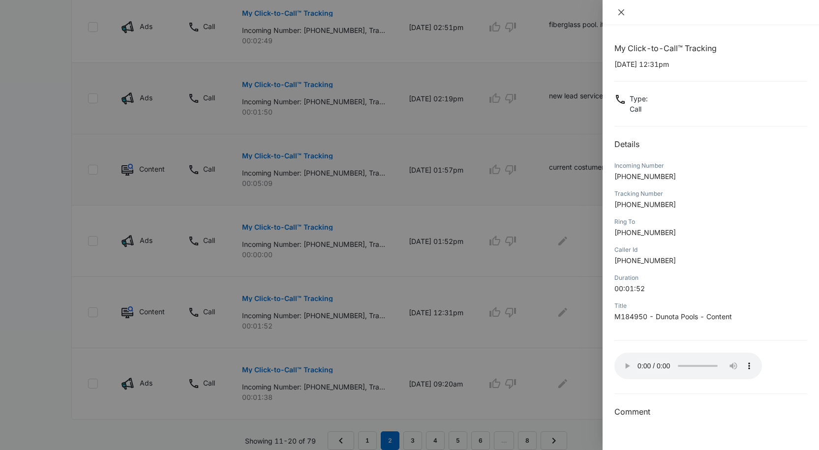
click at [622, 9] on icon "close" at bounding box center [621, 12] width 8 height 8
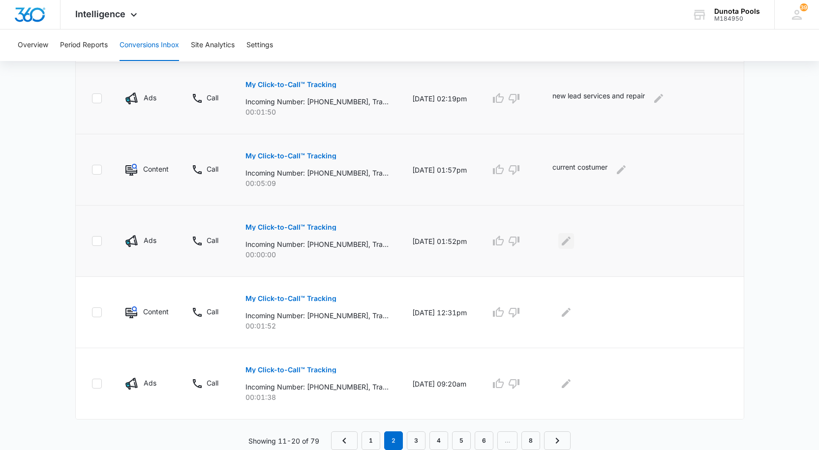
click at [572, 242] on icon "Edit Comments" at bounding box center [566, 241] width 12 height 12
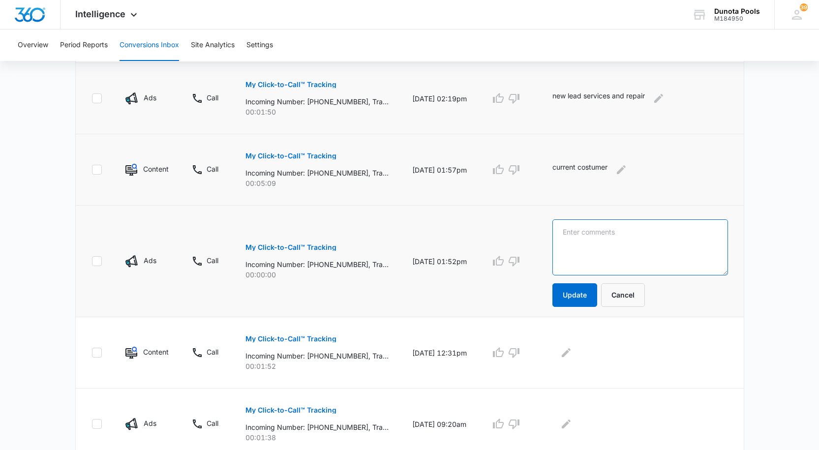
click at [598, 249] on textarea at bounding box center [640, 247] width 175 height 56
type textarea "new lead technician-services"
click at [576, 291] on button "Update" at bounding box center [575, 295] width 45 height 24
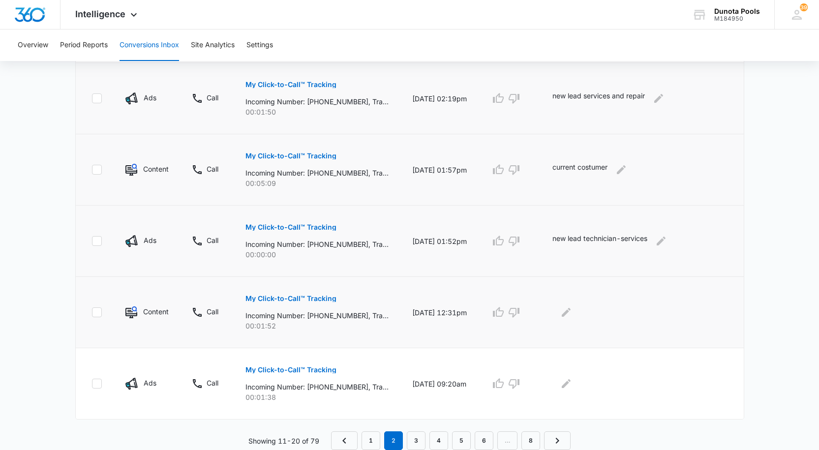
click at [306, 294] on button "My Click-to-Call™ Tracking" at bounding box center [291, 299] width 91 height 24
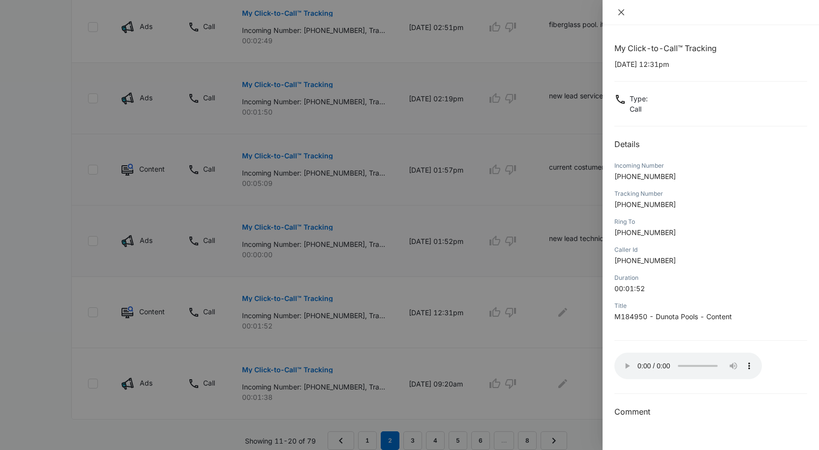
click at [621, 9] on icon "close" at bounding box center [621, 12] width 8 height 8
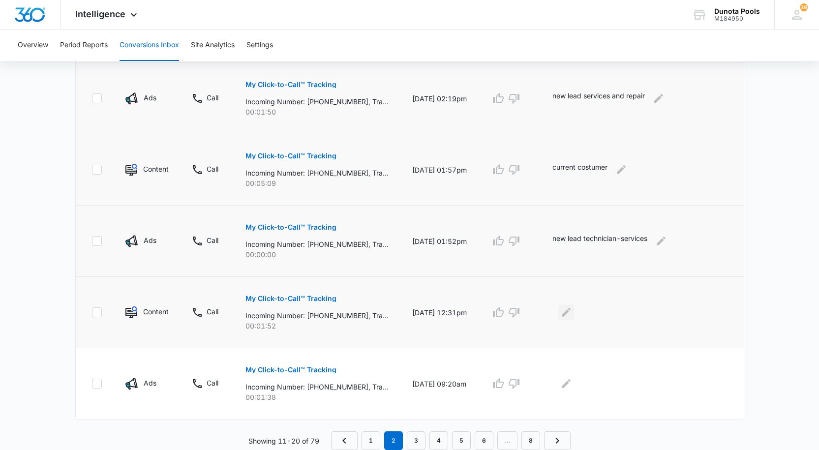
click at [572, 311] on icon "Edit Comments" at bounding box center [566, 313] width 12 height 12
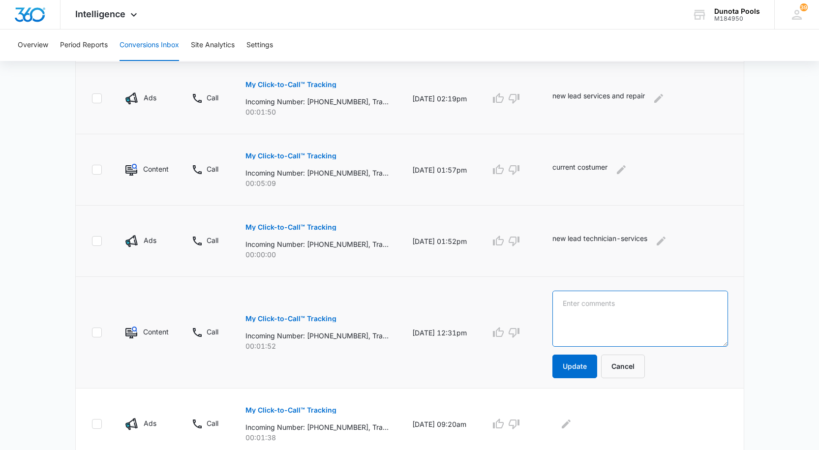
click at [598, 313] on textarea at bounding box center [640, 319] width 175 height 56
type textarea "s"
type textarea "new lead, [GEOGRAPHIC_DATA]"
click at [578, 367] on button "Update" at bounding box center [575, 367] width 45 height 24
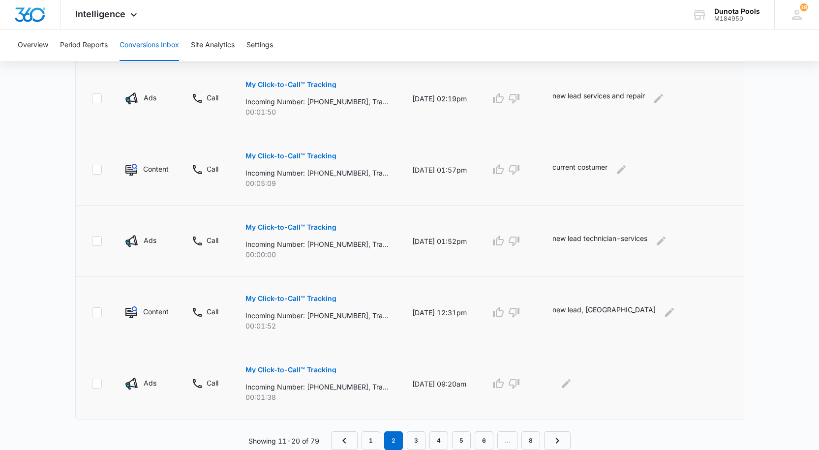
click at [304, 364] on button "My Click-to-Call™ Tracking" at bounding box center [291, 370] width 91 height 24
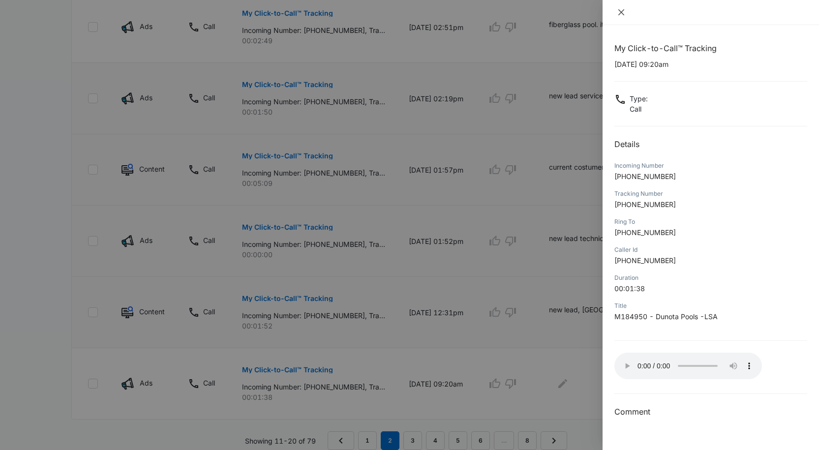
click at [623, 9] on icon "close" at bounding box center [621, 12] width 8 height 8
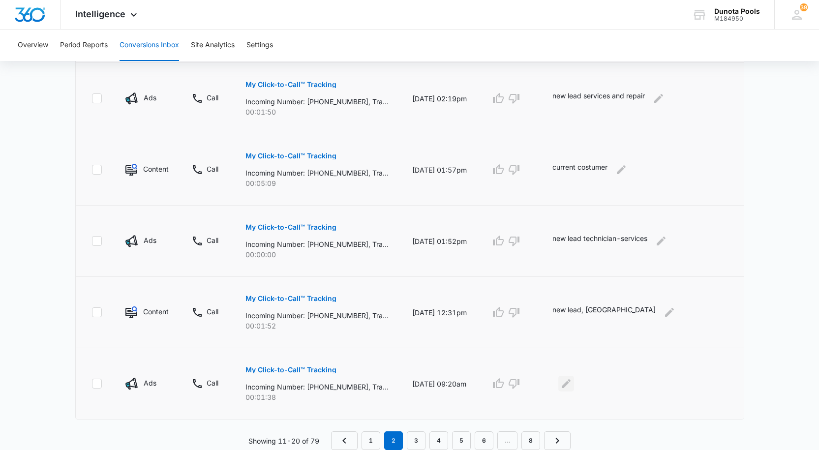
click at [572, 383] on icon "Edit Comments" at bounding box center [566, 384] width 12 height 12
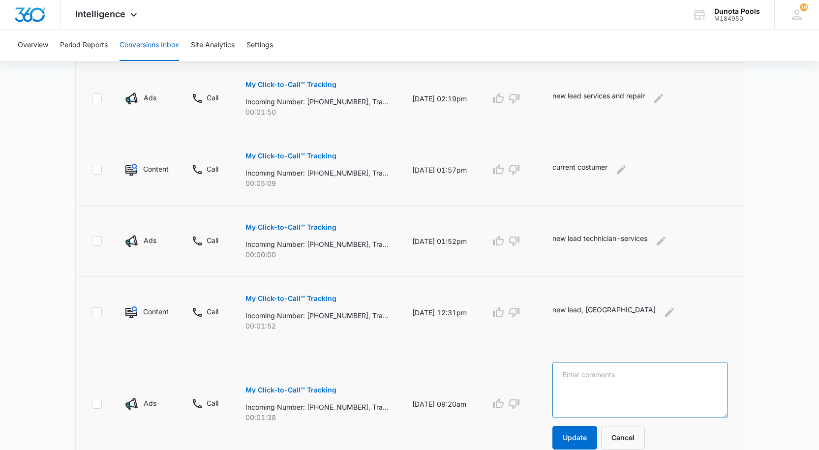
click at [662, 382] on textarea at bounding box center [640, 390] width 175 height 56
type textarea "new lead services"
click at [580, 443] on button "Update" at bounding box center [575, 438] width 45 height 24
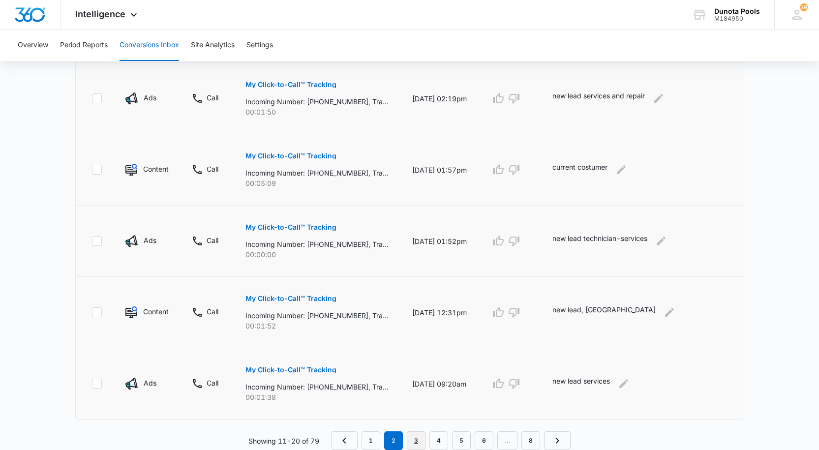
click at [420, 438] on link "3" at bounding box center [416, 440] width 19 height 19
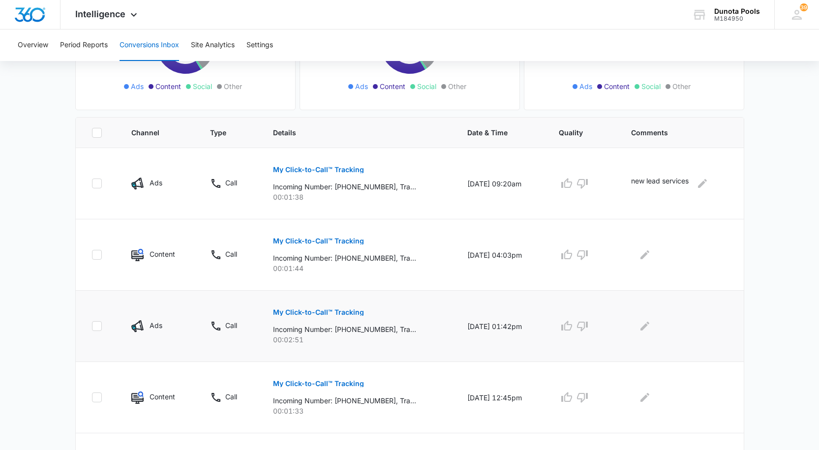
scroll to position [161, 0]
click at [317, 240] on p "My Click-to-Call™ Tracking" at bounding box center [318, 242] width 91 height 7
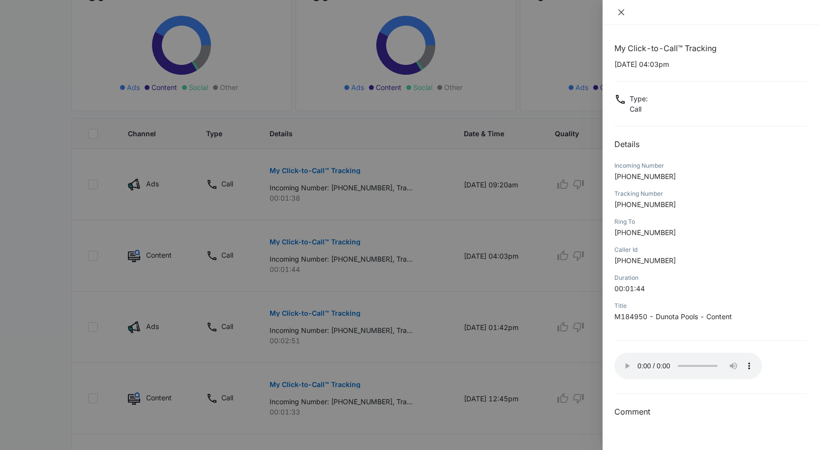
click at [622, 9] on icon "close" at bounding box center [621, 12] width 8 height 8
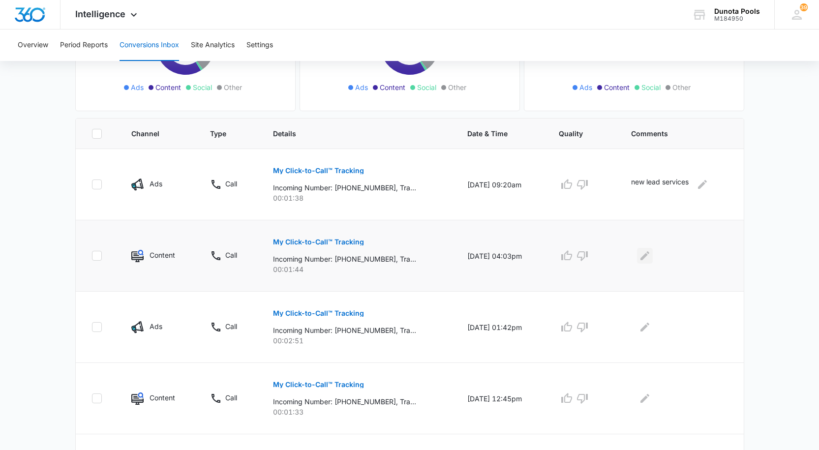
click at [651, 252] on icon "Edit Comments" at bounding box center [645, 256] width 12 height 12
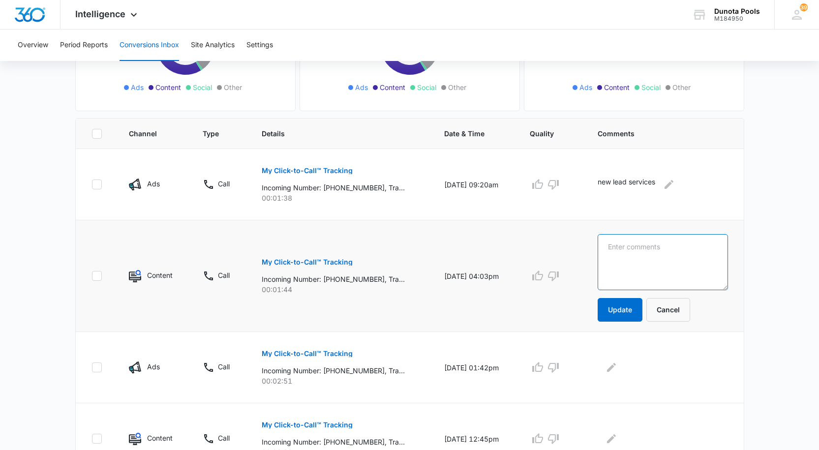
click at [653, 259] on textarea at bounding box center [663, 262] width 130 height 56
type textarea "n"
type textarea "current services"
click at [625, 312] on button "Update" at bounding box center [620, 310] width 45 height 24
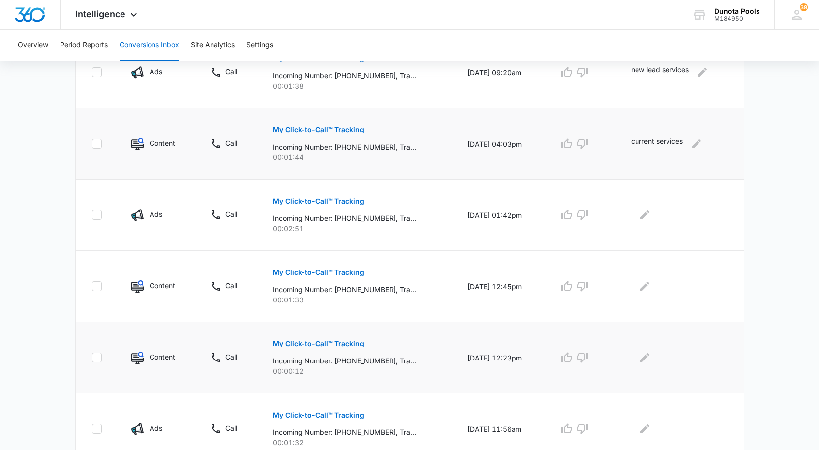
scroll to position [308, 0]
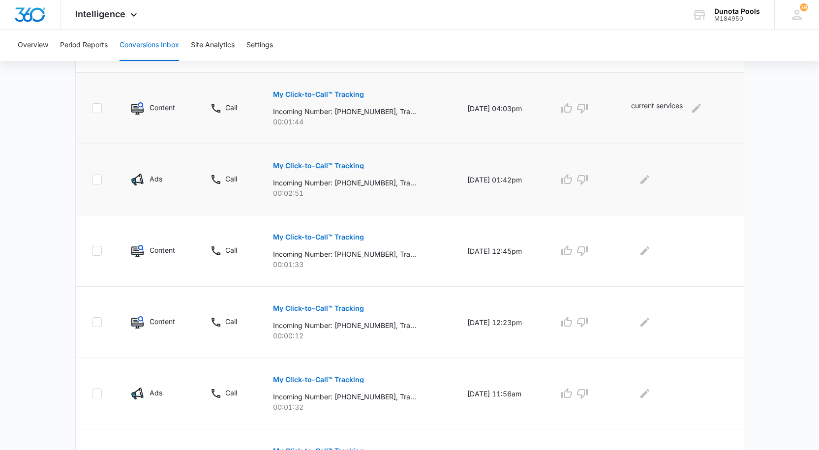
click at [340, 165] on p "My Click-to-Call™ Tracking" at bounding box center [318, 165] width 91 height 7
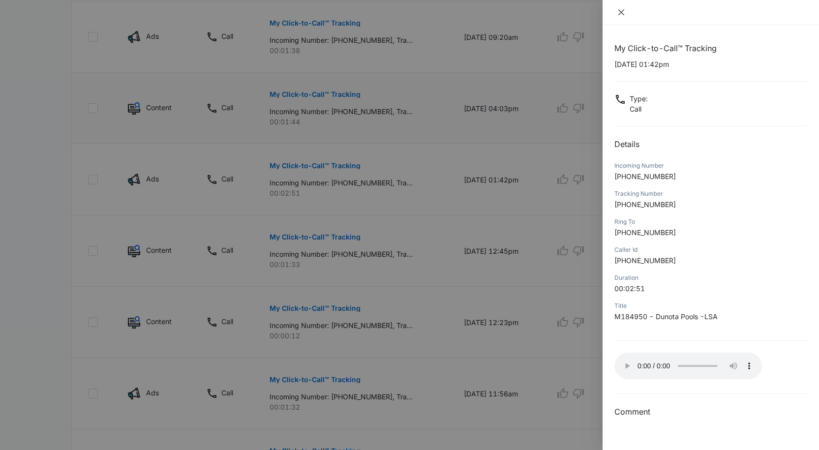
click at [620, 11] on icon "close" at bounding box center [621, 12] width 6 height 6
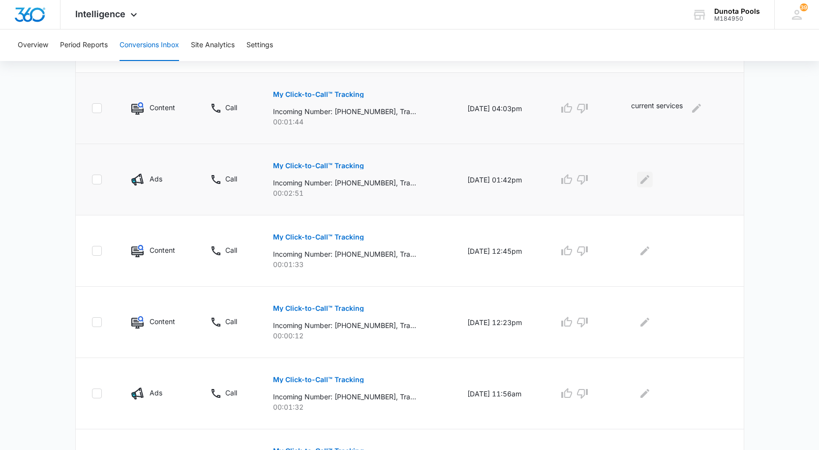
click at [650, 179] on icon "Edit Comments" at bounding box center [645, 180] width 12 height 12
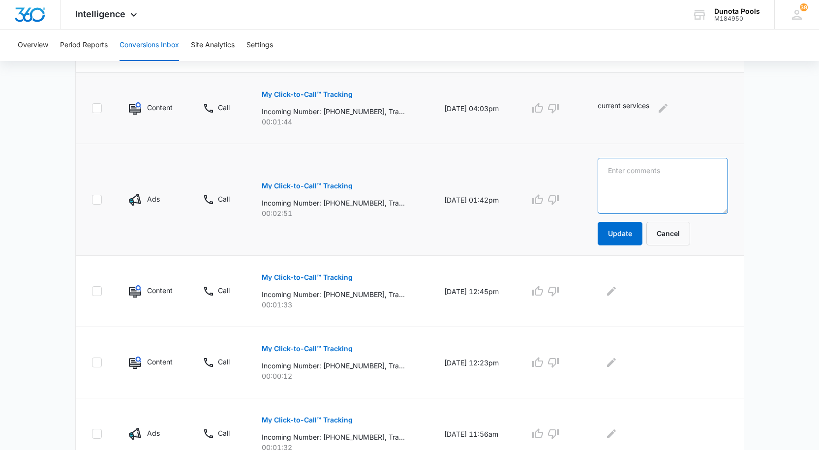
click at [665, 181] on textarea at bounding box center [663, 186] width 130 height 56
type textarea "new lead resurface"
click at [626, 237] on button "Update" at bounding box center [620, 234] width 45 height 24
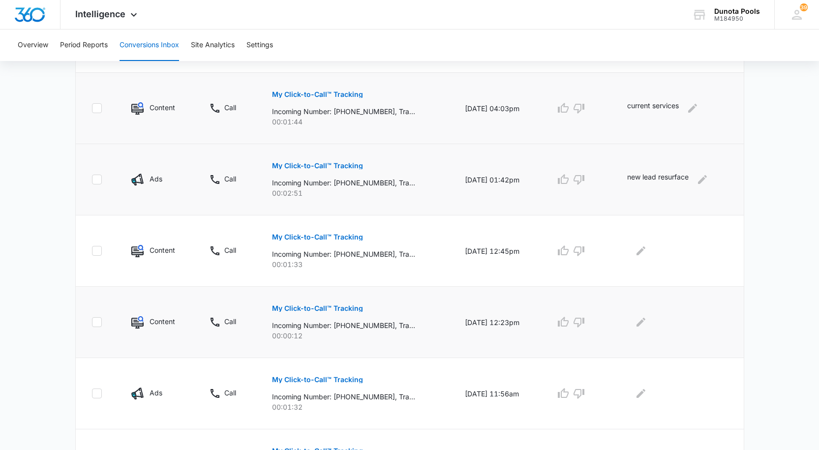
scroll to position [407, 0]
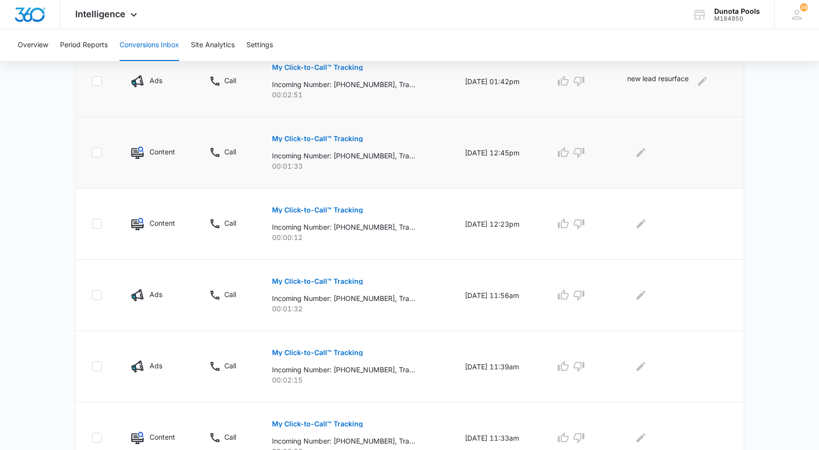
click at [297, 138] on p "My Click-to-Call™ Tracking" at bounding box center [317, 138] width 91 height 7
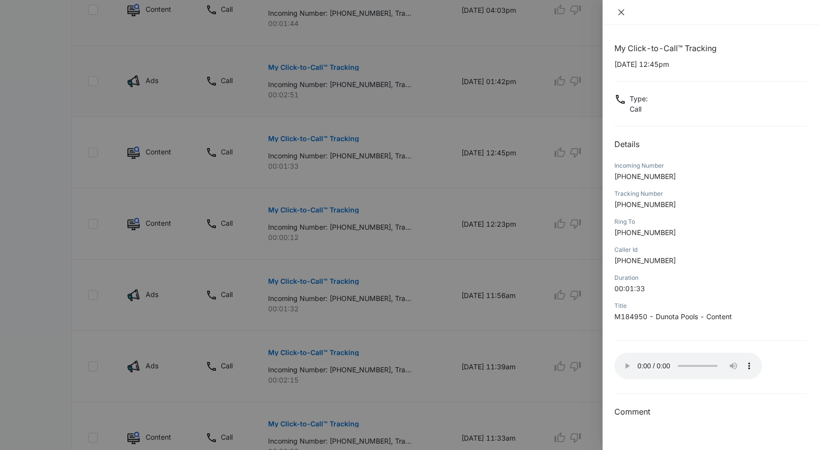
click at [621, 11] on icon "close" at bounding box center [621, 12] width 6 height 6
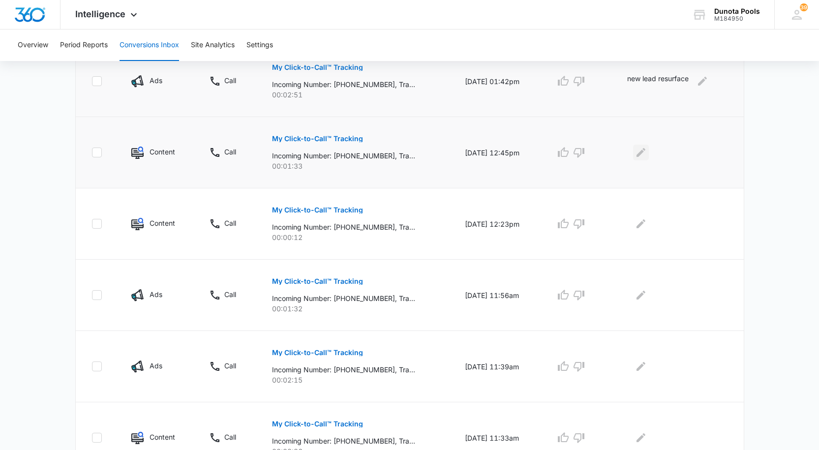
click at [645, 156] on icon "Edit Comments" at bounding box center [641, 153] width 12 height 12
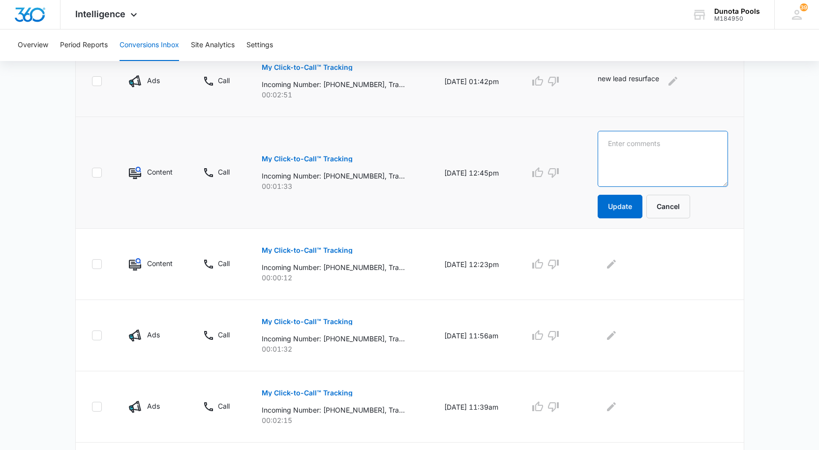
click at [645, 154] on textarea at bounding box center [663, 159] width 130 height 56
type textarea "l"
type textarea "current costumer services"
click at [634, 210] on button "Update" at bounding box center [620, 207] width 45 height 24
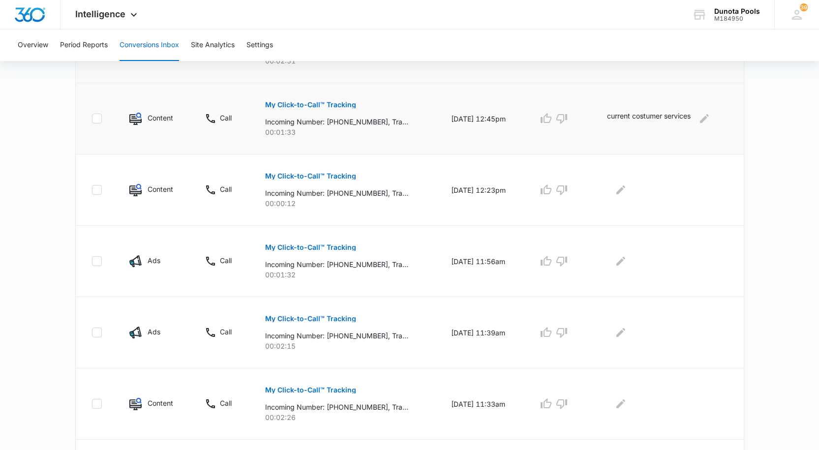
scroll to position [604, 0]
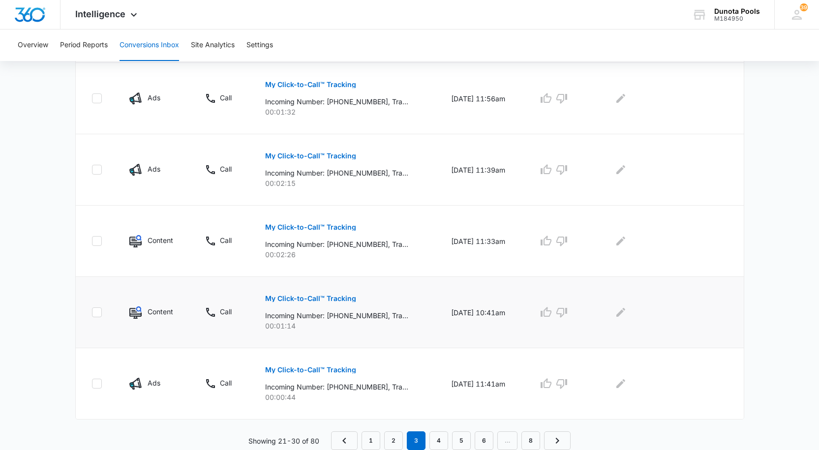
click at [326, 299] on p "My Click-to-Call™ Tracking" at bounding box center [310, 298] width 91 height 7
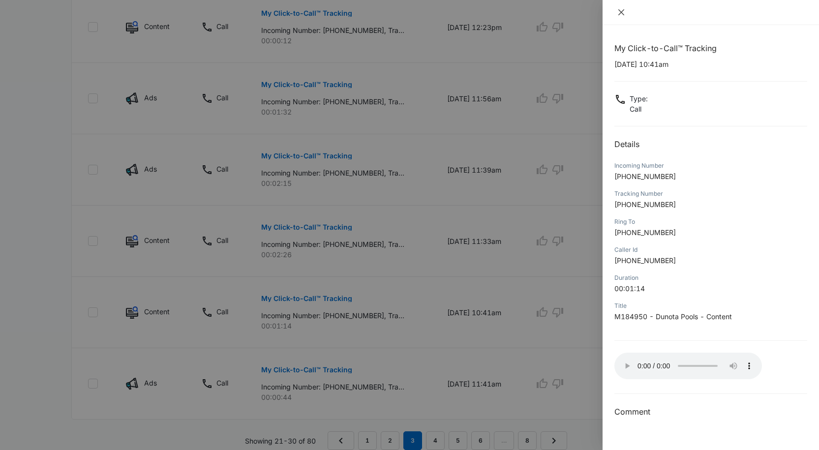
click at [621, 12] on icon "close" at bounding box center [621, 12] width 6 height 6
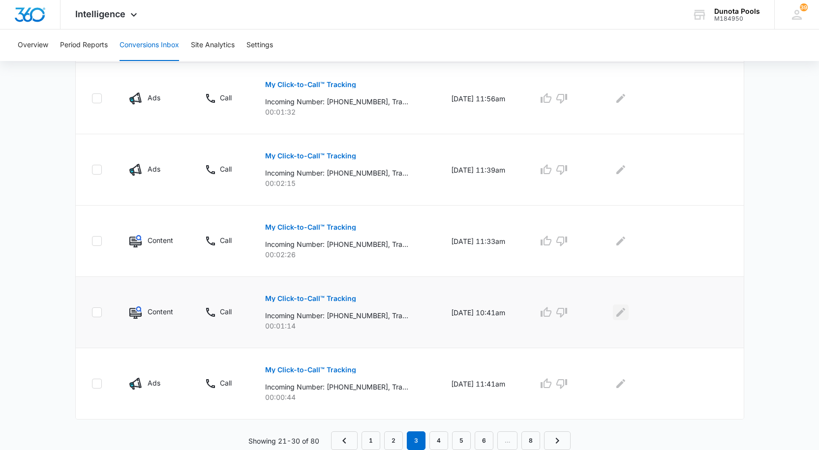
click at [624, 311] on icon "Edit Comments" at bounding box center [620, 312] width 9 height 9
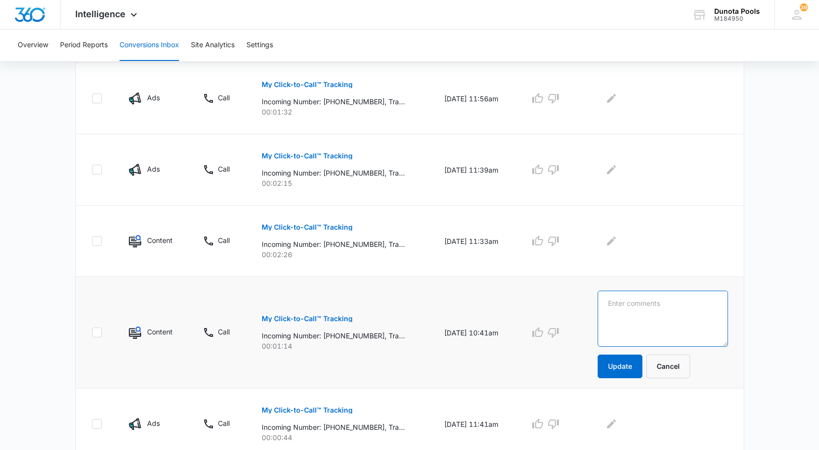
click at [642, 306] on textarea at bounding box center [663, 319] width 130 height 56
click at [646, 300] on textarea "[PERSON_NAME] vendor marketing" at bounding box center [663, 319] width 130 height 56
type textarea "[PERSON_NAME], vendor marketing"
click at [635, 359] on button "Update" at bounding box center [620, 367] width 45 height 24
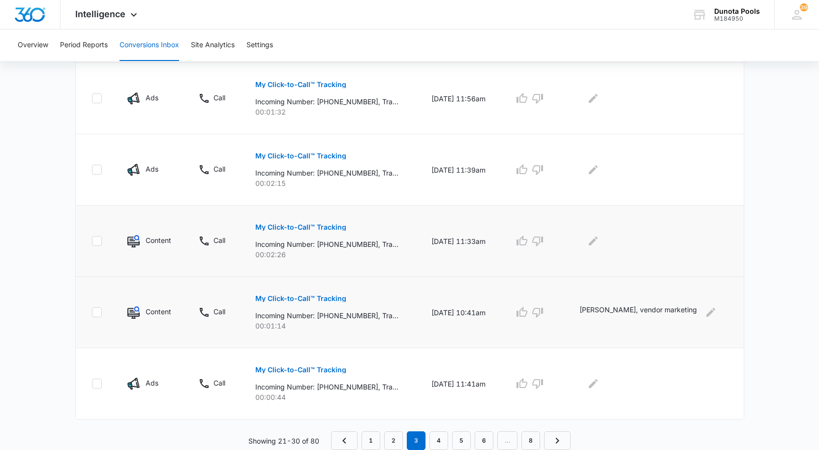
click at [294, 226] on p "My Click-to-Call™ Tracking" at bounding box center [300, 227] width 91 height 7
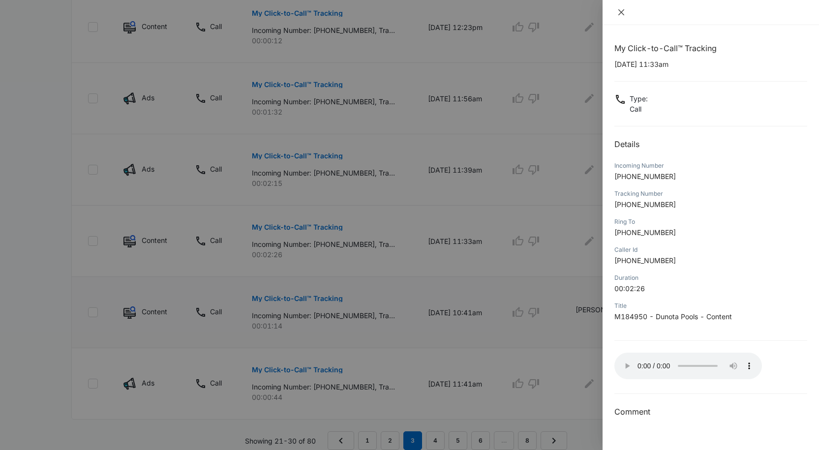
click at [621, 9] on icon "close" at bounding box center [621, 12] width 8 height 8
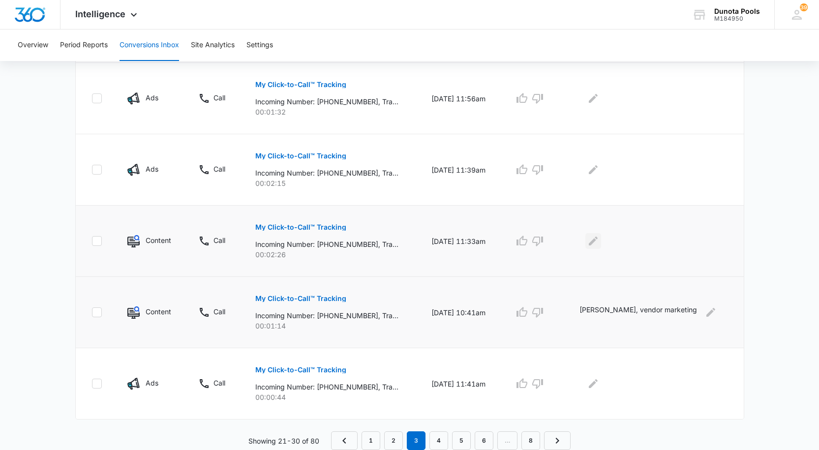
click at [599, 240] on icon "Edit Comments" at bounding box center [593, 241] width 12 height 12
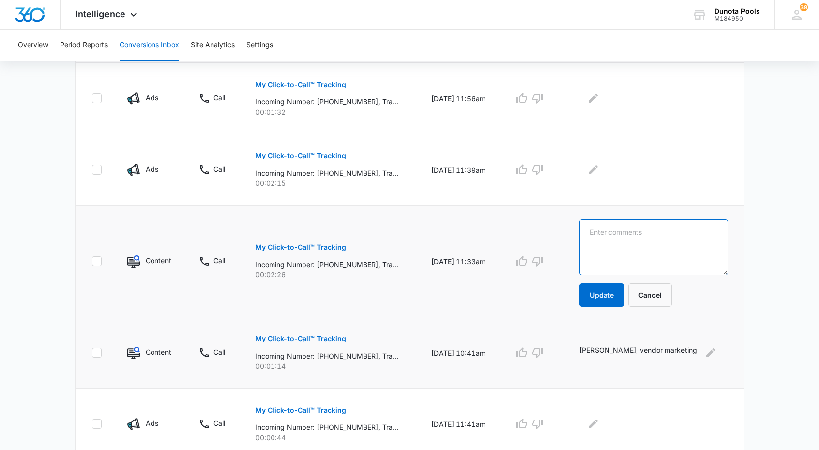
click at [636, 234] on textarea at bounding box center [654, 247] width 149 height 56
type textarea "current costumer"
click at [624, 289] on button "Update" at bounding box center [602, 295] width 45 height 24
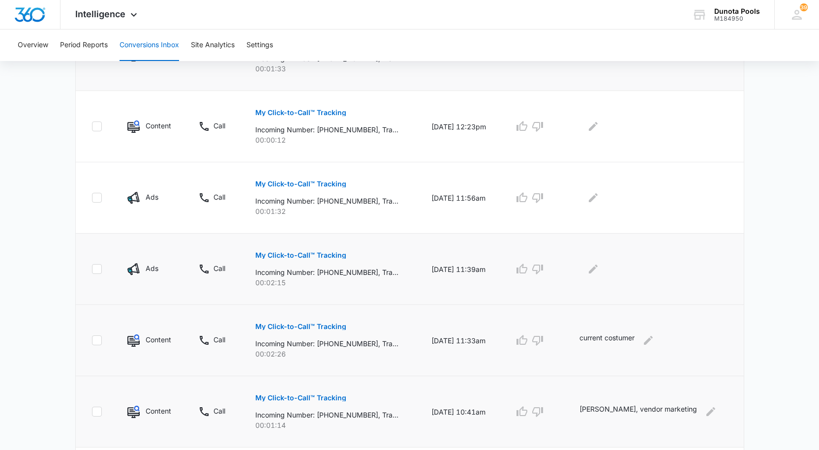
scroll to position [505, 0]
click at [315, 254] on p "My Click-to-Call™ Tracking" at bounding box center [300, 254] width 91 height 7
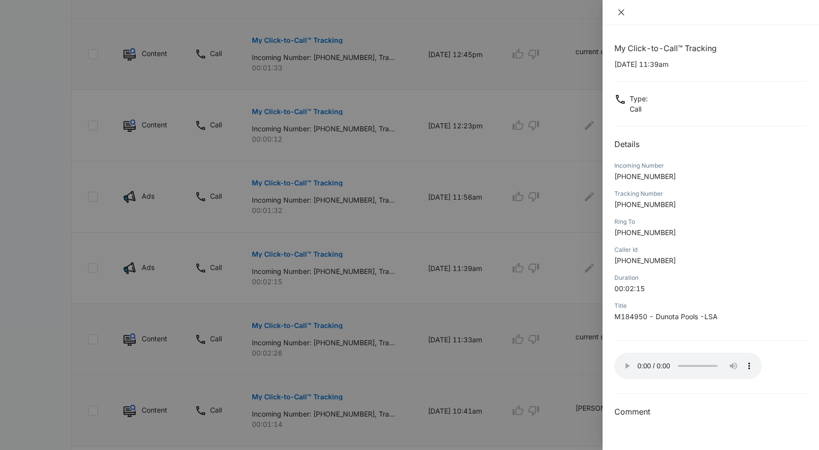
click at [626, 12] on button "Close" at bounding box center [621, 12] width 14 height 9
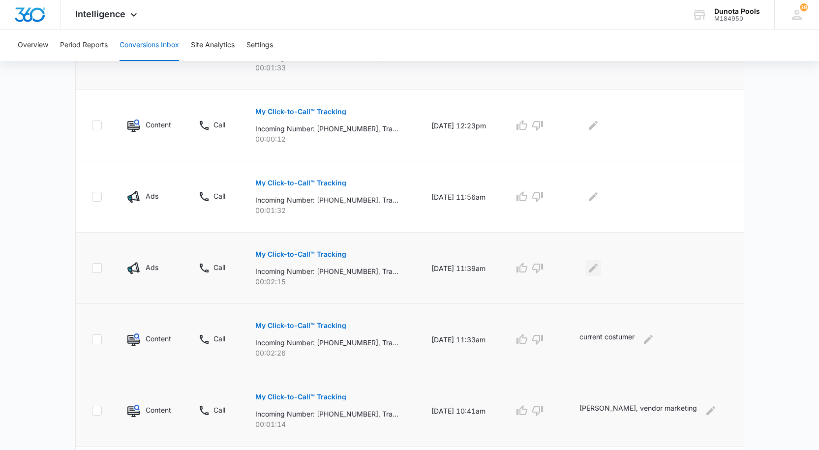
click at [598, 270] on icon "Edit Comments" at bounding box center [593, 268] width 9 height 9
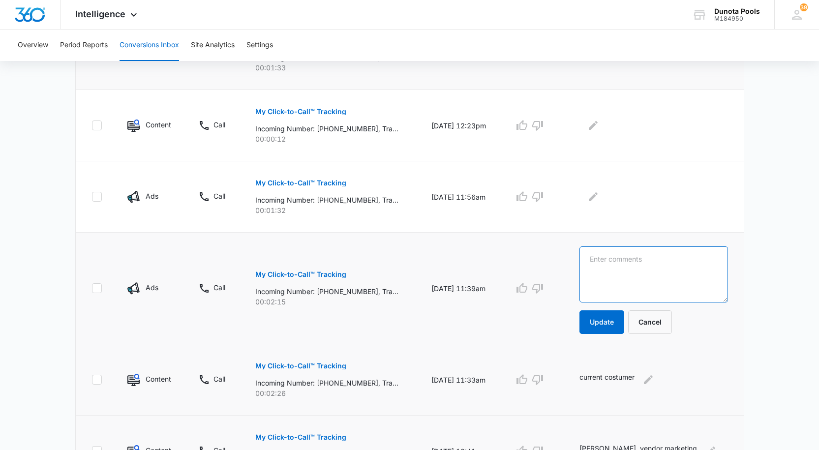
click at [663, 267] on textarea at bounding box center [654, 274] width 149 height 56
type textarea "new lead, costumer send the email admin@"
click at [624, 321] on button "Update" at bounding box center [602, 322] width 45 height 24
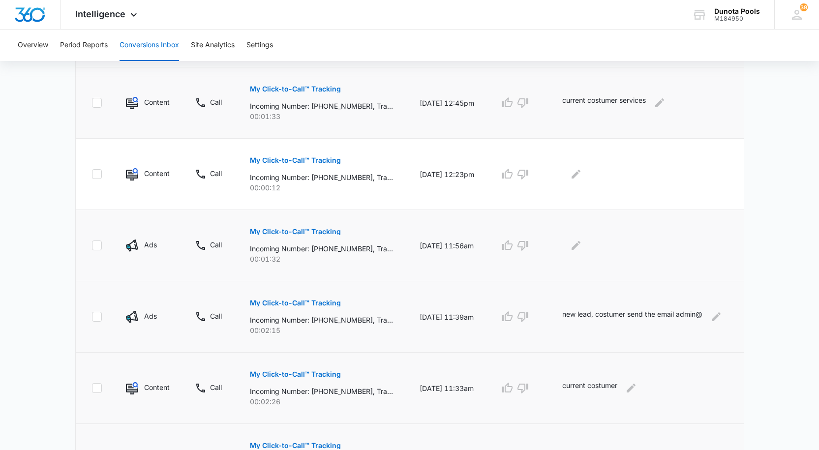
scroll to position [456, 0]
click at [292, 225] on button "My Click-to-Call™ Tracking" at bounding box center [295, 232] width 91 height 24
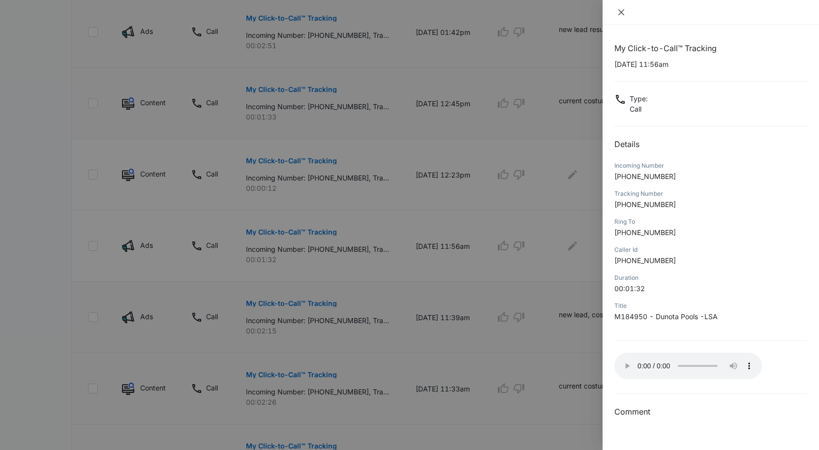
click at [620, 11] on icon "close" at bounding box center [621, 12] width 6 height 6
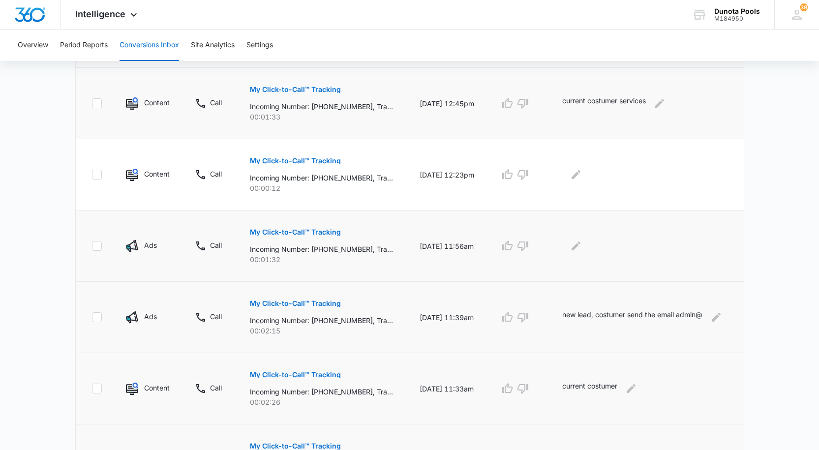
click at [587, 256] on td at bounding box center [647, 246] width 193 height 71
click at [582, 246] on icon "Edit Comments" at bounding box center [576, 246] width 12 height 12
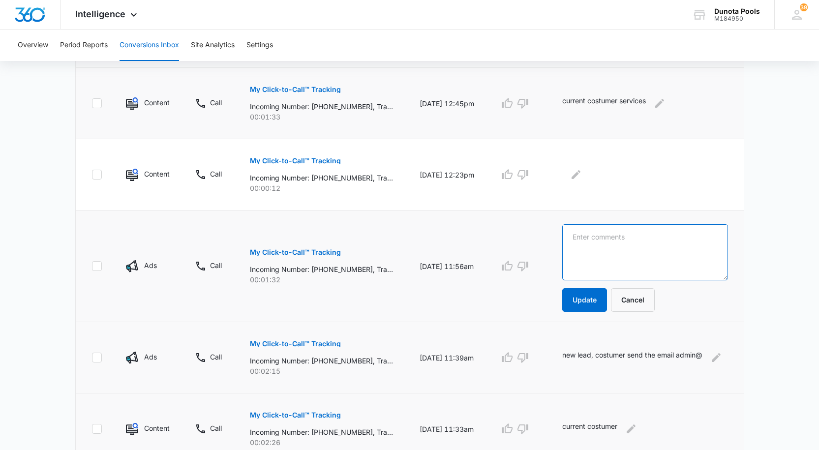
click at [617, 252] on textarea at bounding box center [644, 252] width 165 height 56
type textarea "new lead services"
click at [594, 294] on button "Update" at bounding box center [584, 300] width 45 height 24
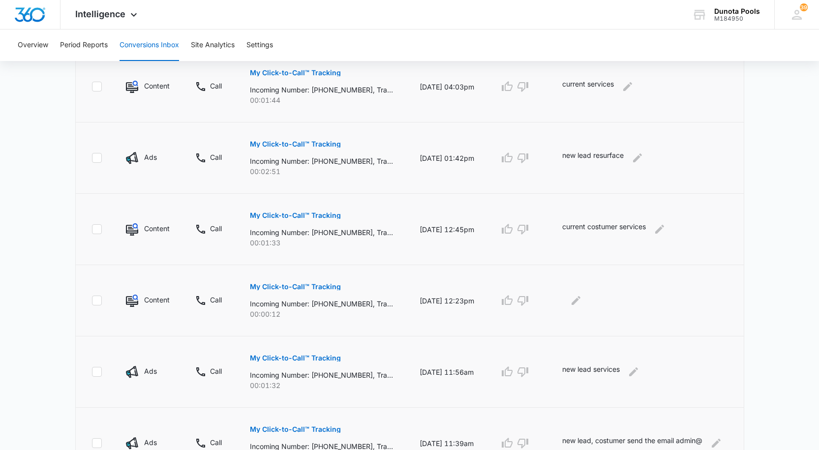
scroll to position [308, 0]
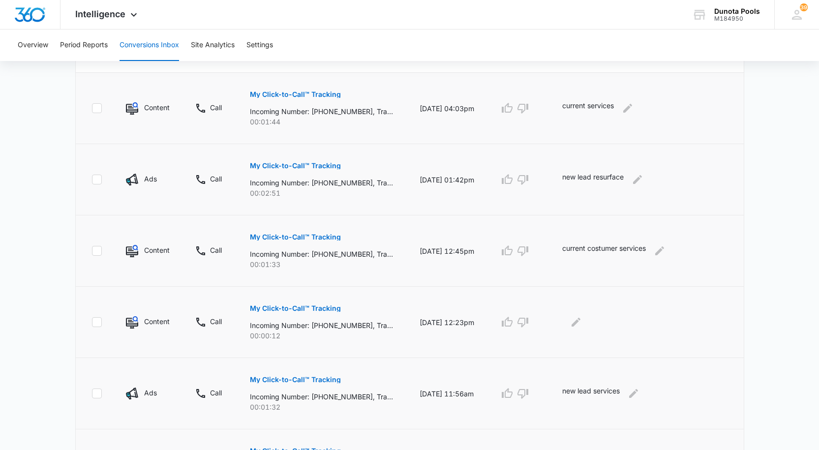
click at [290, 303] on button "My Click-to-Call™ Tracking" at bounding box center [295, 309] width 91 height 24
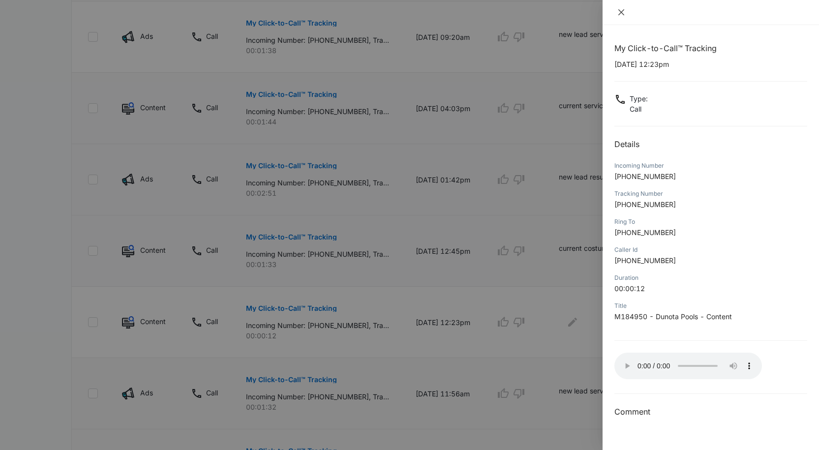
click at [622, 15] on icon "close" at bounding box center [621, 12] width 8 height 8
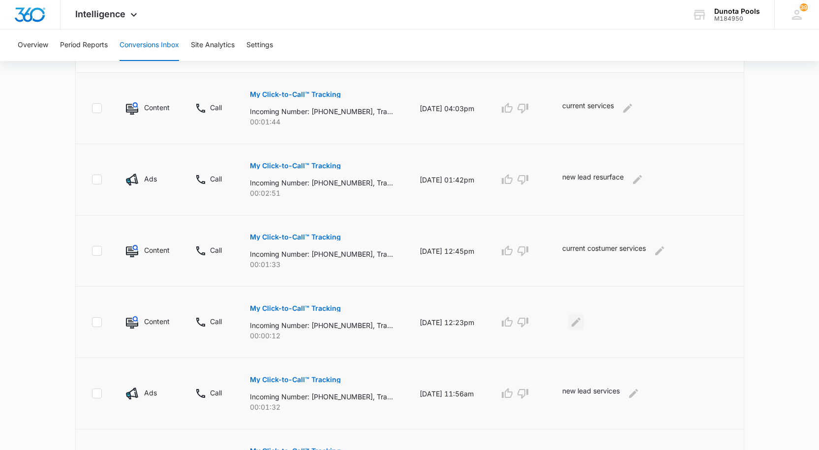
click at [582, 323] on icon "Edit Comments" at bounding box center [576, 322] width 12 height 12
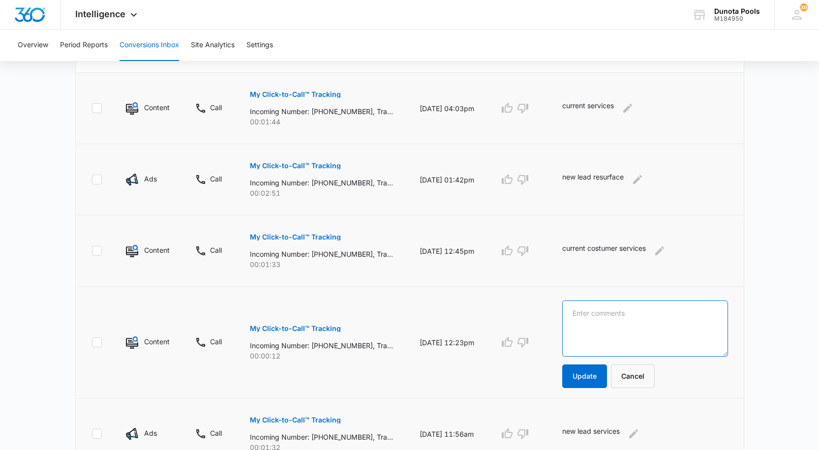
click at [621, 319] on textarea at bounding box center [644, 329] width 165 height 56
type textarea "send the text"
click at [587, 376] on button "Update" at bounding box center [584, 377] width 45 height 24
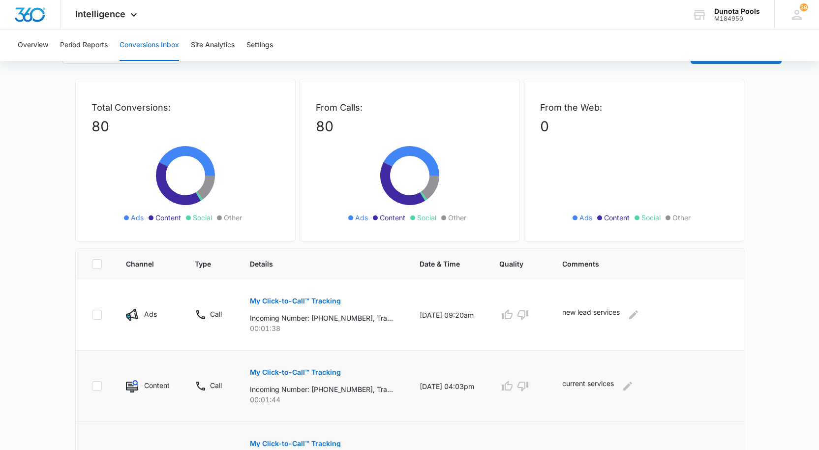
scroll to position [0, 0]
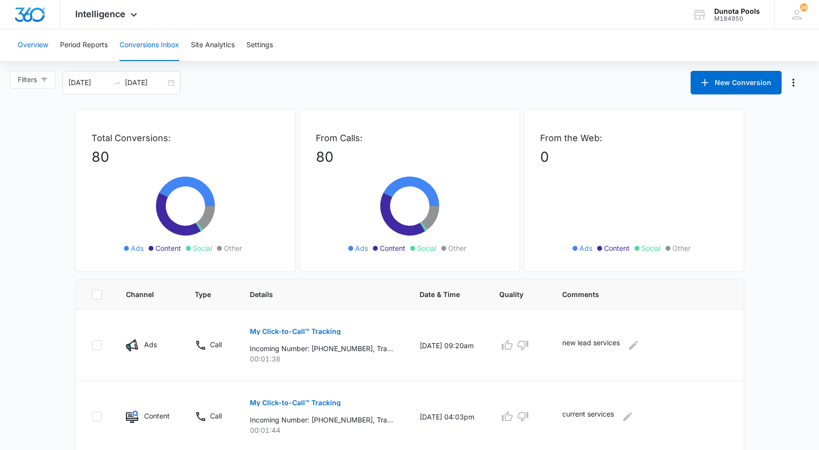
click at [29, 46] on button "Overview" at bounding box center [33, 45] width 31 height 31
